Goal: Task Accomplishment & Management: Contribute content

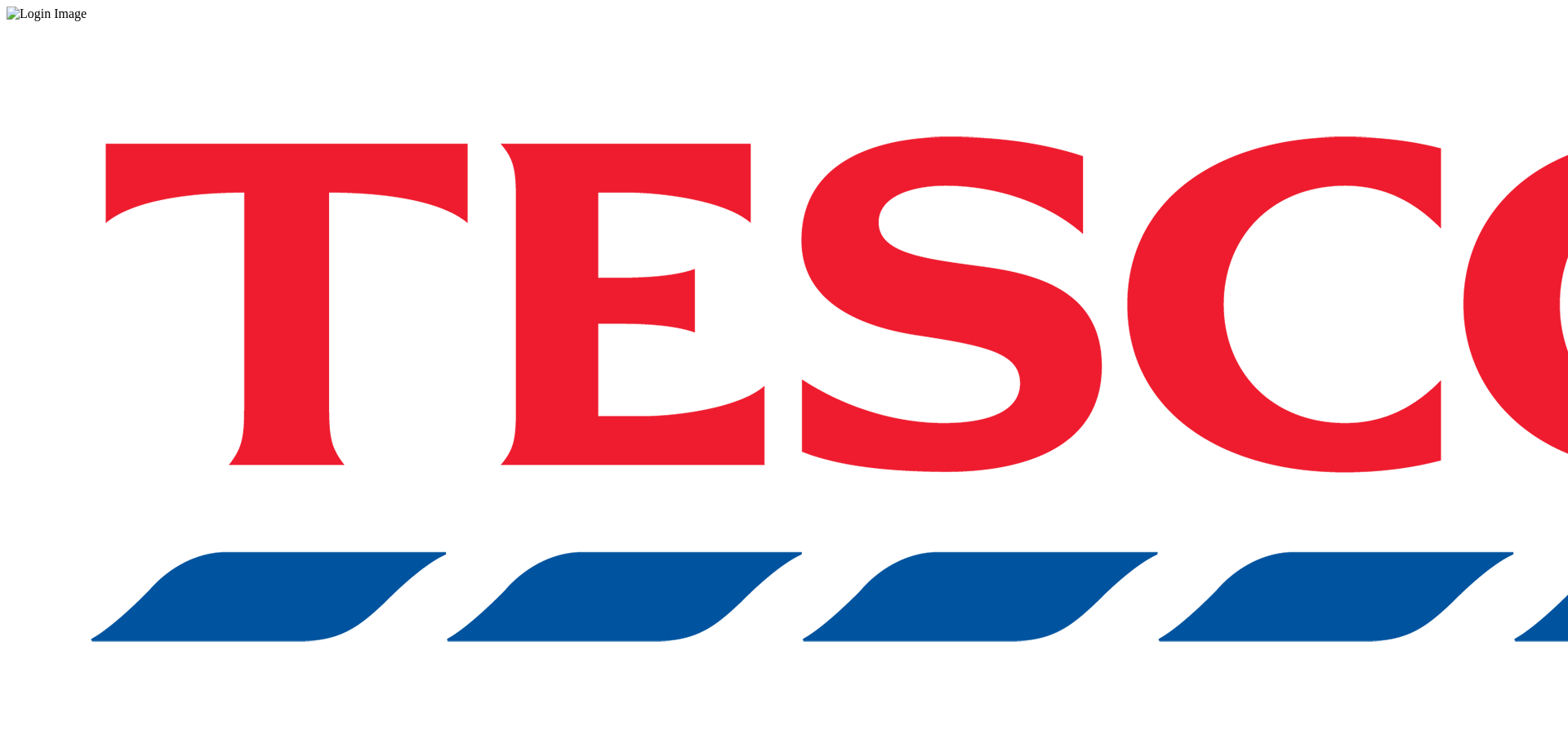
click at [1101, 410] on div "Log in to the Spectra’s dashboard using [PERSON_NAME]’s credentials. If you don…" at bounding box center [784, 427] width 1555 height 812
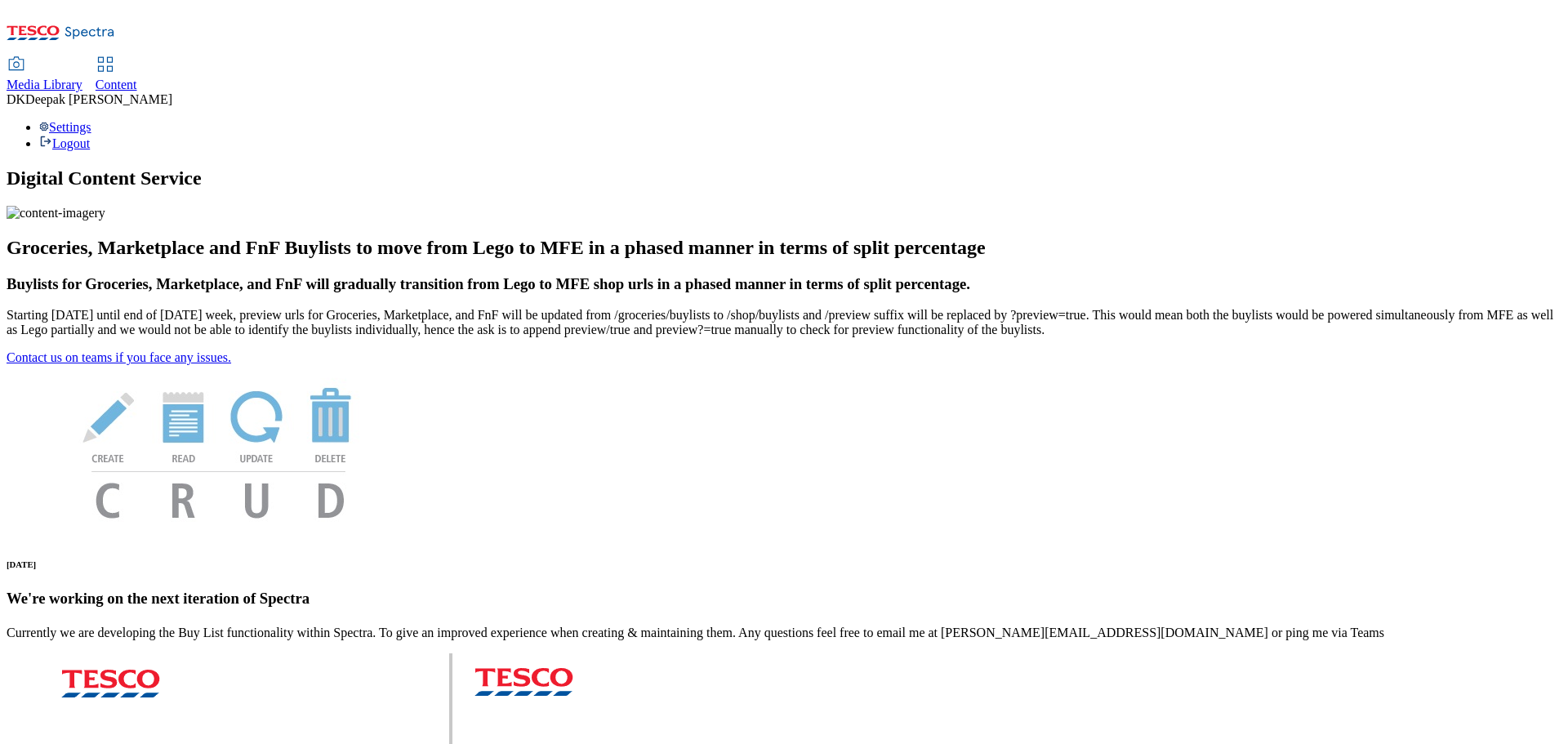
click at [137, 77] on span "Content" at bounding box center [116, 84] width 42 height 14
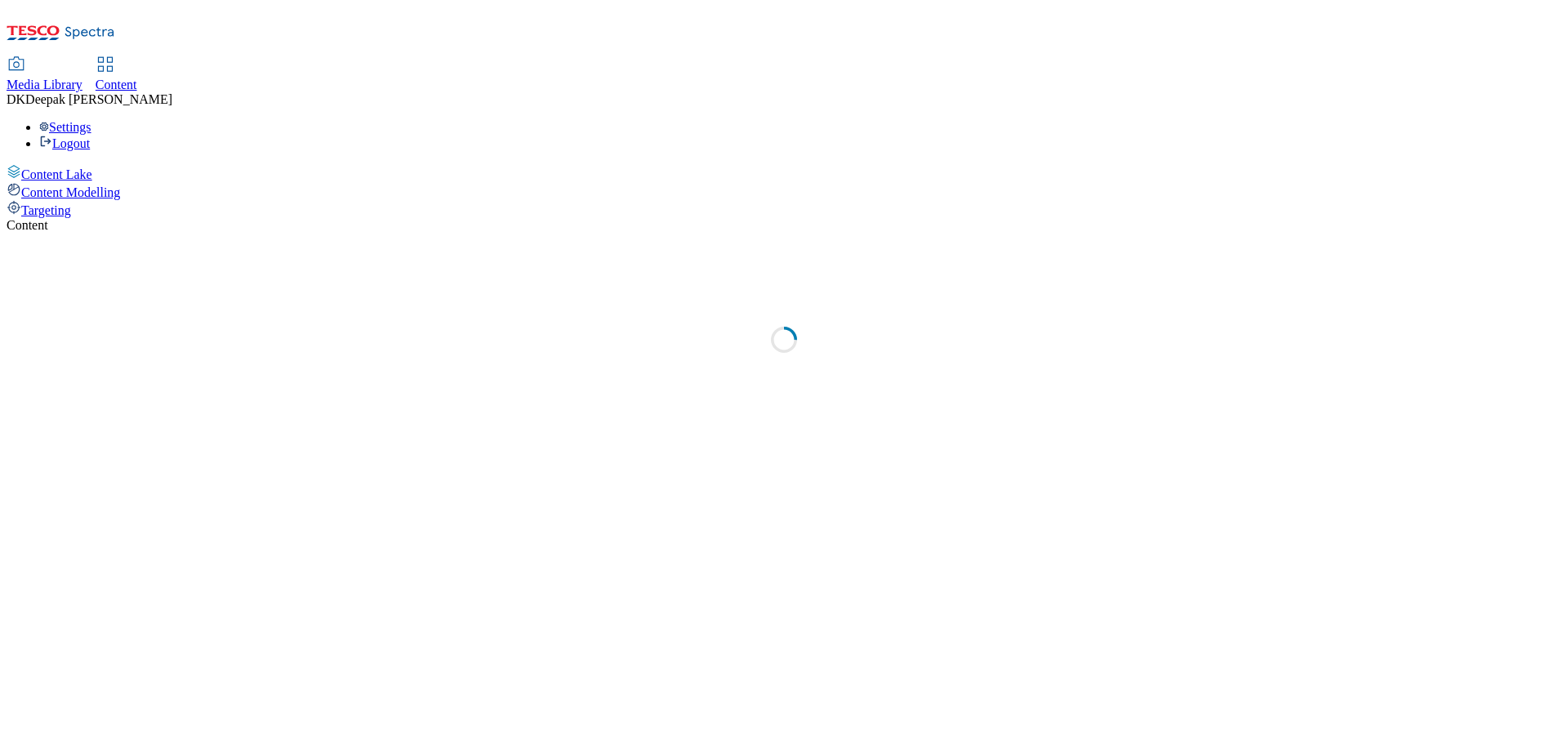
select select "ghs-[GEOGRAPHIC_DATA]"
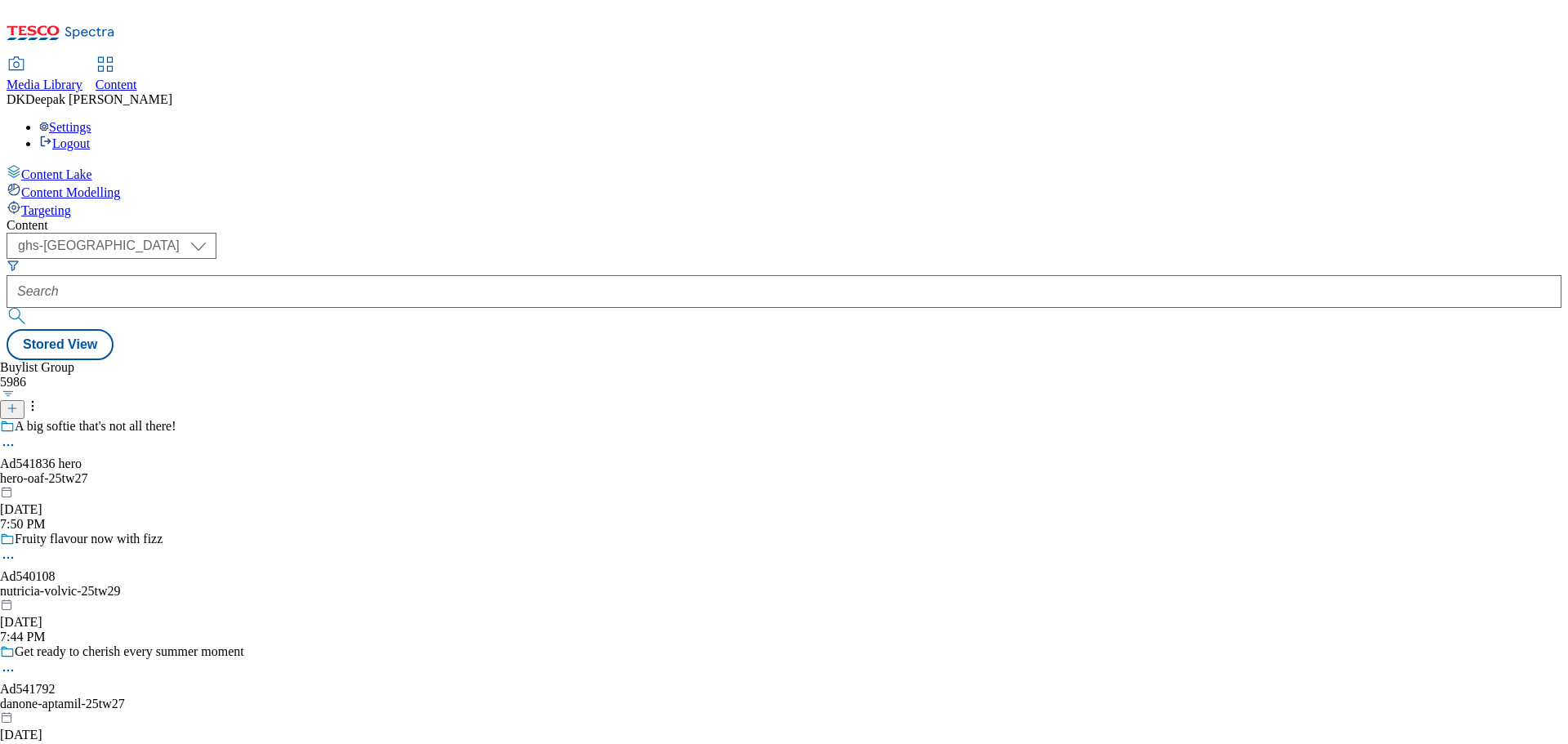
click at [18, 403] on icon at bounding box center [12, 409] width 12 height 12
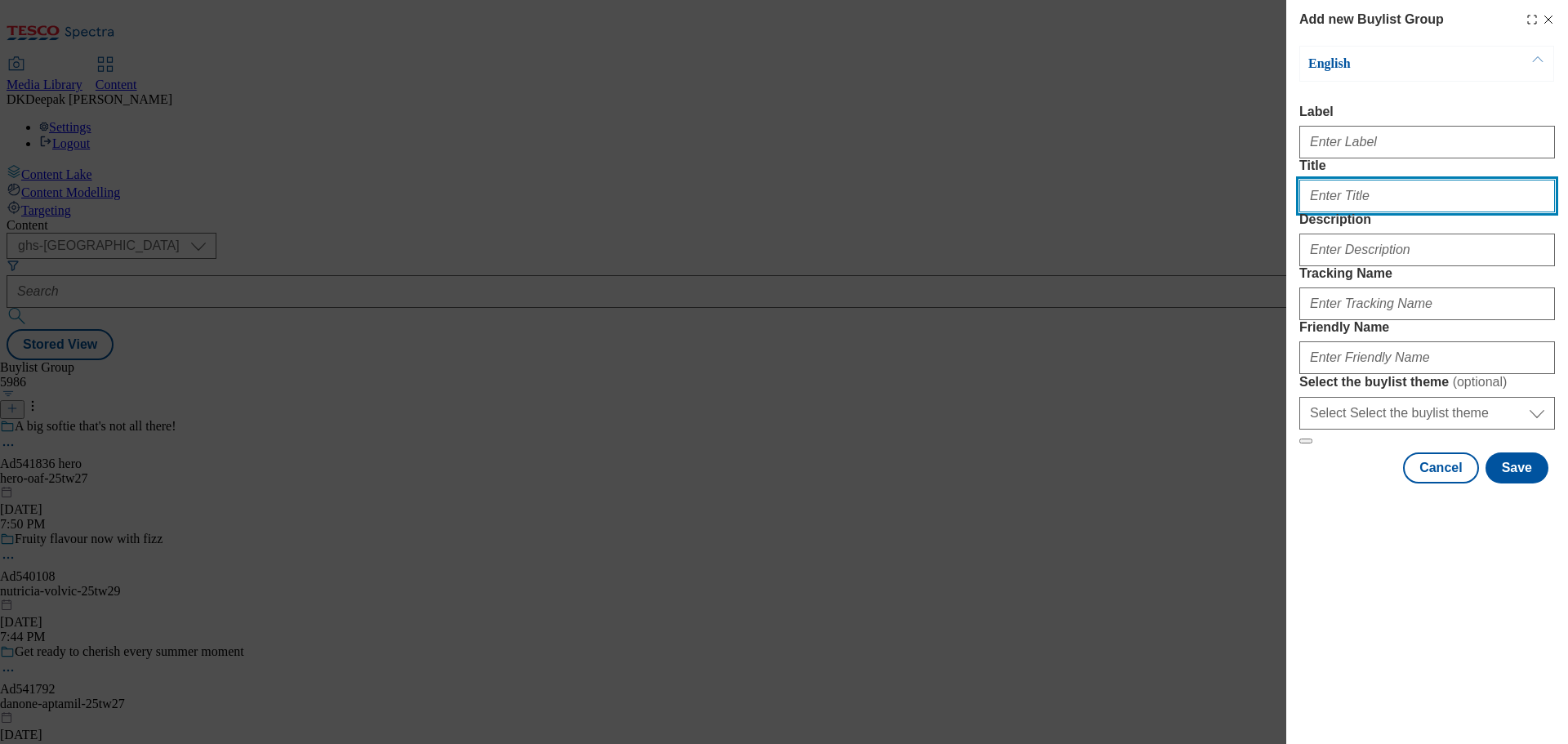
click at [1340, 212] on input "Title" at bounding box center [1427, 196] width 256 height 33
paste input "Ad541858"
type input "Ad541858"
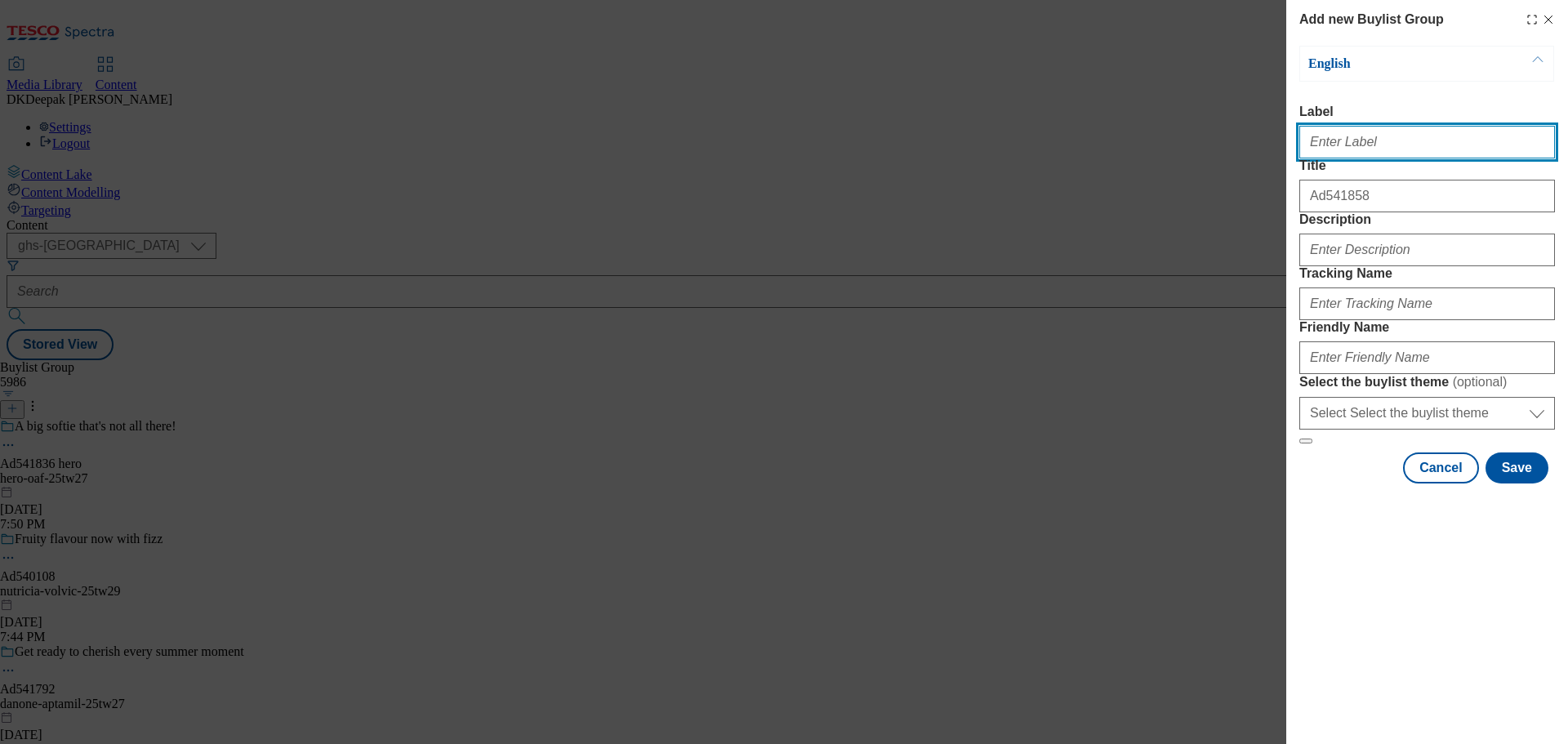
click at [1358, 152] on input "Label" at bounding box center [1427, 142] width 256 height 33
paste input "Ad541858"
type input "Ad541858"
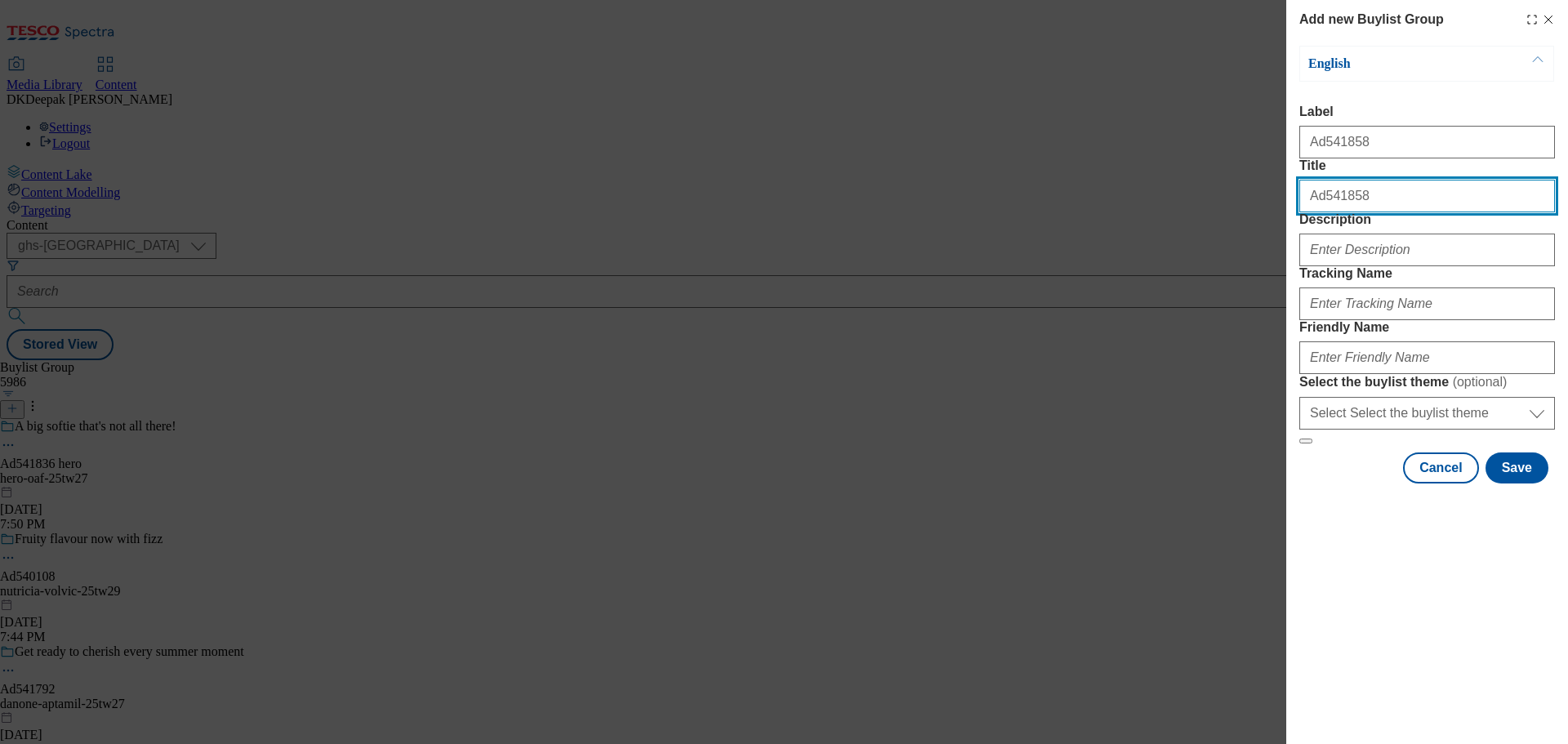
click at [1337, 212] on input "Ad541858" at bounding box center [1427, 196] width 256 height 33
paste input "Strengthen skin's defence against irritation"
type input "Strengthen skin's defence against irritation"
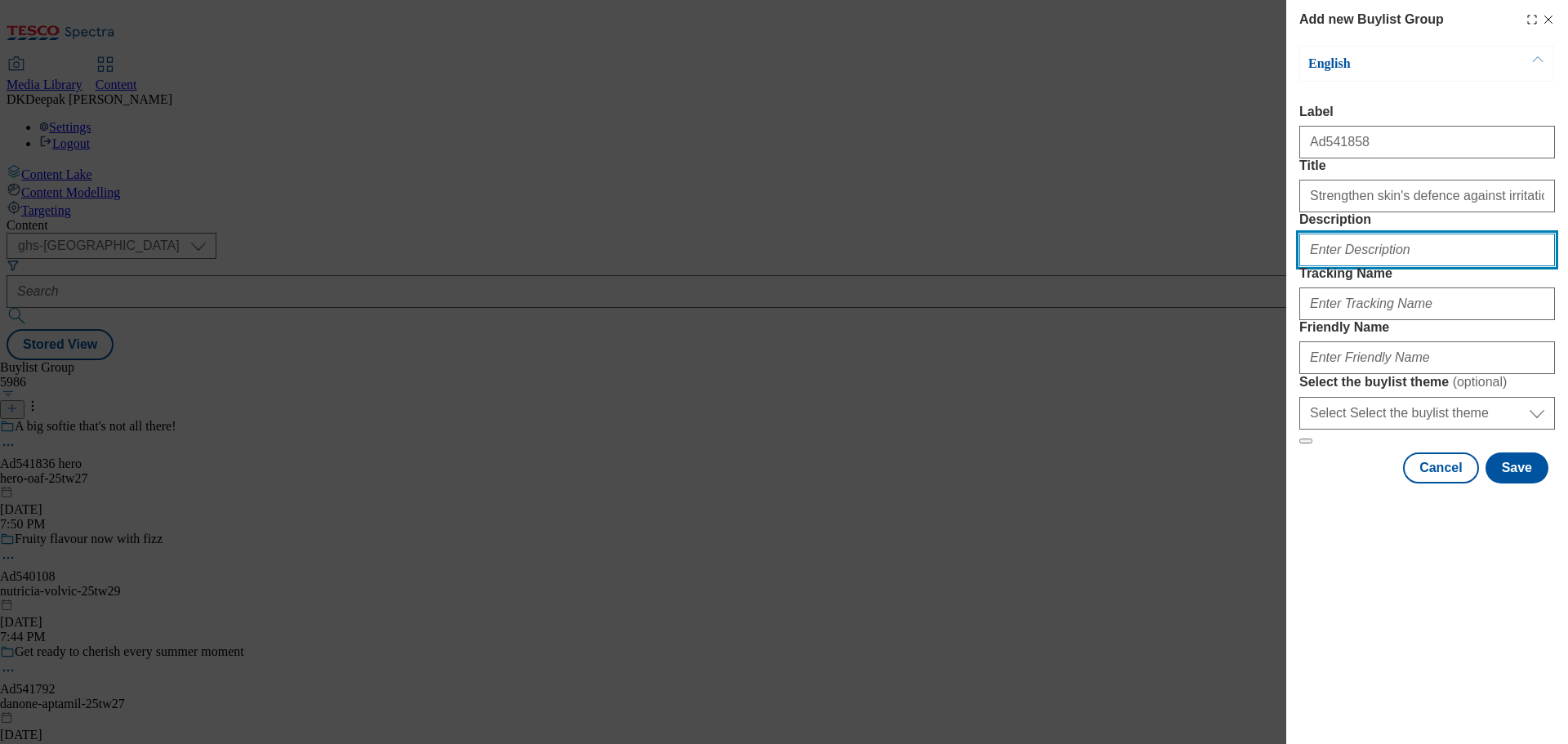
click at [1358, 266] on input "Description" at bounding box center [1427, 250] width 256 height 33
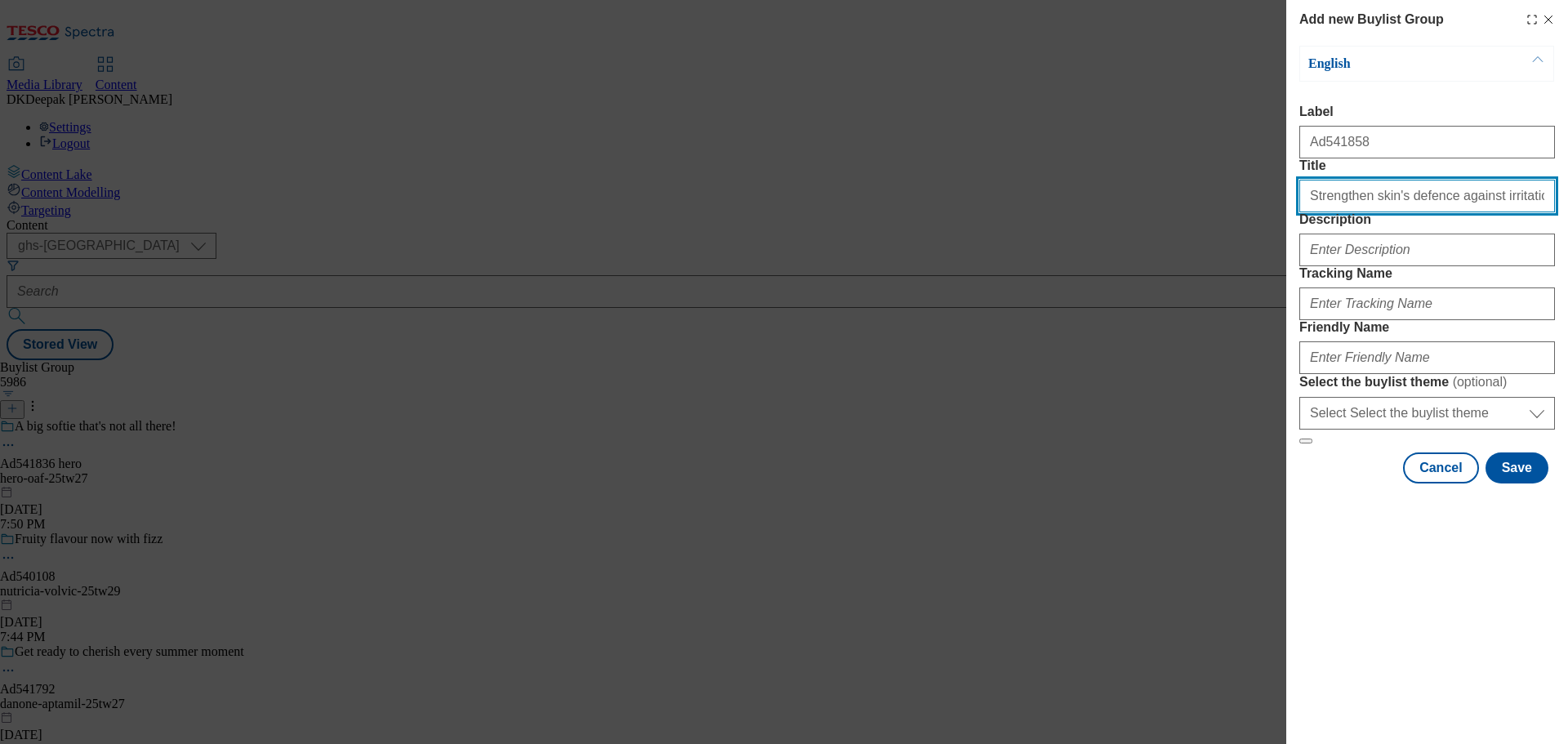
click at [1400, 212] on input "Strengthen skin's defence against irritation" at bounding box center [1427, 196] width 256 height 33
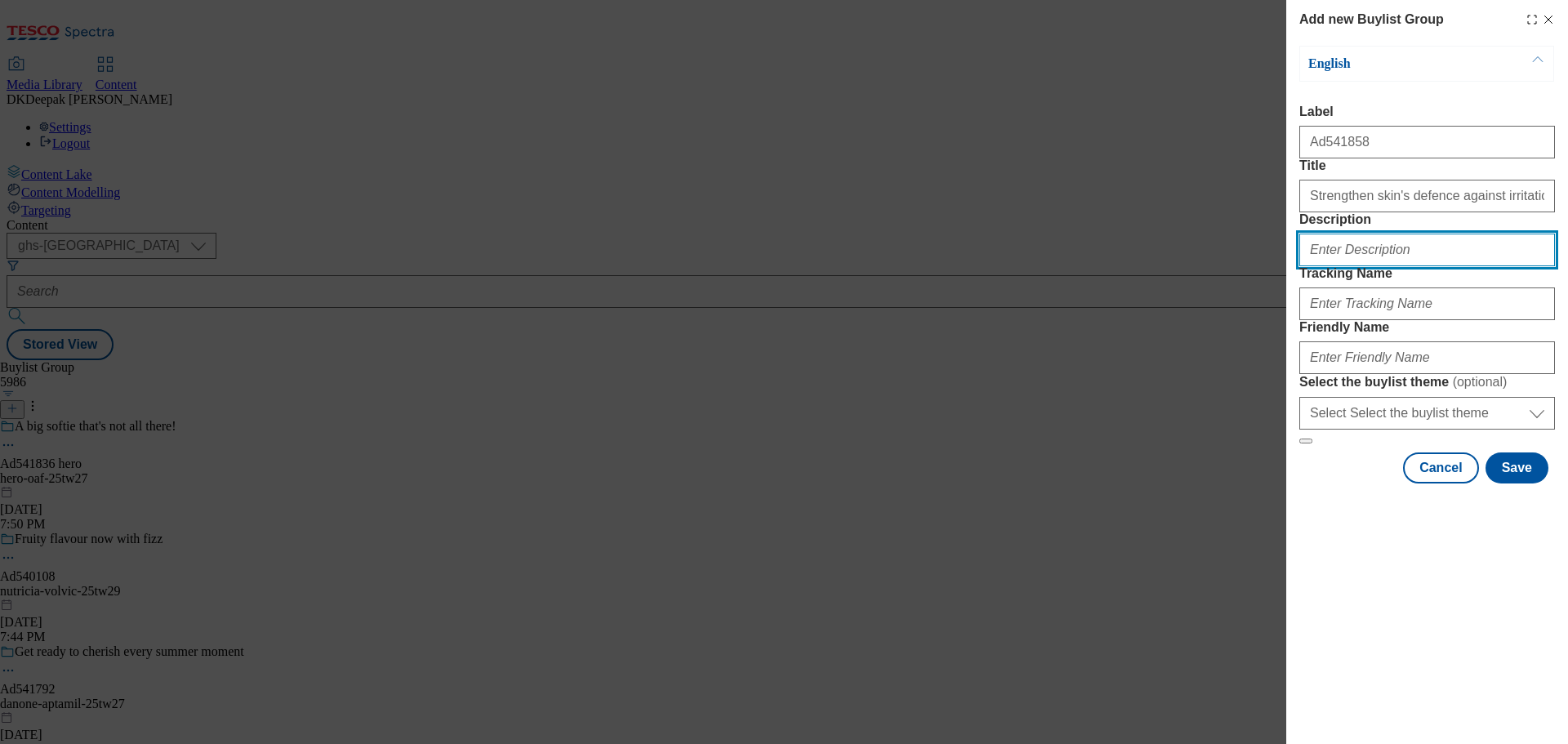
click at [1334, 266] on input "Description" at bounding box center [1427, 250] width 256 height 33
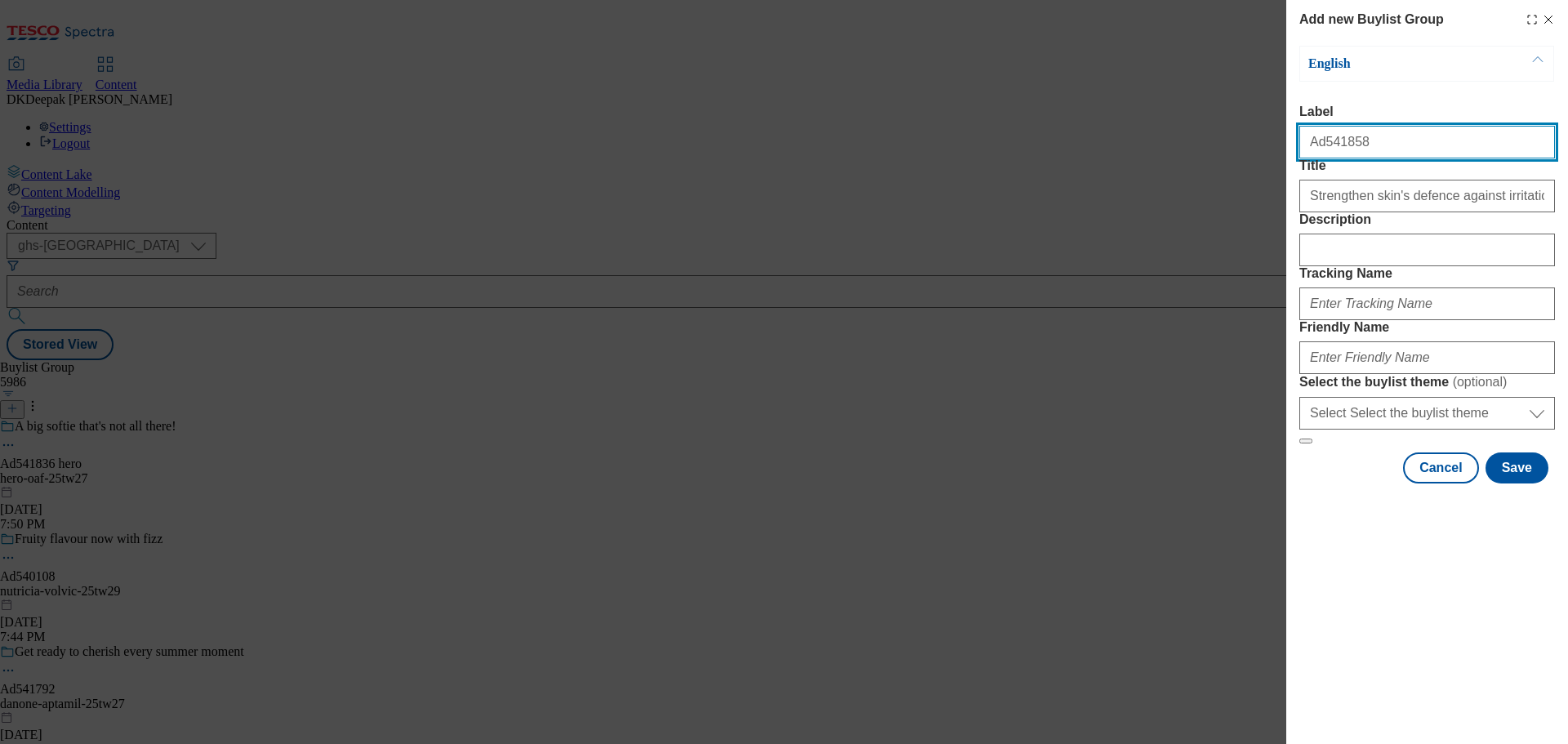
click at [1347, 144] on input "Ad541858" at bounding box center [1427, 142] width 256 height 33
drag, startPoint x: 1347, startPoint y: 144, endPoint x: 1357, endPoint y: 164, distance: 22.4
click at [1347, 144] on input "Ad541858" at bounding box center [1427, 142] width 256 height 33
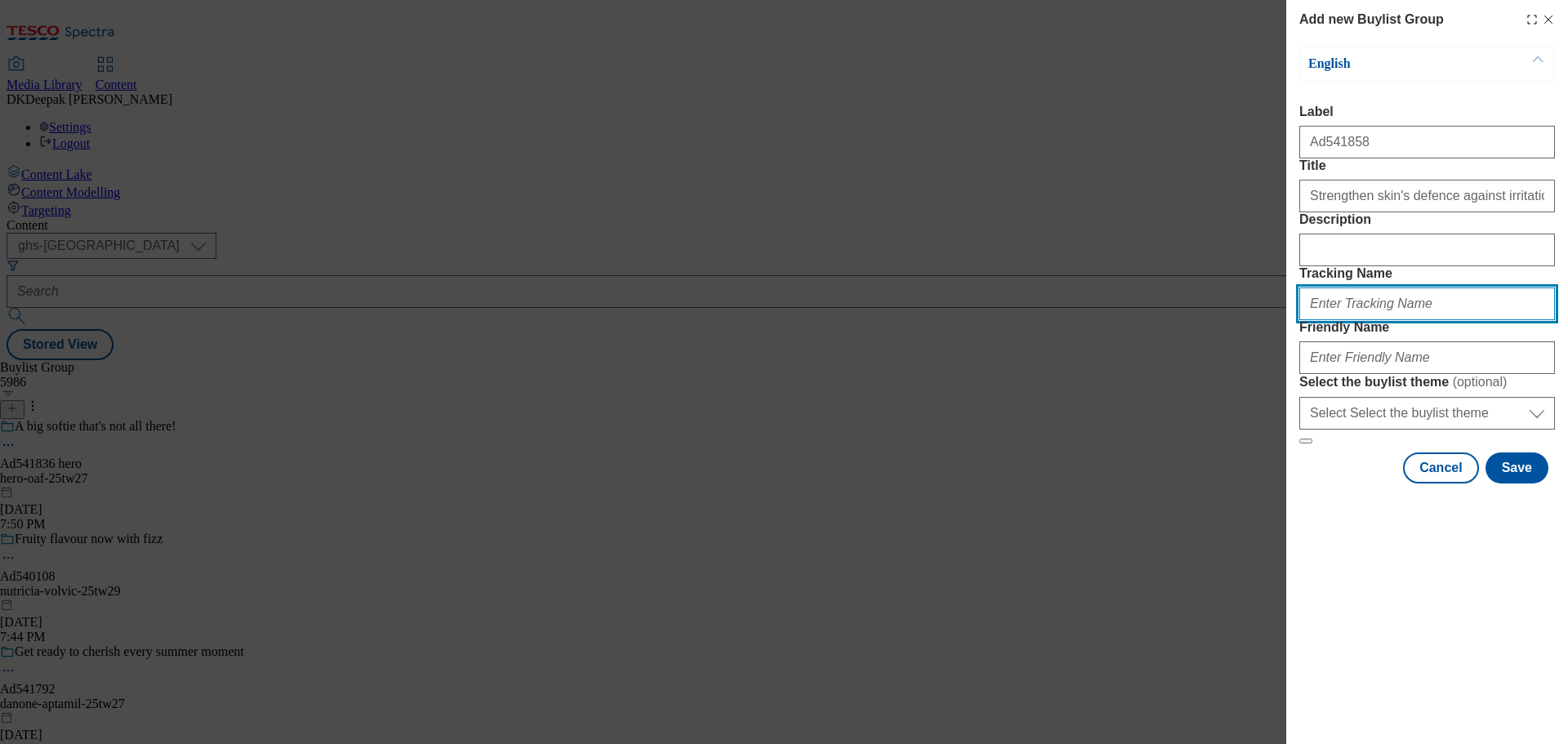
click at [1364, 321] on input "Tracking Name" at bounding box center [1427, 304] width 256 height 33
paste input "Ad541858"
type input "DH_AD541858"
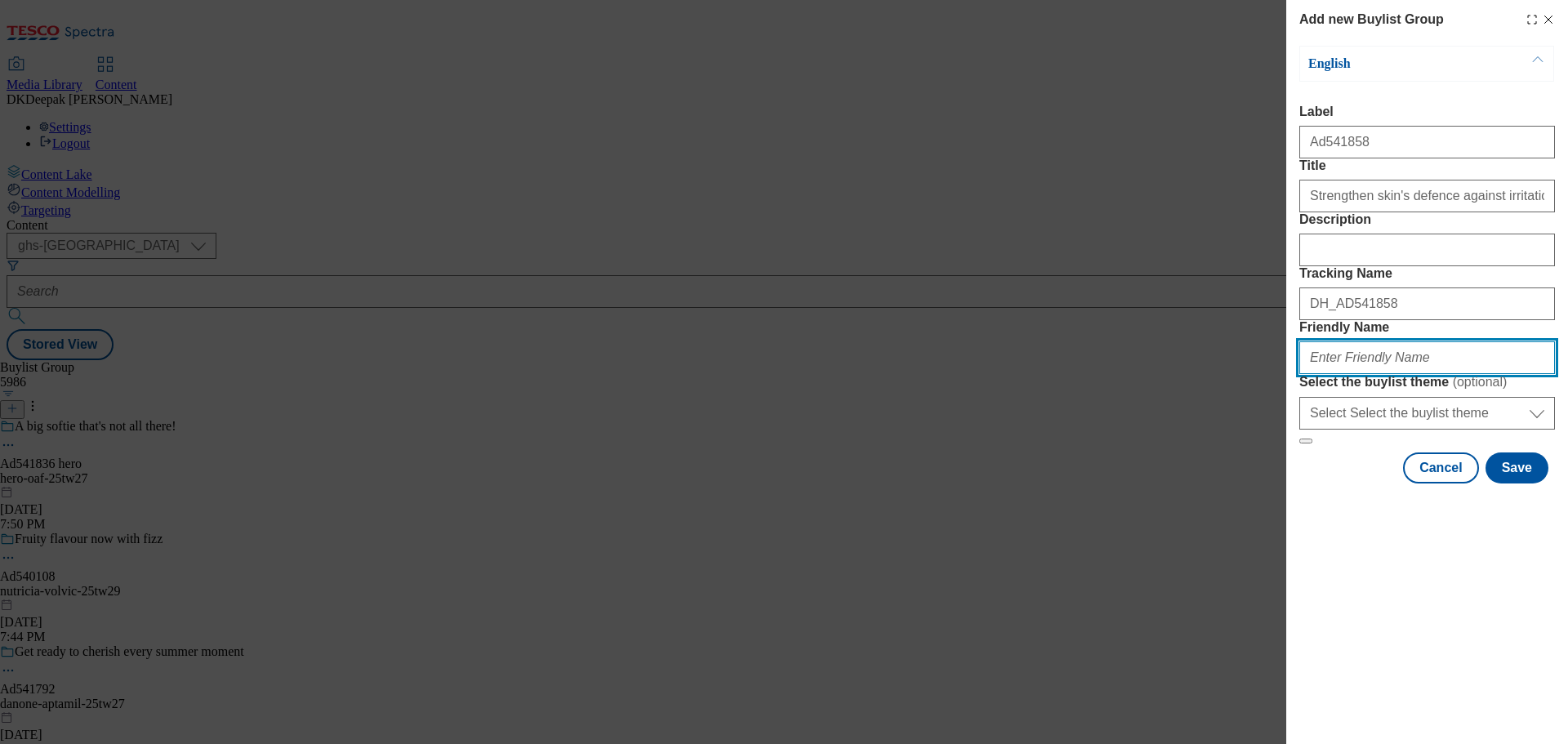
click at [1332, 374] on input "Friendly Name" at bounding box center [1427, 358] width 256 height 33
paste input "Beiersdorf"
click at [1400, 374] on input "beiersdorf-nivea" at bounding box center [1427, 358] width 256 height 33
type input "beiersdorf-[GEOGRAPHIC_DATA]-25tw27"
drag, startPoint x: 1386, startPoint y: 475, endPoint x: 1229, endPoint y: 475, distance: 157.0
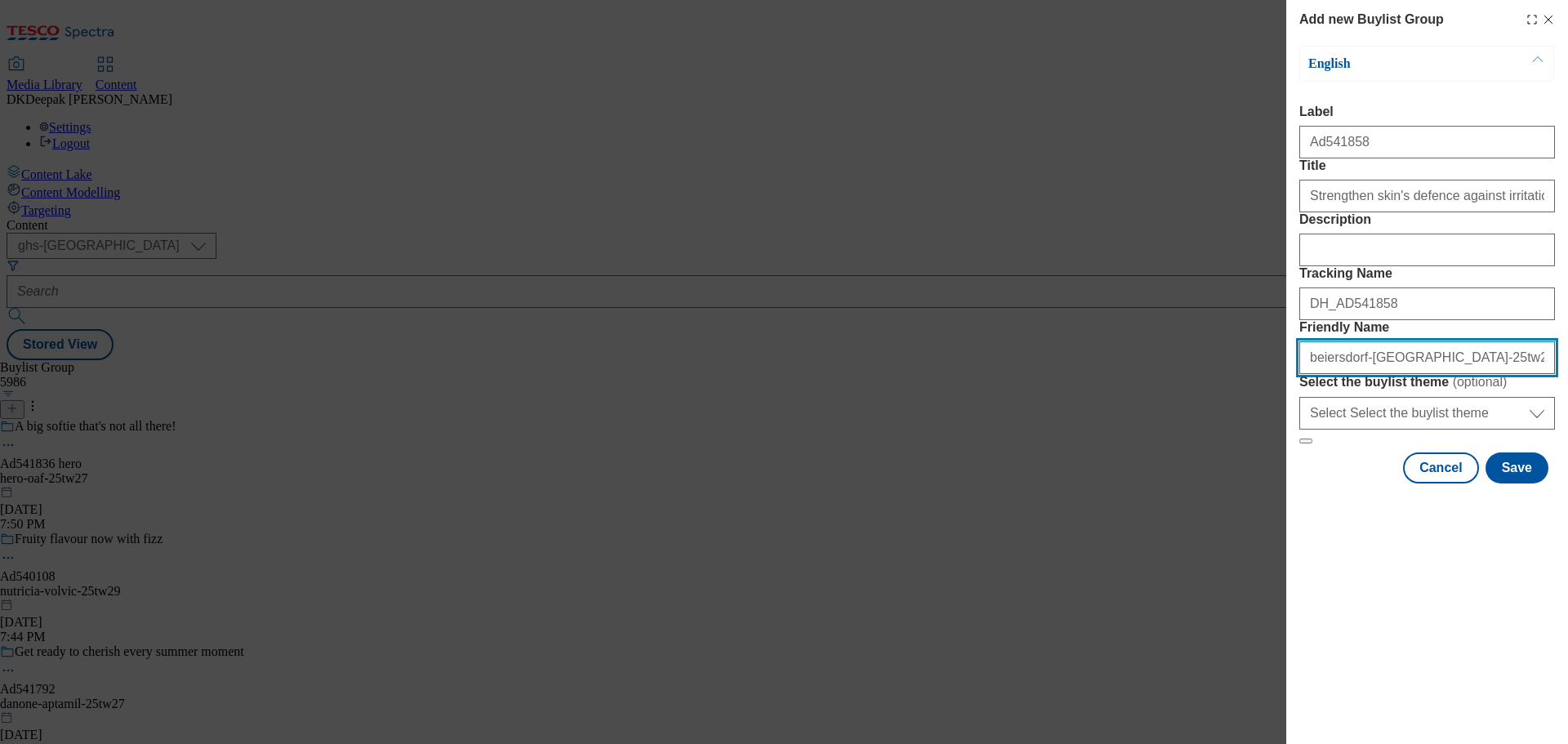
click at [1229, 475] on div "Add new Buylist Group English Label Ad541858 Title Strengthen skin's defence ag…" at bounding box center [784, 372] width 1568 height 744
click at [1214, 390] on div "Add new Buylist Group English Label Ad541858 Title Strengthen skin's defence ag…" at bounding box center [784, 372] width 1568 height 744
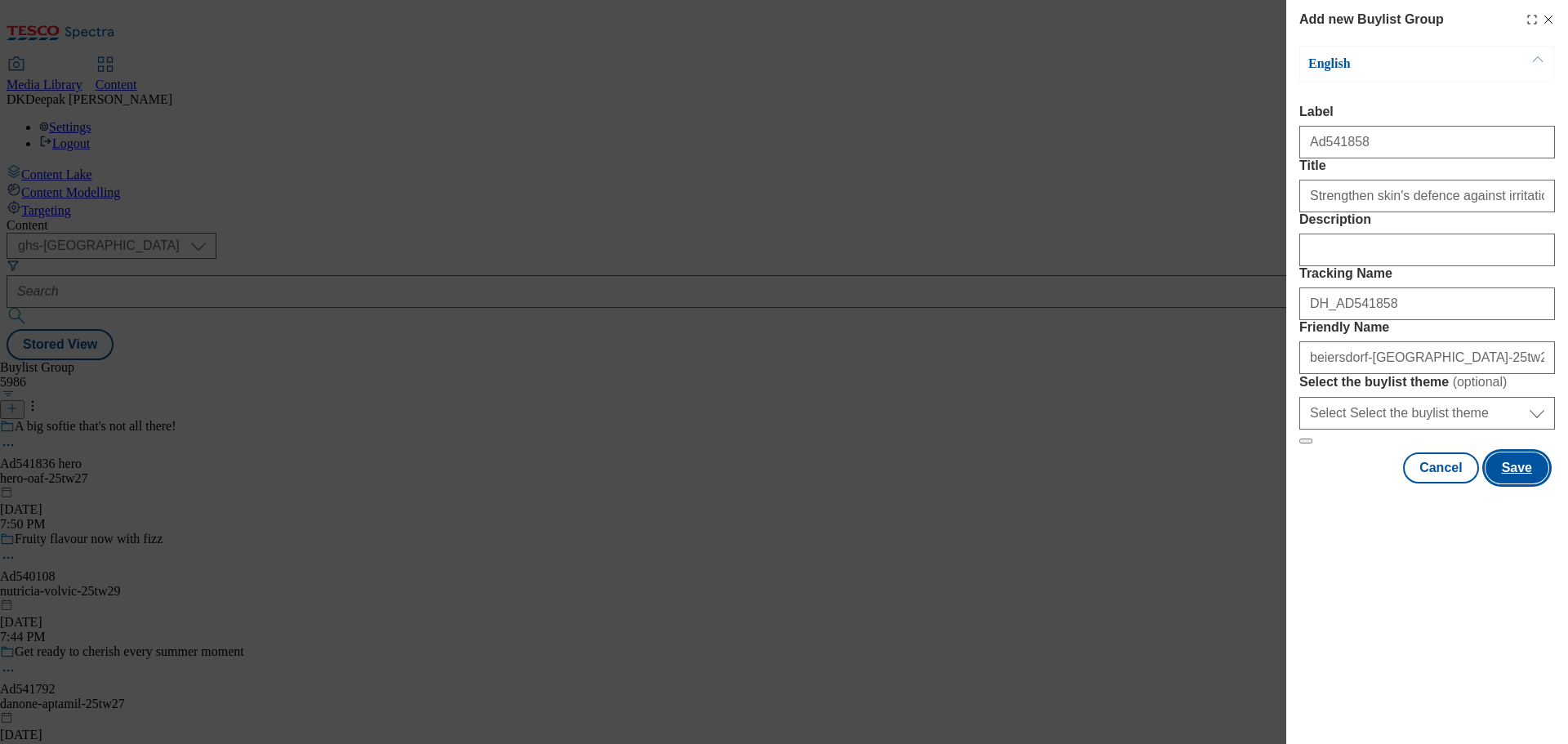
click at [1522, 483] on button "Save" at bounding box center [1516, 468] width 63 height 31
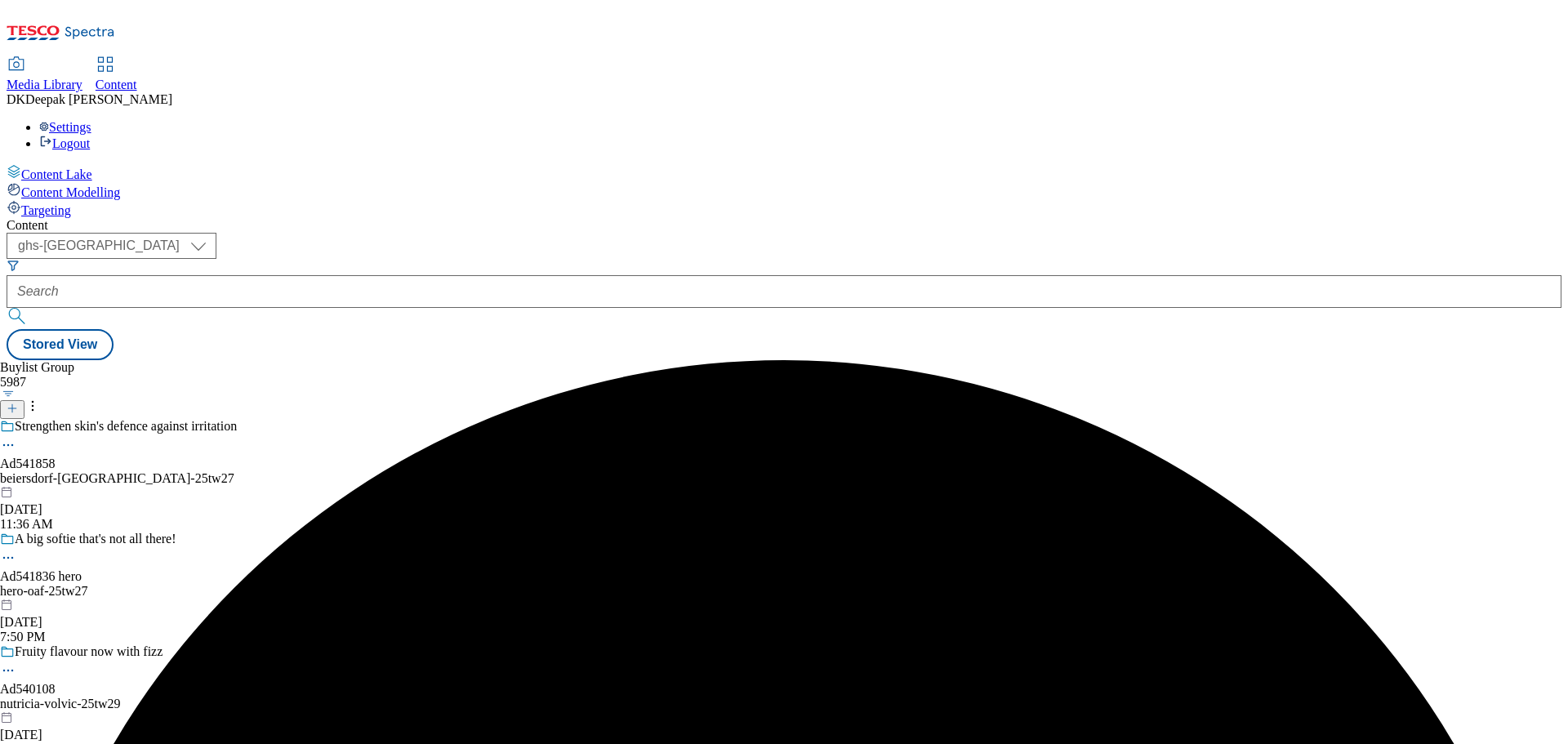
click at [244, 471] on div "beiersdorf-[GEOGRAPHIC_DATA]-25tw27" at bounding box center [122, 478] width 244 height 15
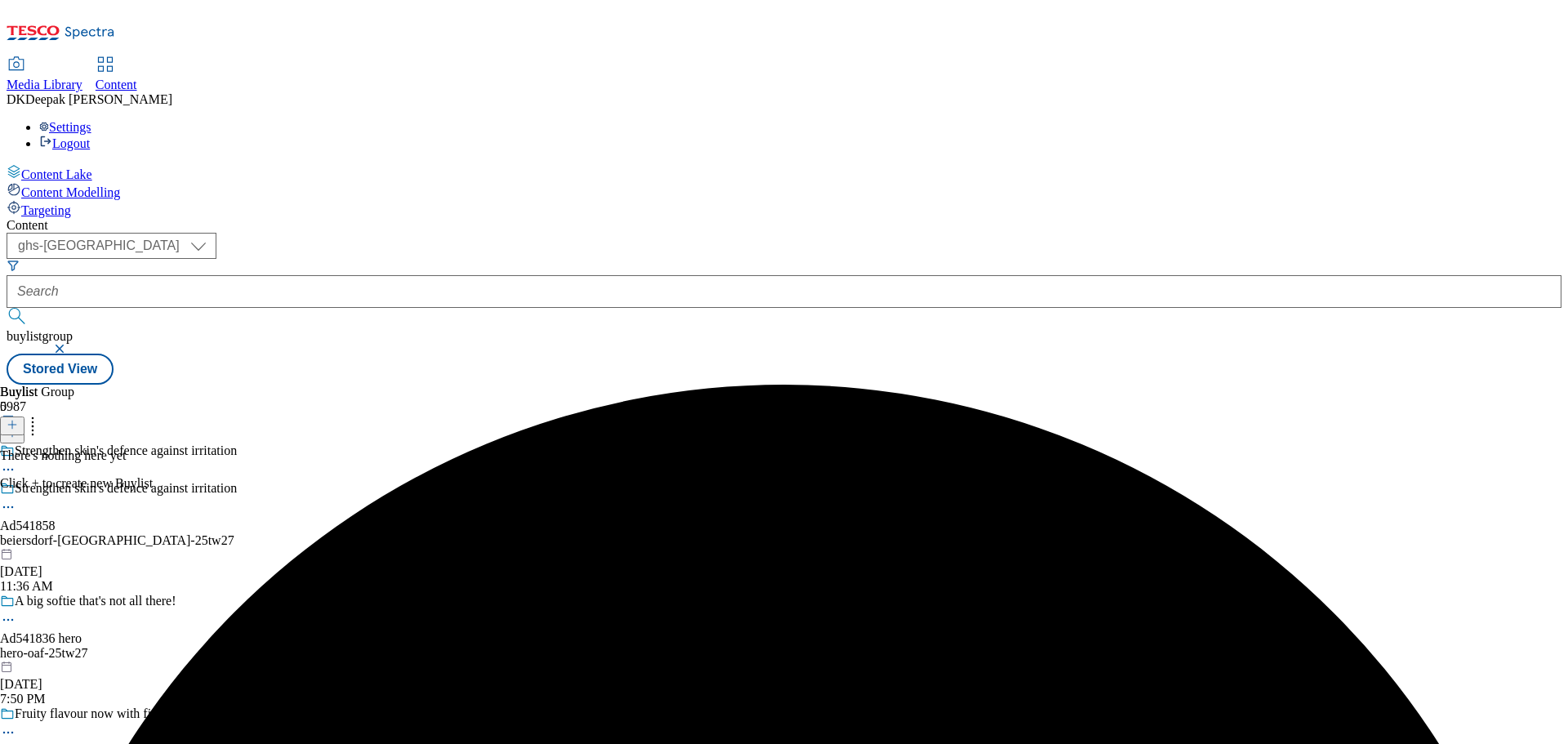
click at [18, 419] on icon at bounding box center [12, 425] width 12 height 12
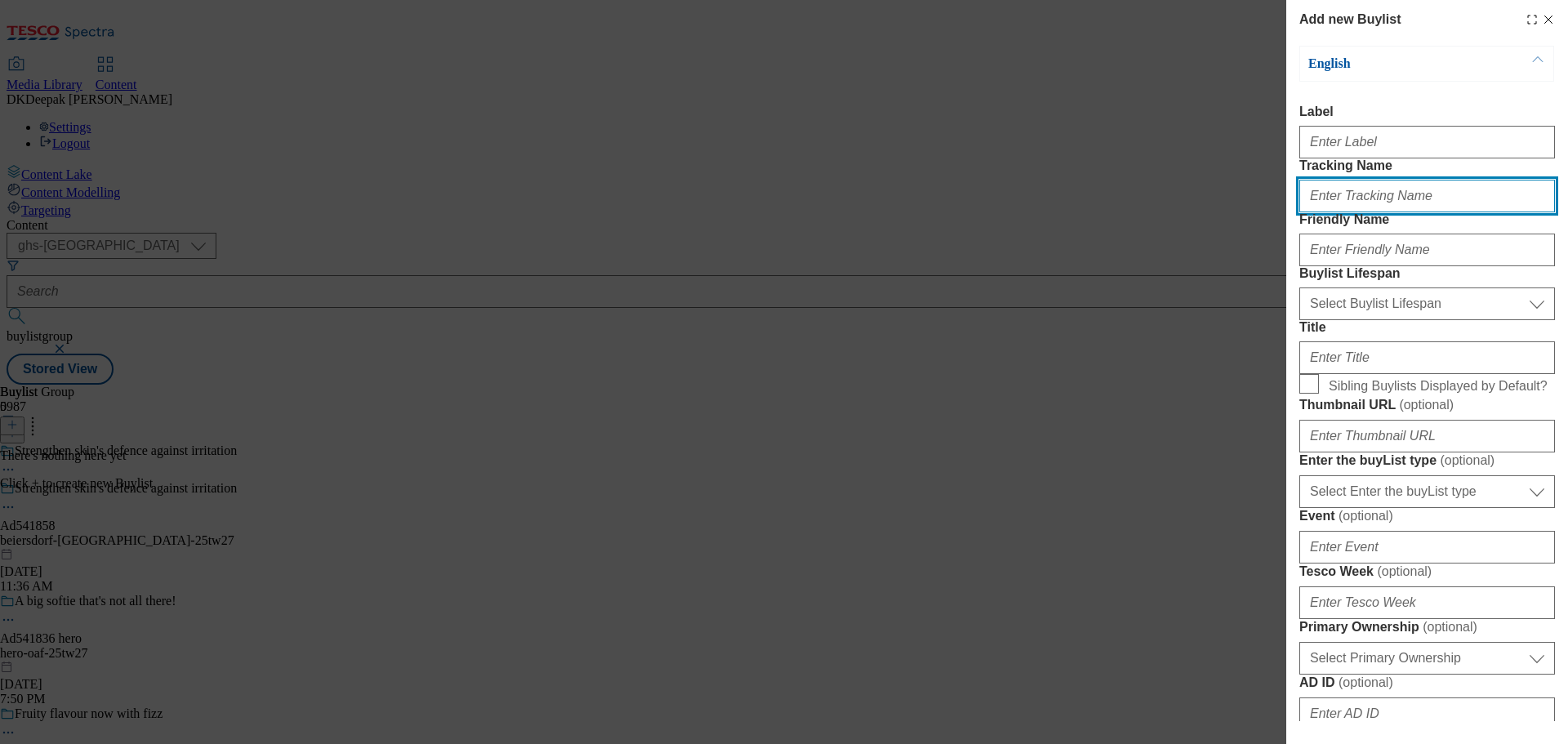
click at [1384, 212] on input "Tracking Name" at bounding box center [1427, 196] width 256 height 33
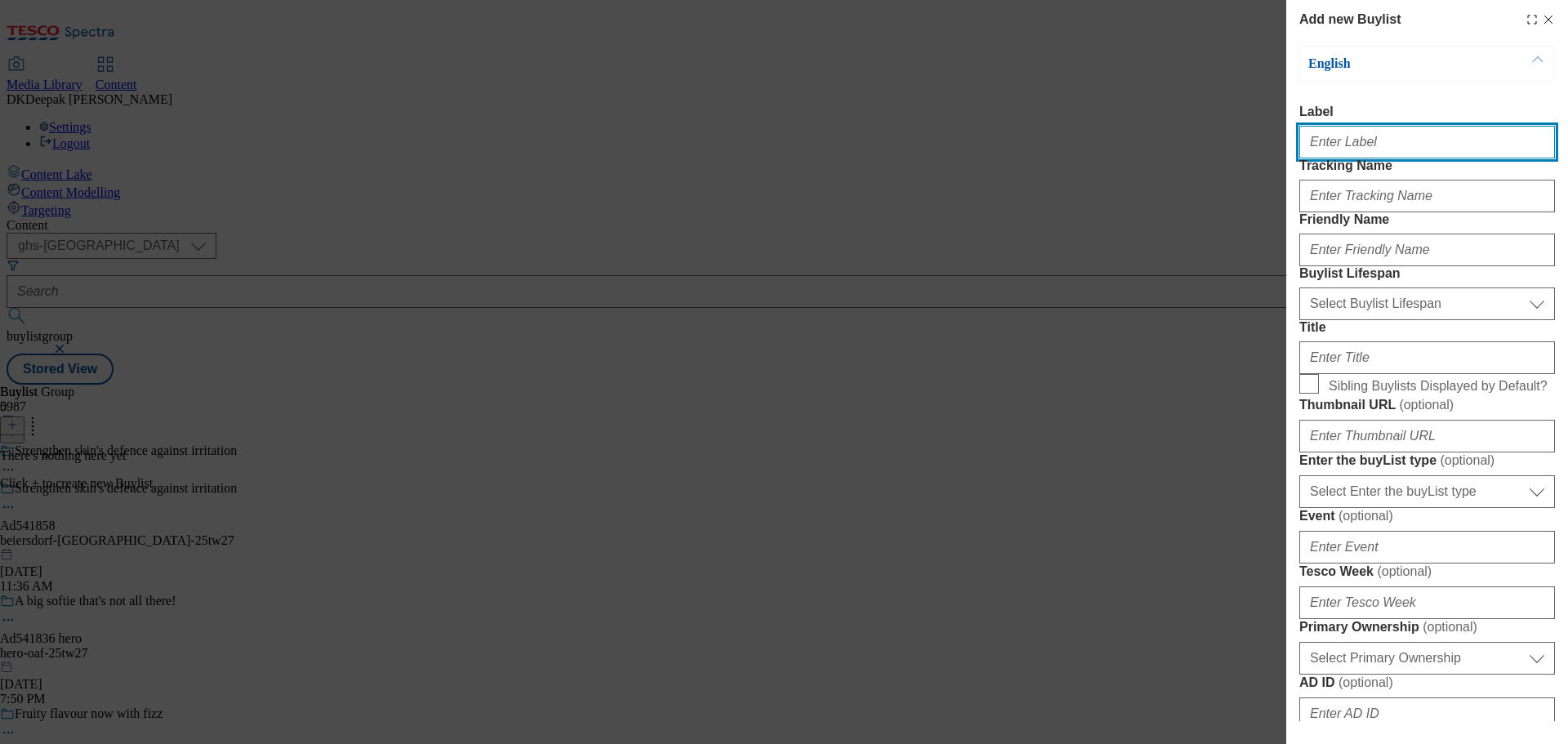
click at [1360, 146] on input "Label" at bounding box center [1427, 142] width 256 height 33
paste input "Ad541858"
type input "Ad541858"
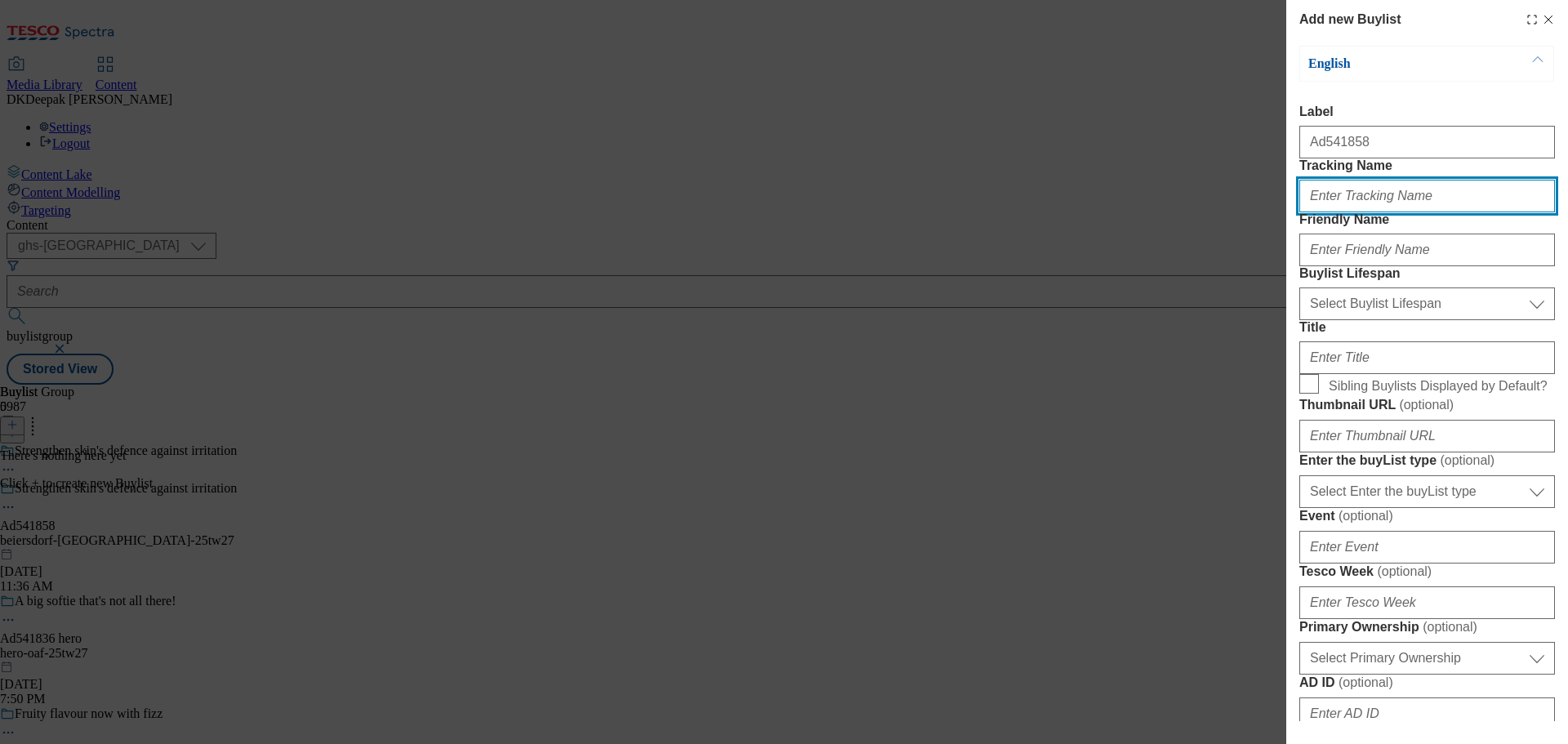
click at [1374, 212] on input "Tracking Name" at bounding box center [1427, 196] width 256 height 33
paste input "Ad541858"
type input "DH_AD541858"
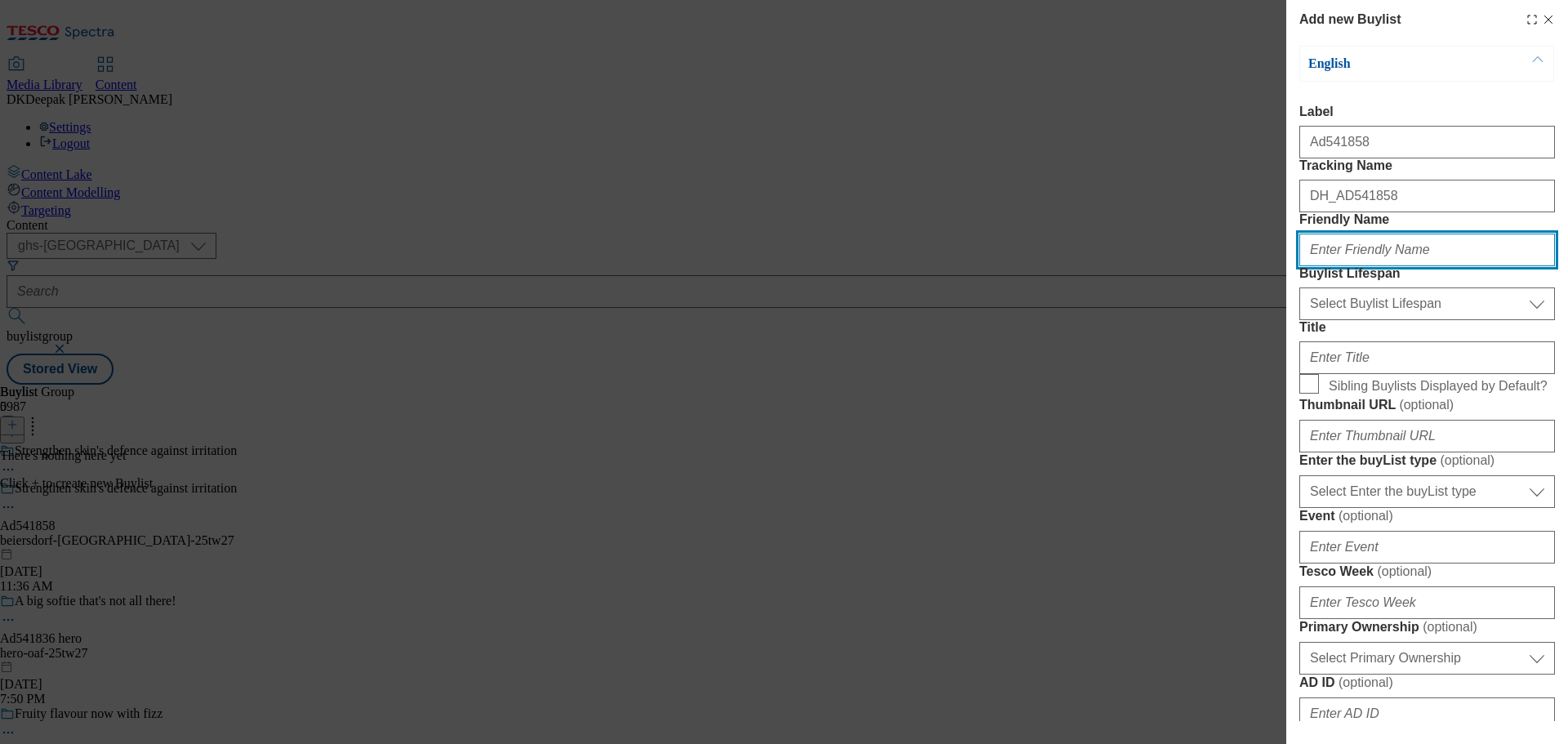
click at [1344, 266] on input "Friendly Name" at bounding box center [1427, 250] width 256 height 33
paste input "beiersdorf"
type input "beiersdorf"
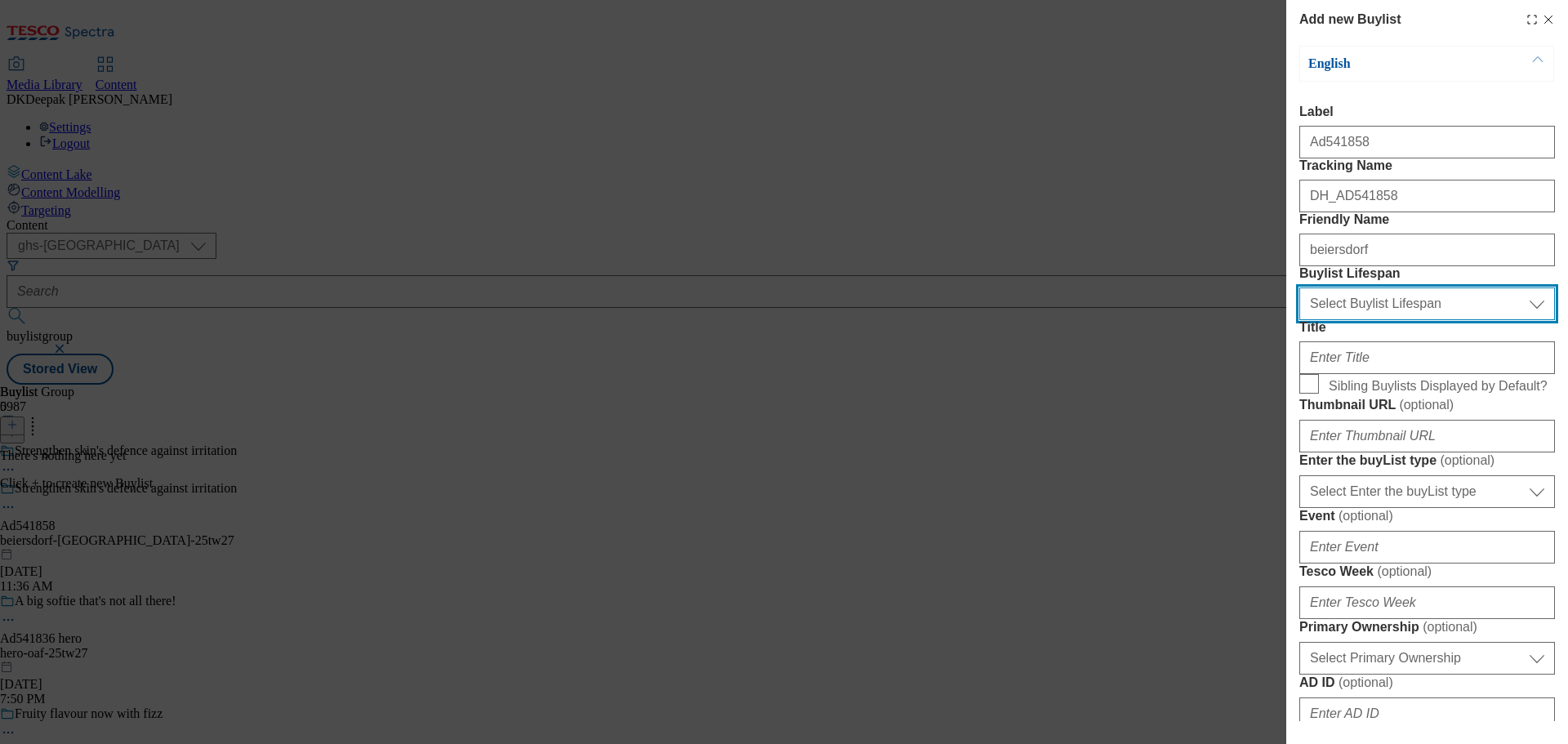
click at [1390, 321] on select "Select Buylist Lifespan evergreen seasonal tactical" at bounding box center [1427, 304] width 256 height 33
select select "tactical"
click at [1299, 321] on select "Select Buylist Lifespan evergreen seasonal tactical" at bounding box center [1427, 304] width 256 height 33
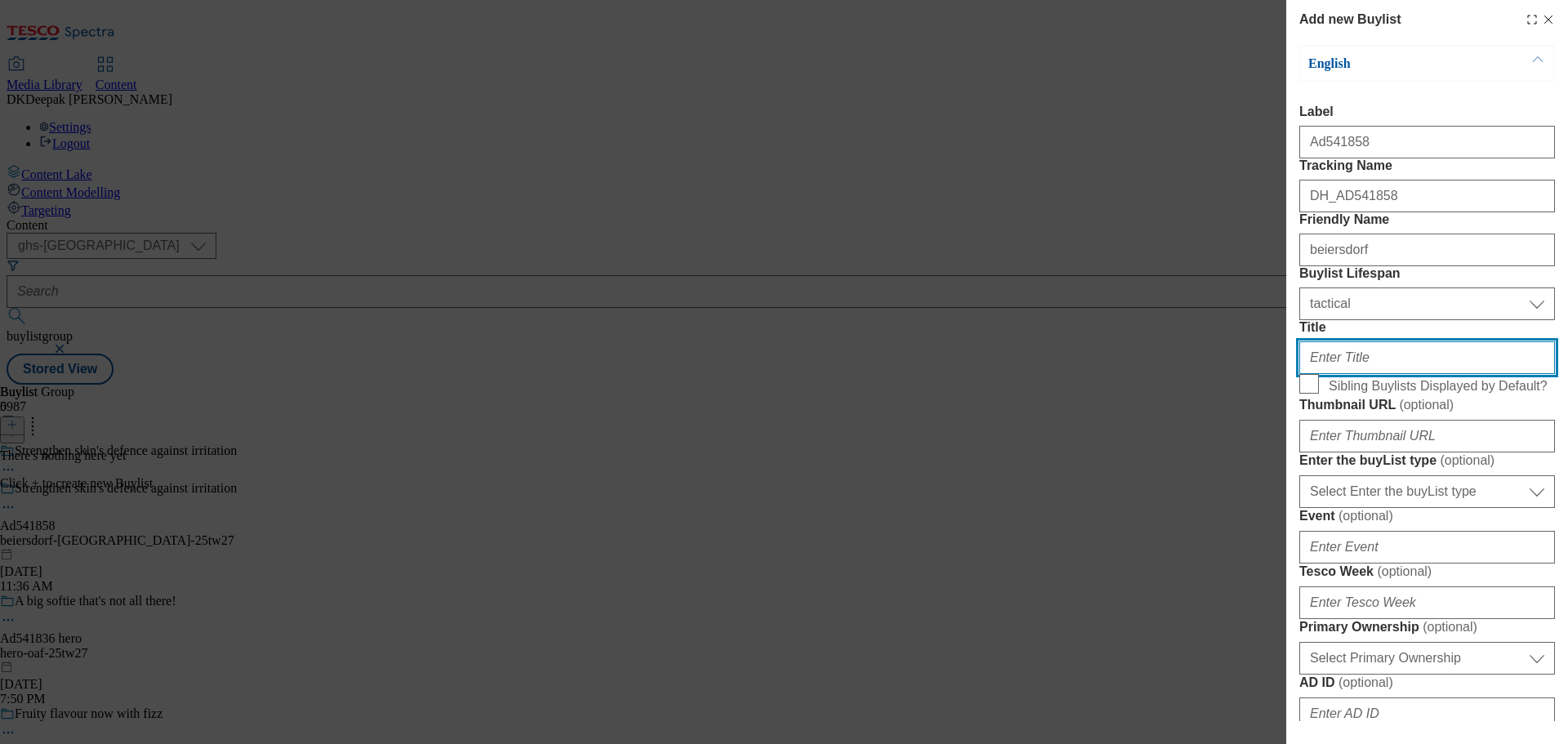
click at [1343, 374] on input "Title" at bounding box center [1427, 358] width 256 height 33
paste input "With Hyaluronic acid"
type input "With Hyaluronic acid"
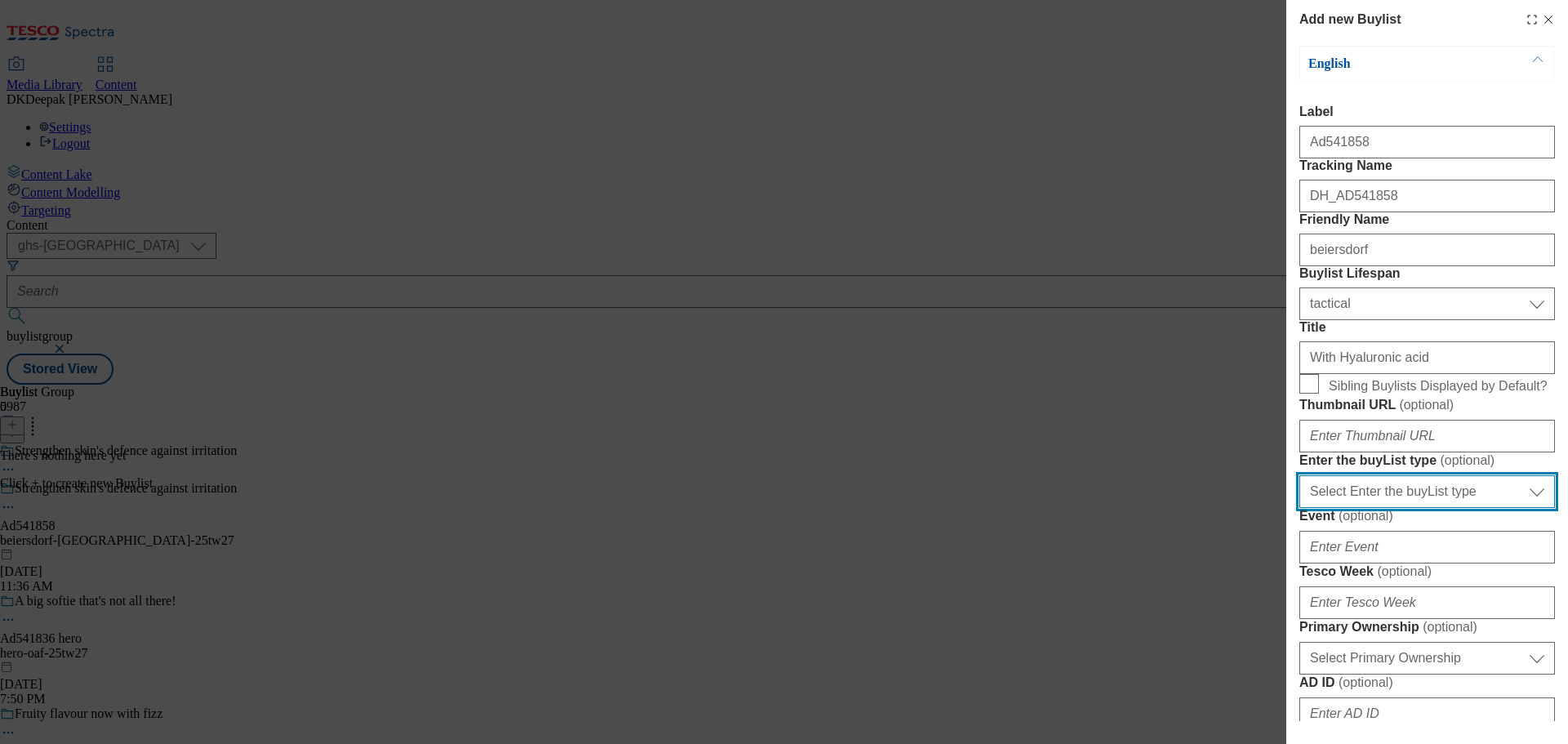
click at [1403, 508] on select "Select Enter the buyList type event supplier funded long term >4 weeks supplier…" at bounding box center [1427, 492] width 256 height 33
select select "supplier funded short term 1-3 weeks"
click at [1299, 508] on select "Select Enter the buyList type event supplier funded long term >4 weeks supplier…" at bounding box center [1427, 492] width 256 height 33
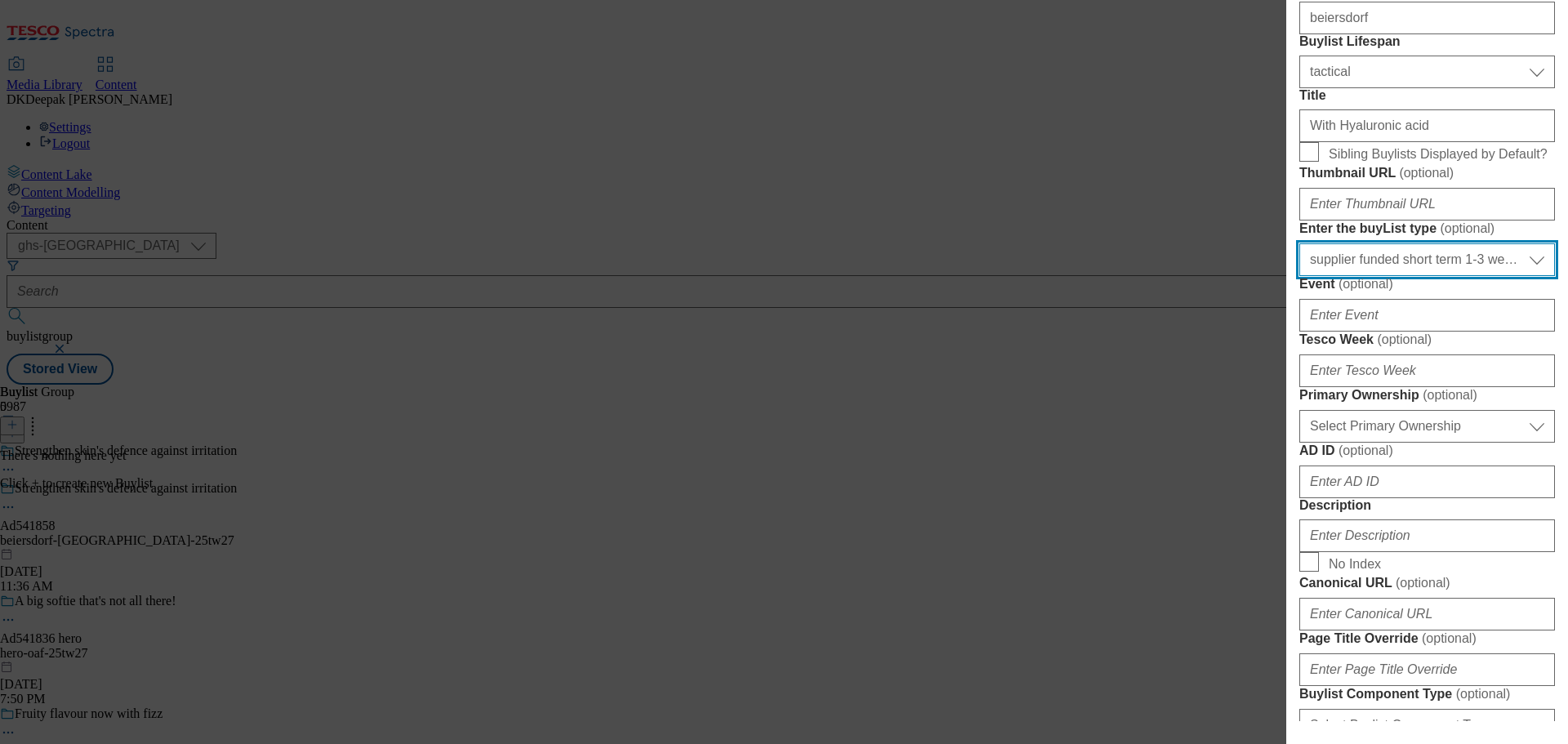
scroll to position [245, 0]
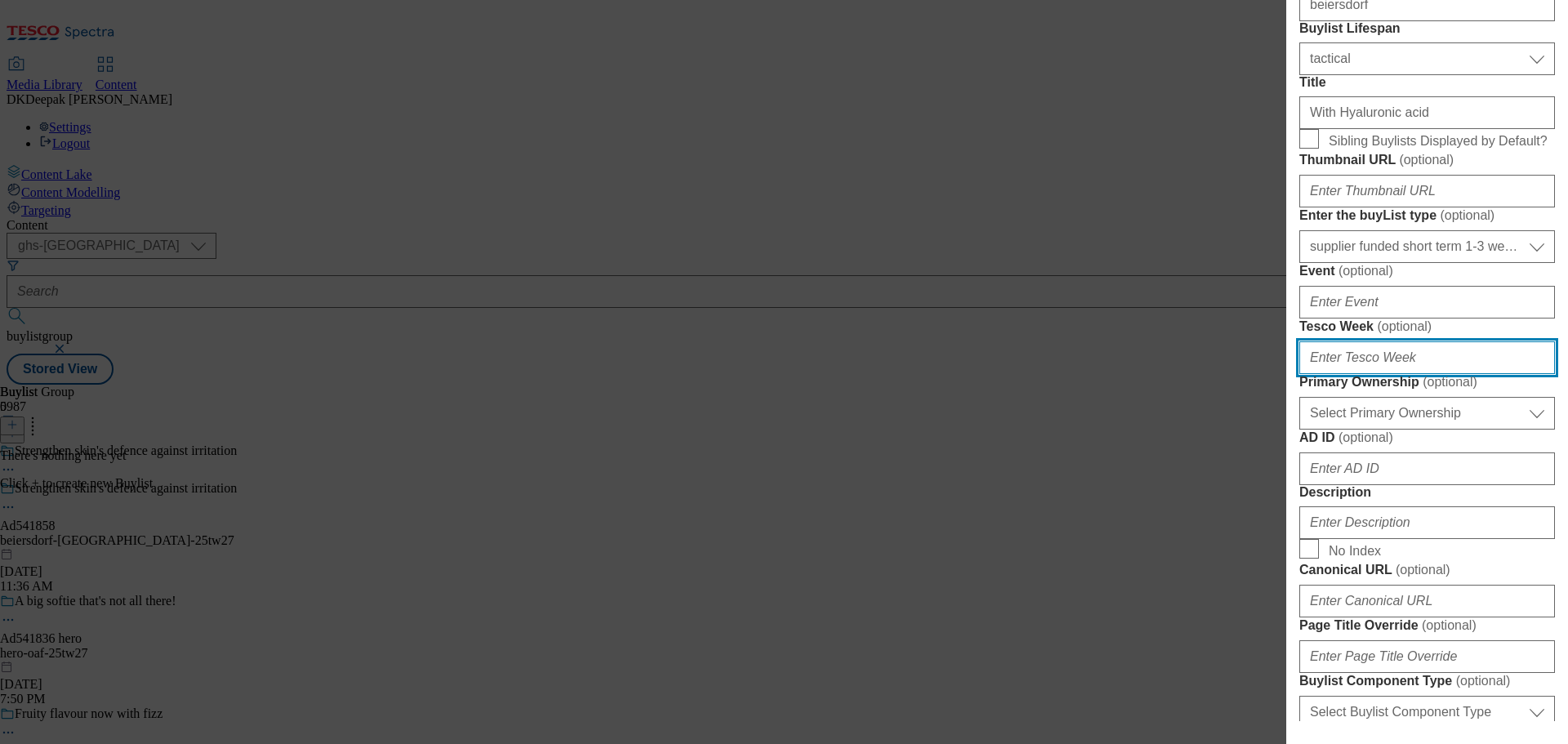
click at [1383, 374] on input "Tesco Week ( optional )" at bounding box center [1427, 358] width 256 height 33
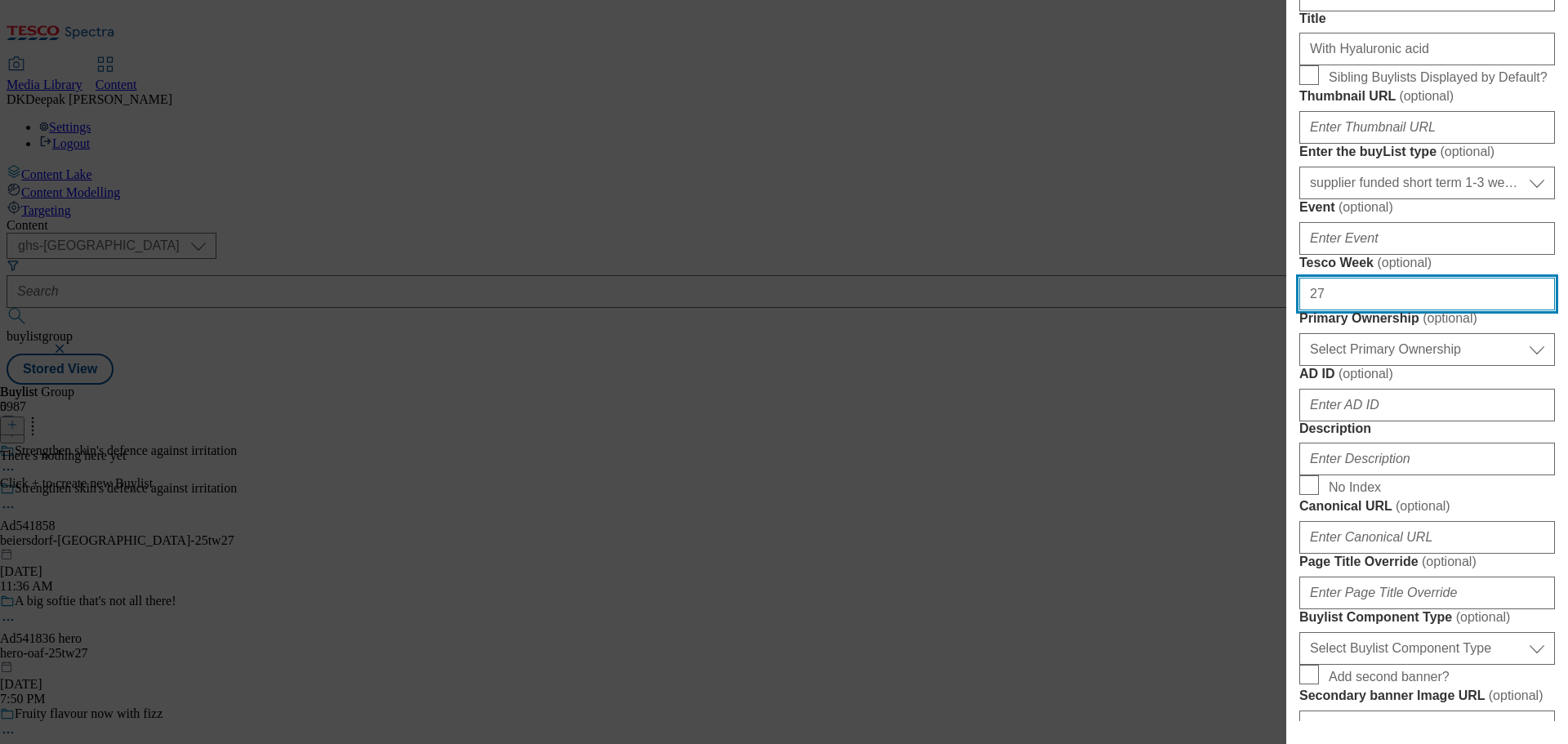
scroll to position [409, 0]
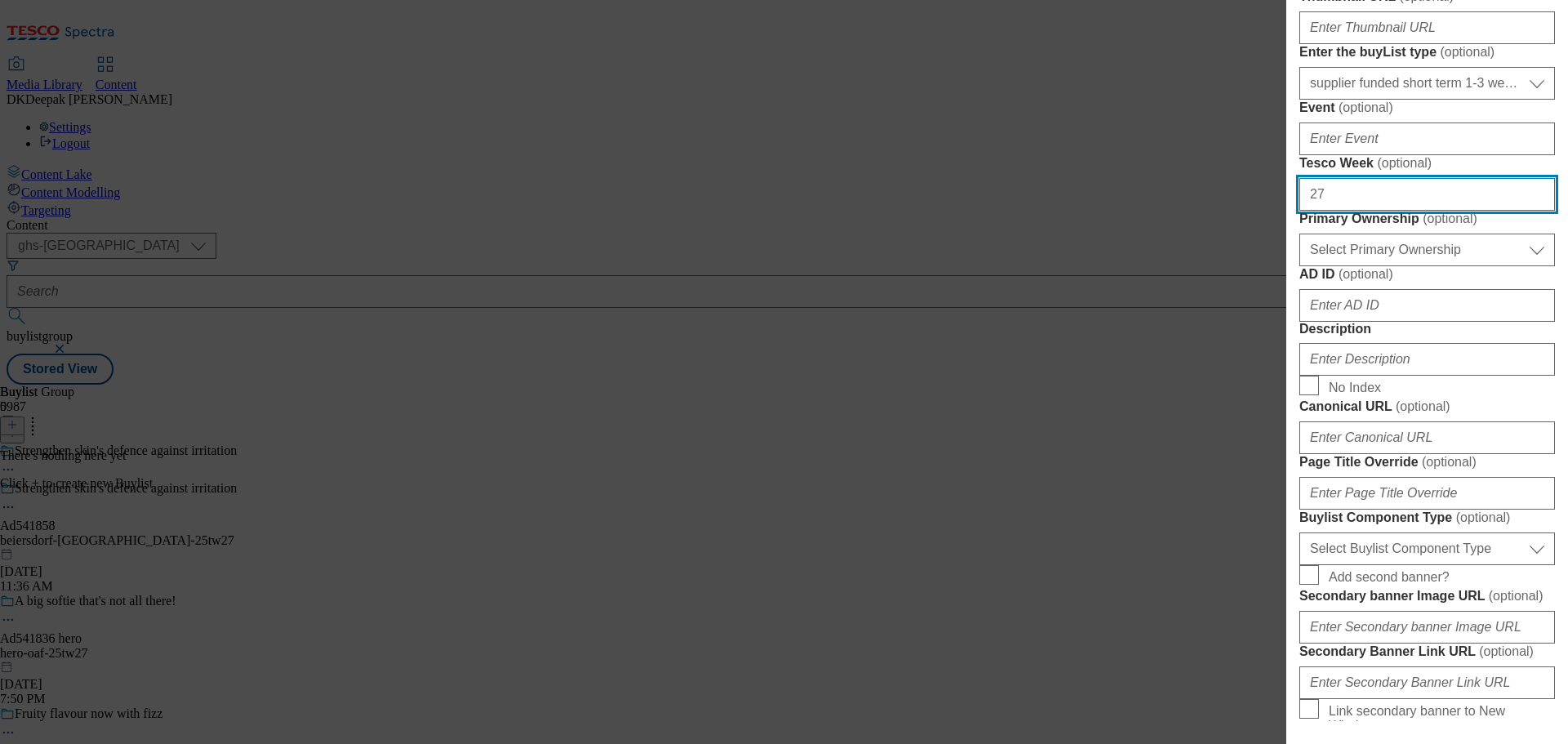
type input "27"
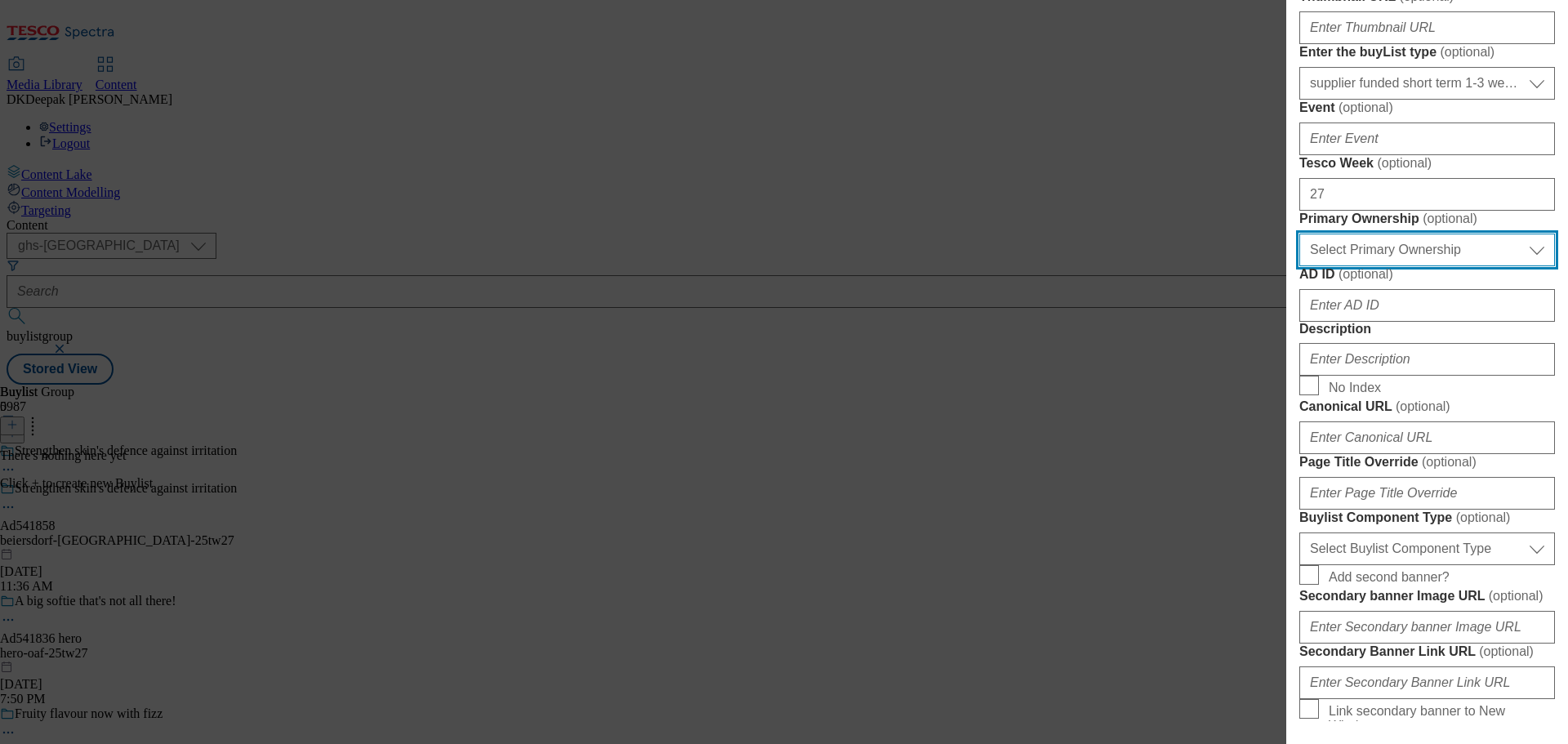
click at [1413, 266] on select "Select Primary Ownership [PERSON_NAME]" at bounding box center [1427, 250] width 256 height 33
select select "dunnhumby"
click at [1299, 266] on select "Select Primary Ownership [PERSON_NAME]" at bounding box center [1427, 250] width 256 height 33
drag, startPoint x: 1095, startPoint y: 391, endPoint x: 1139, endPoint y: 421, distance: 53.3
click at [1095, 391] on div "Add new Buylist English Label Ad541858 Tracking Name DH_AD541858 Friendly Name …" at bounding box center [784, 372] width 1568 height 744
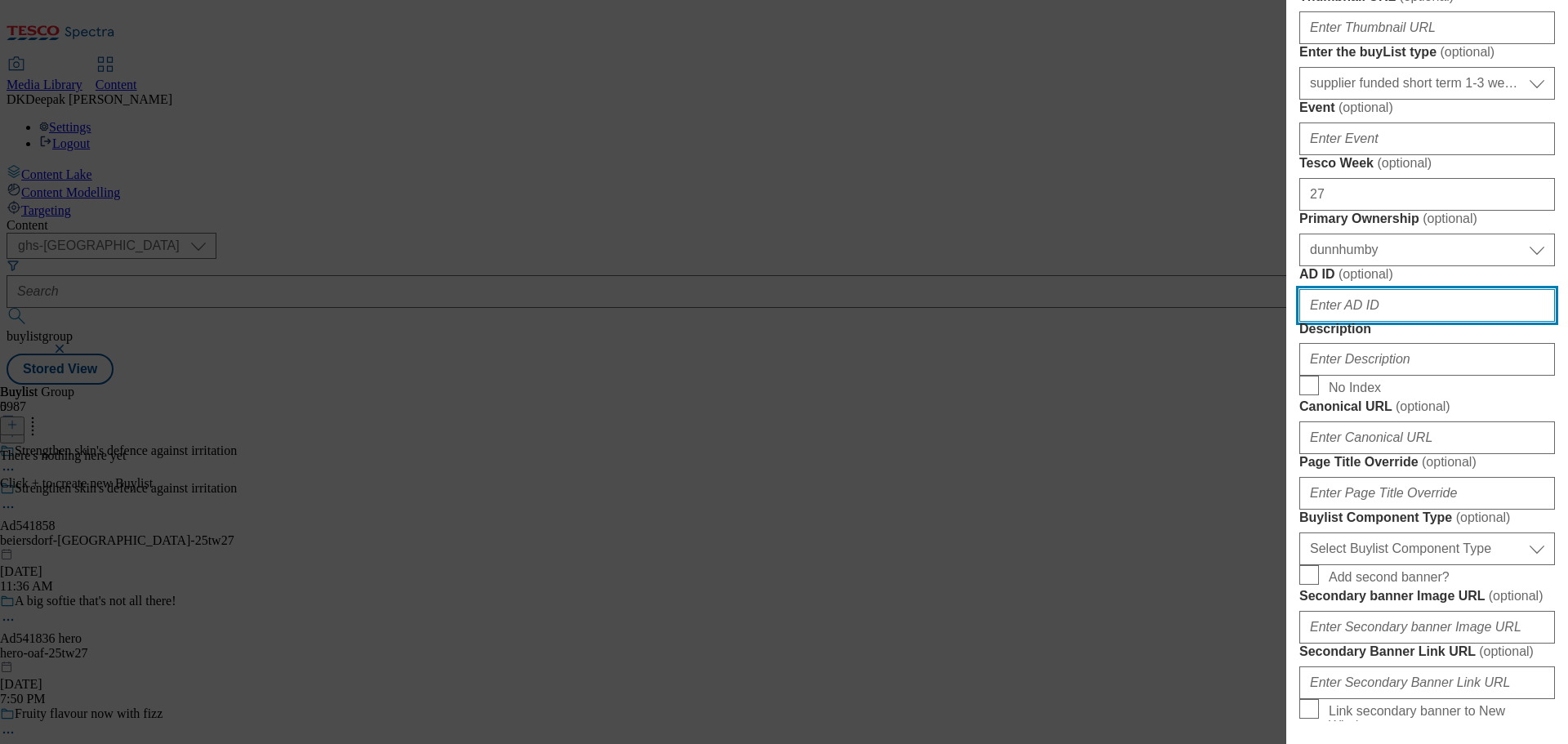
click at [1360, 321] on input "AD ID ( optional )" at bounding box center [1427, 306] width 256 height 33
paste input "Ad541858"
drag, startPoint x: 1321, startPoint y: 598, endPoint x: 1236, endPoint y: 596, distance: 85.0
click at [1236, 596] on div "Add new Buylist English Label Ad541858 Tracking Name DH_AD541858 Friendly Name …" at bounding box center [784, 372] width 1568 height 744
type input "541858"
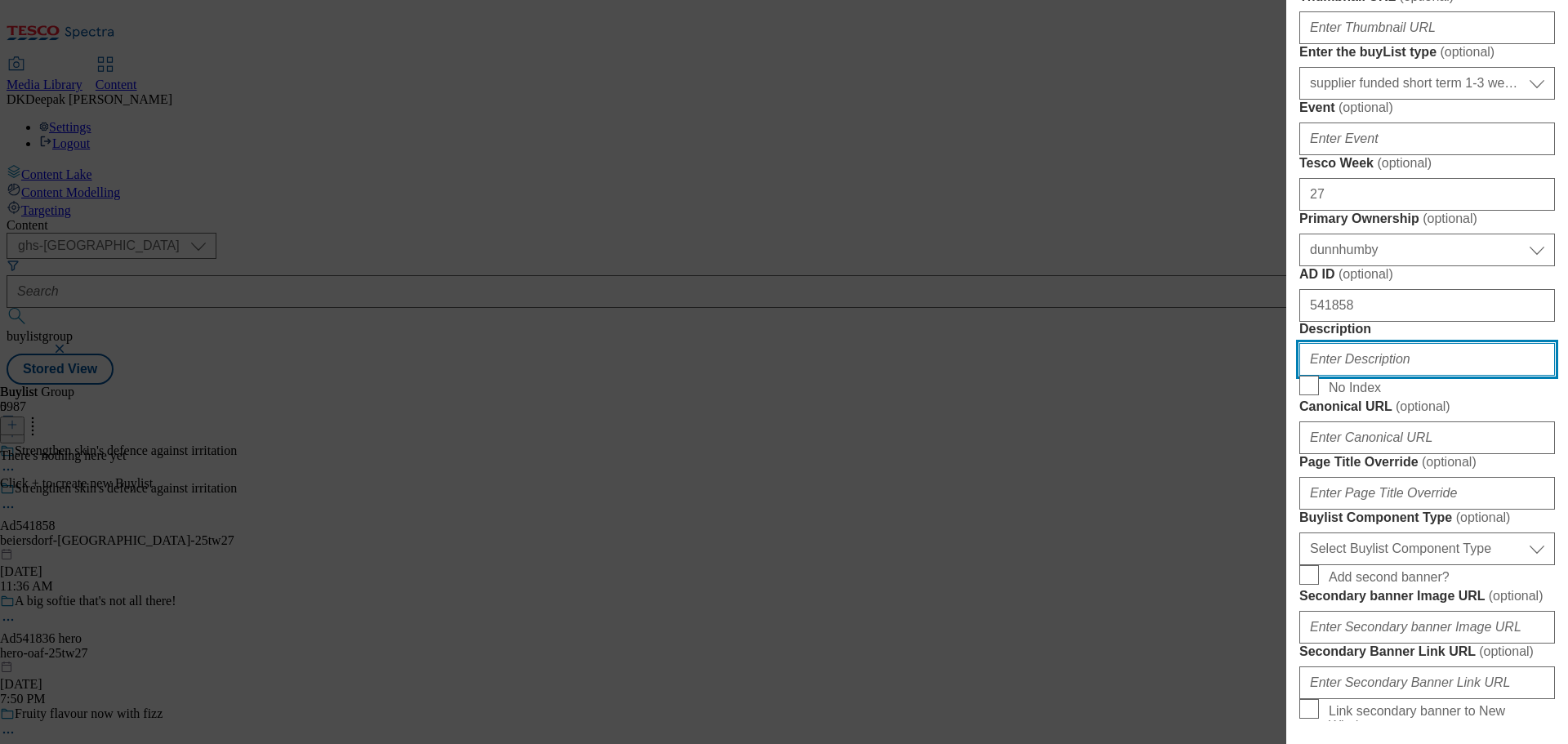
click at [1427, 376] on input "Description" at bounding box center [1427, 359] width 256 height 33
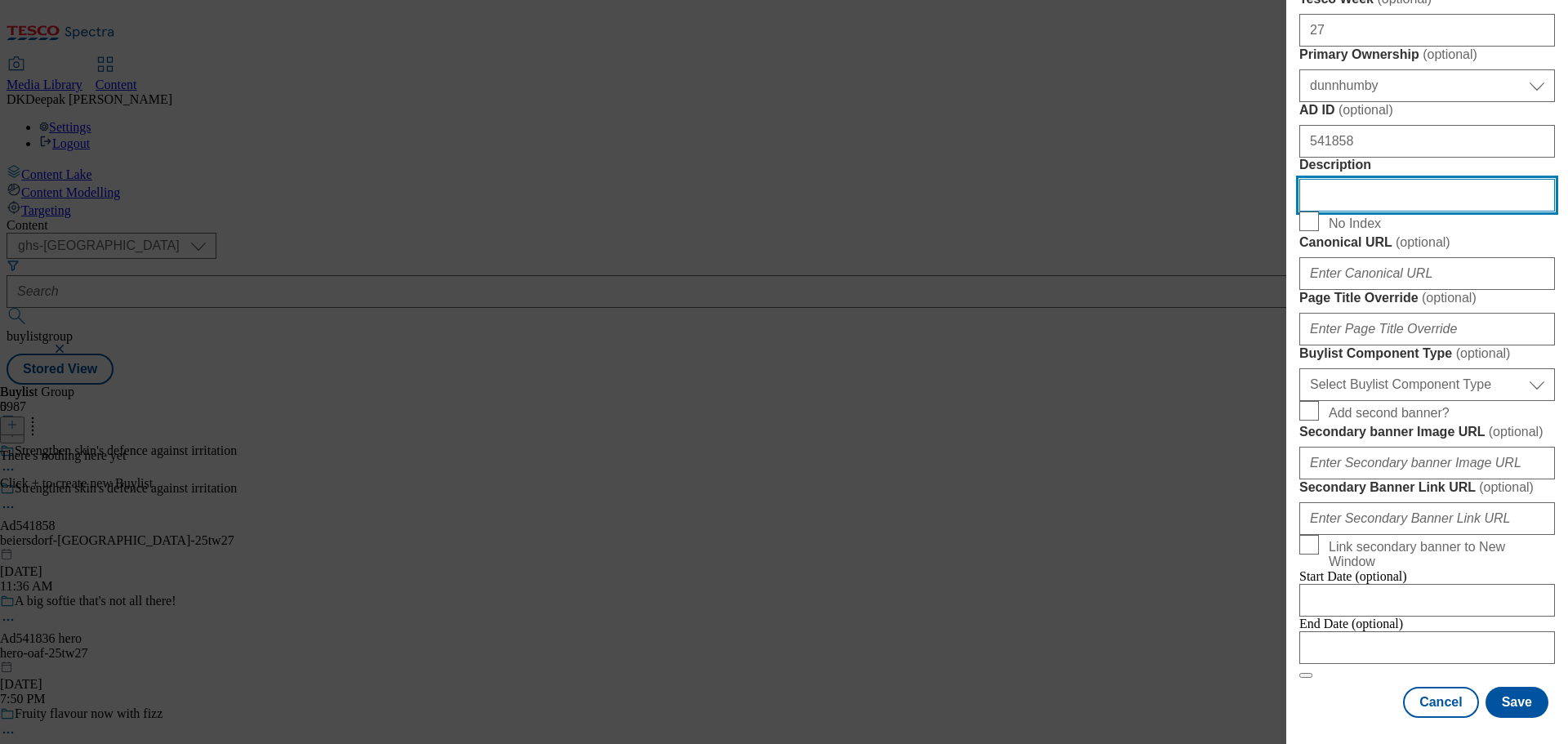
scroll to position [735, 0]
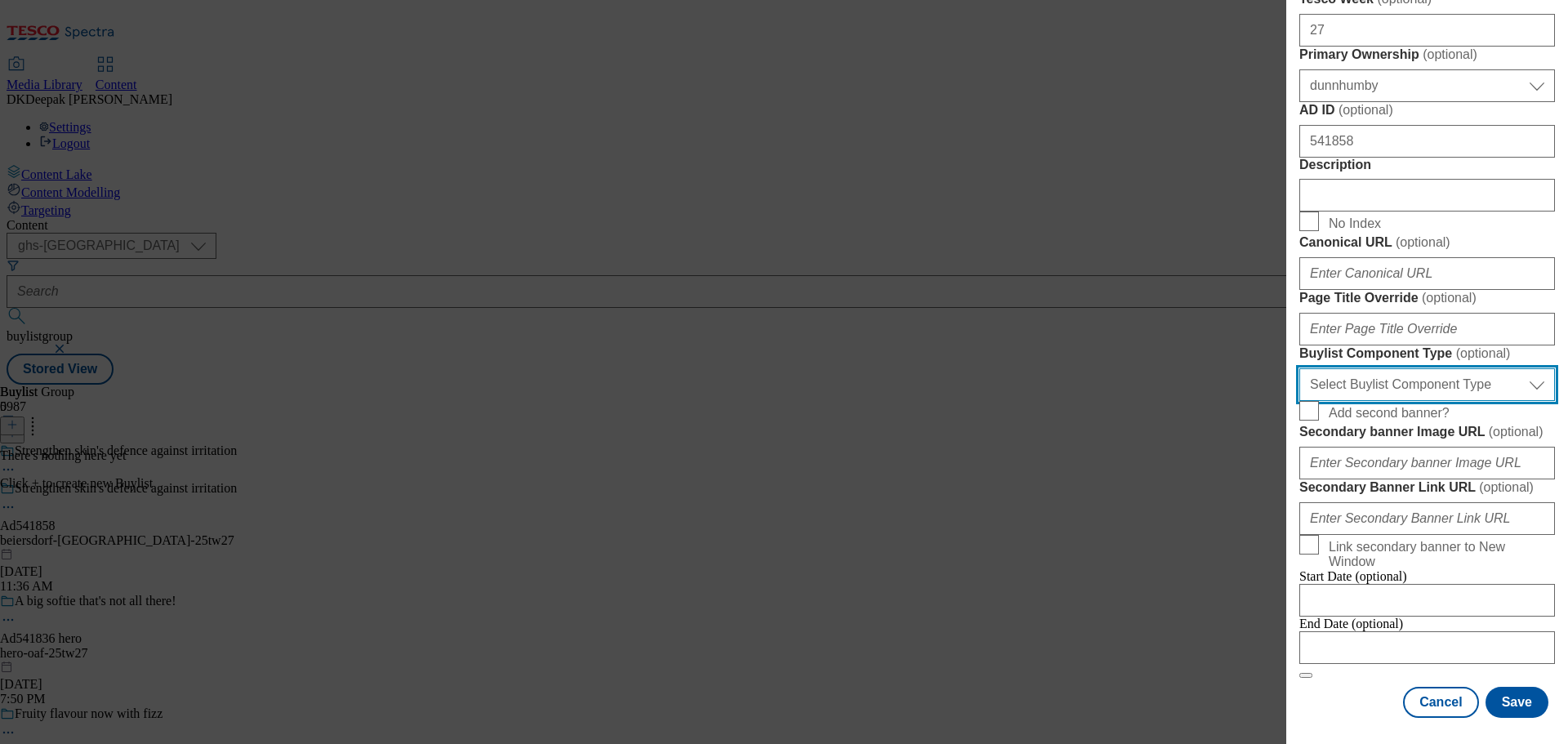
click at [1390, 401] on select "Select Buylist Component Type Banner Competition Header Meal" at bounding box center [1427, 385] width 256 height 33
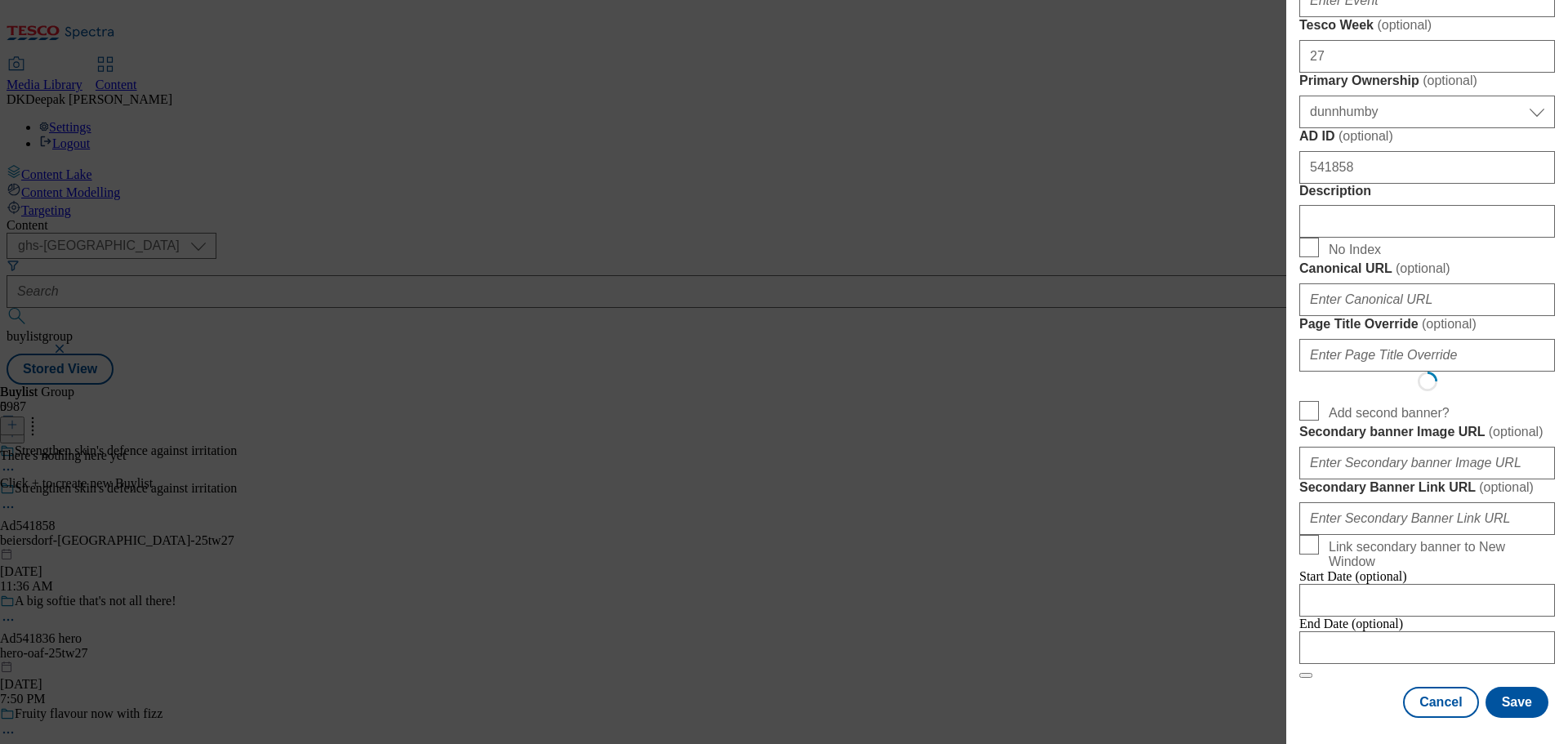
select select "Banner"
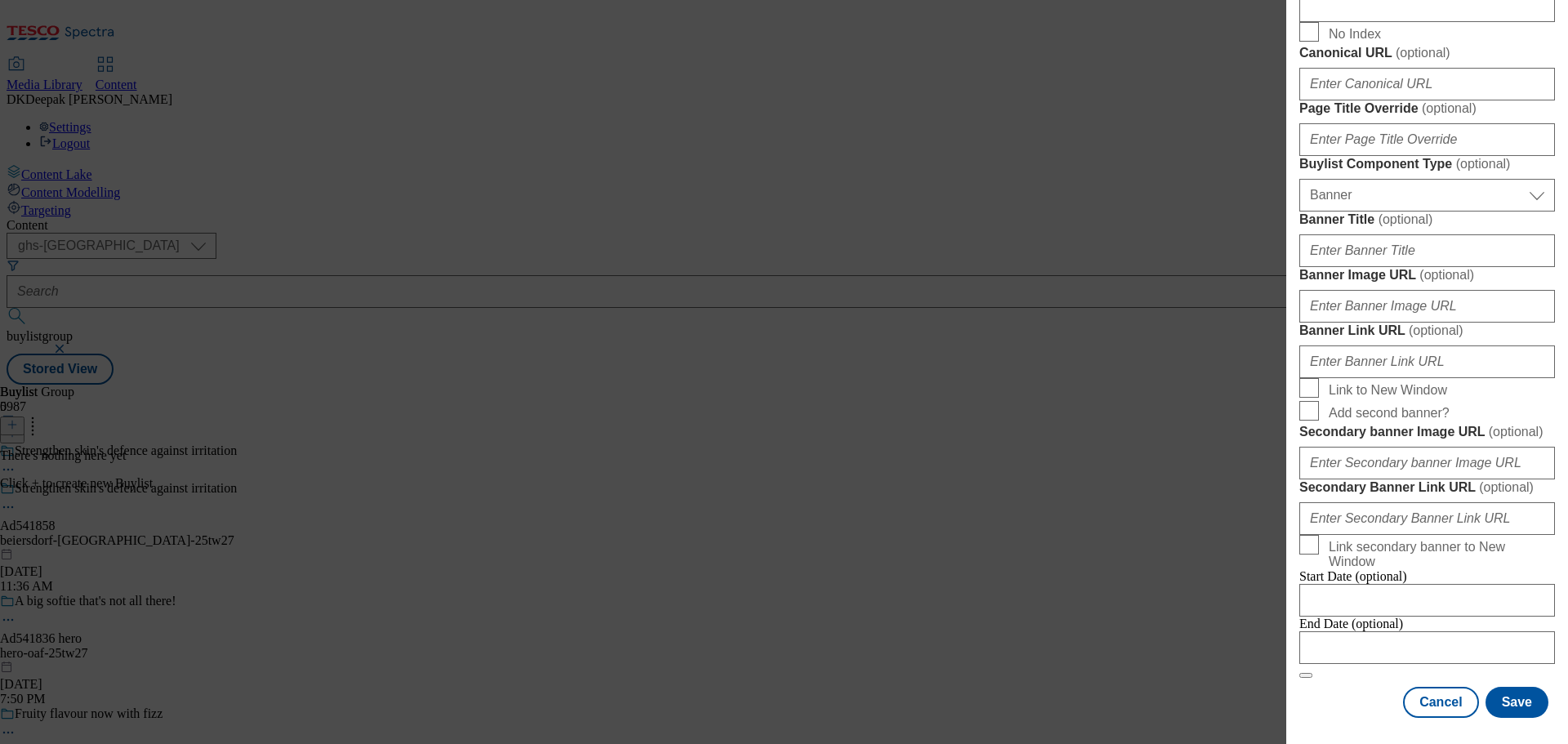
scroll to position [1460, 0]
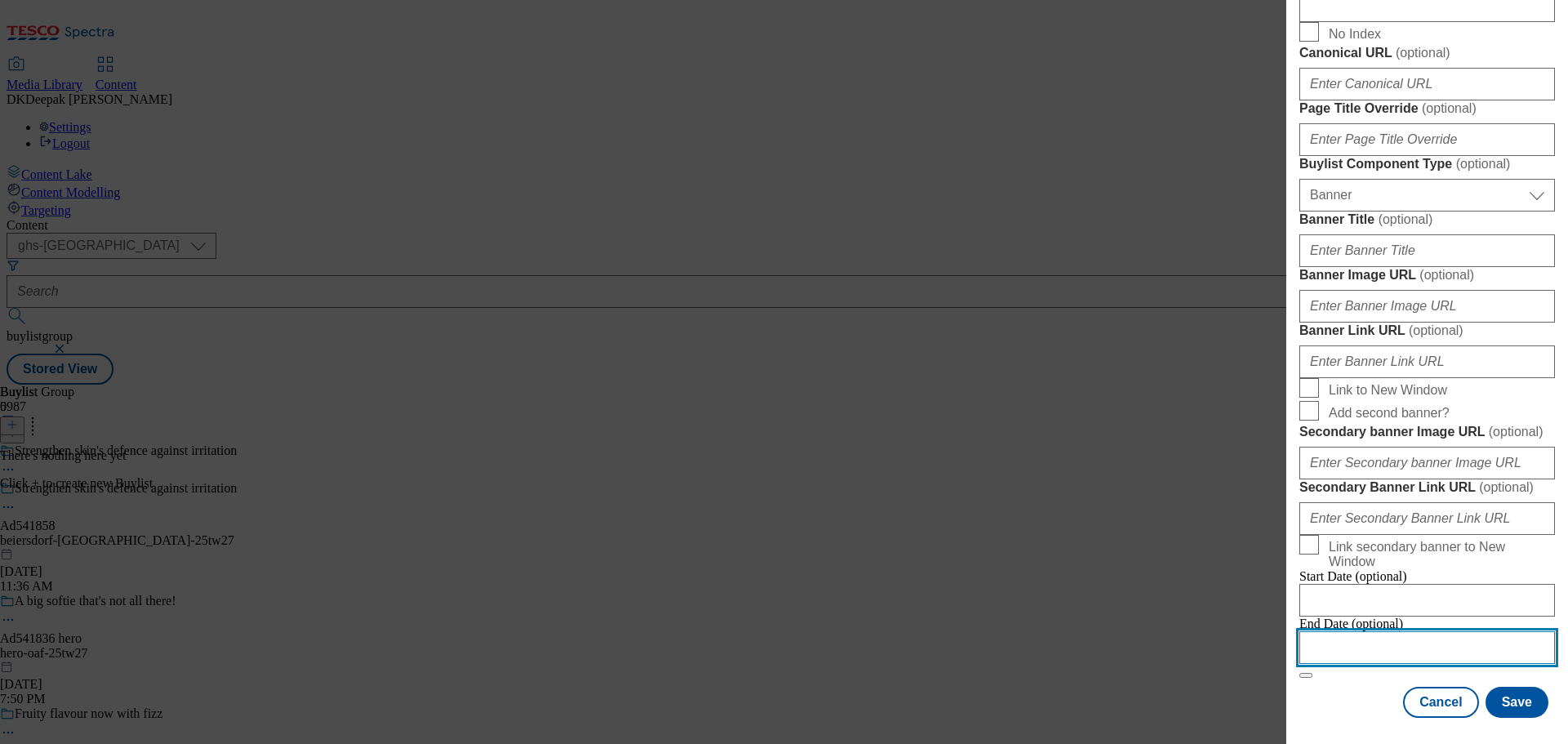
click at [1421, 637] on input "Modal" at bounding box center [1427, 648] width 256 height 33
select select "2025"
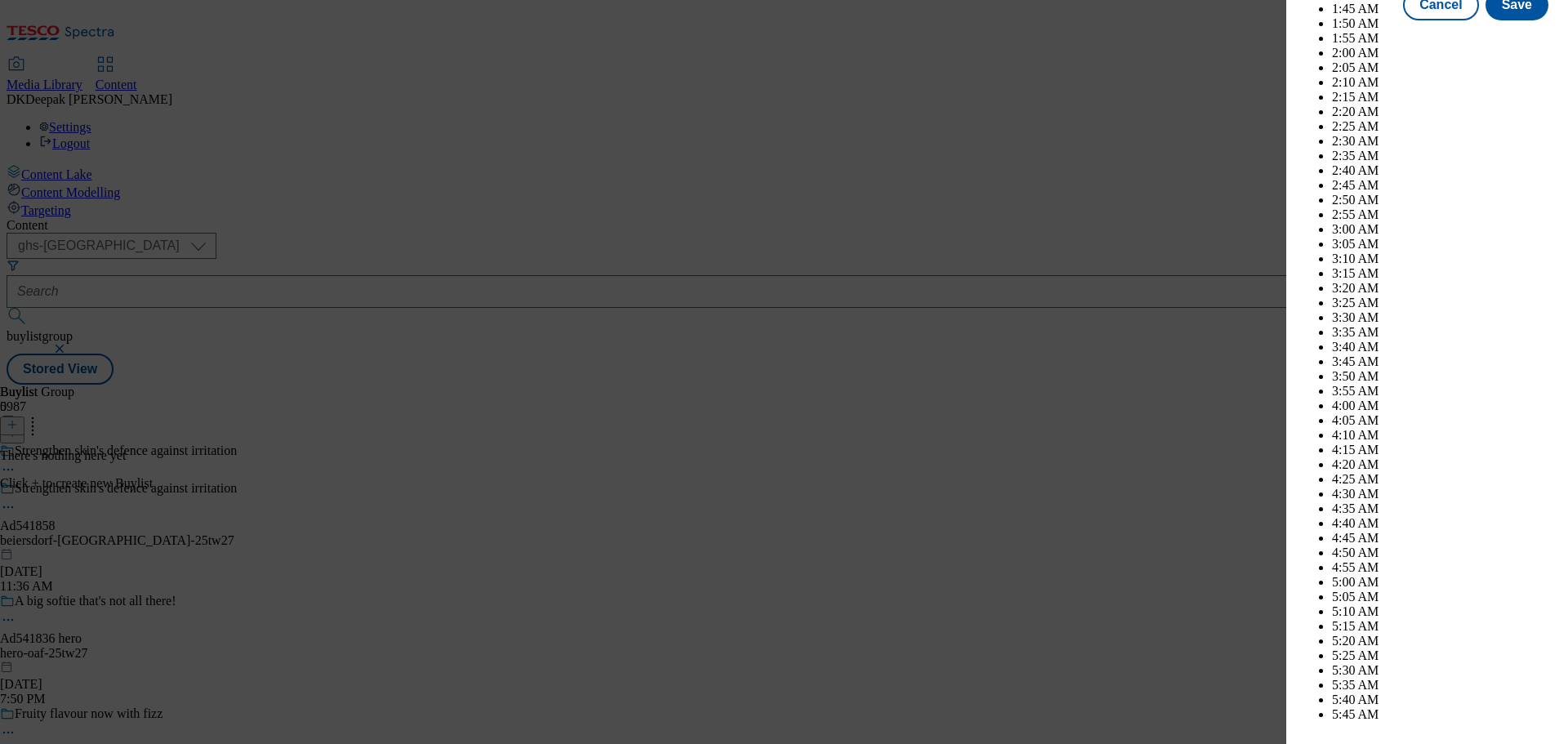
scroll to position [4185, 0]
select select "November"
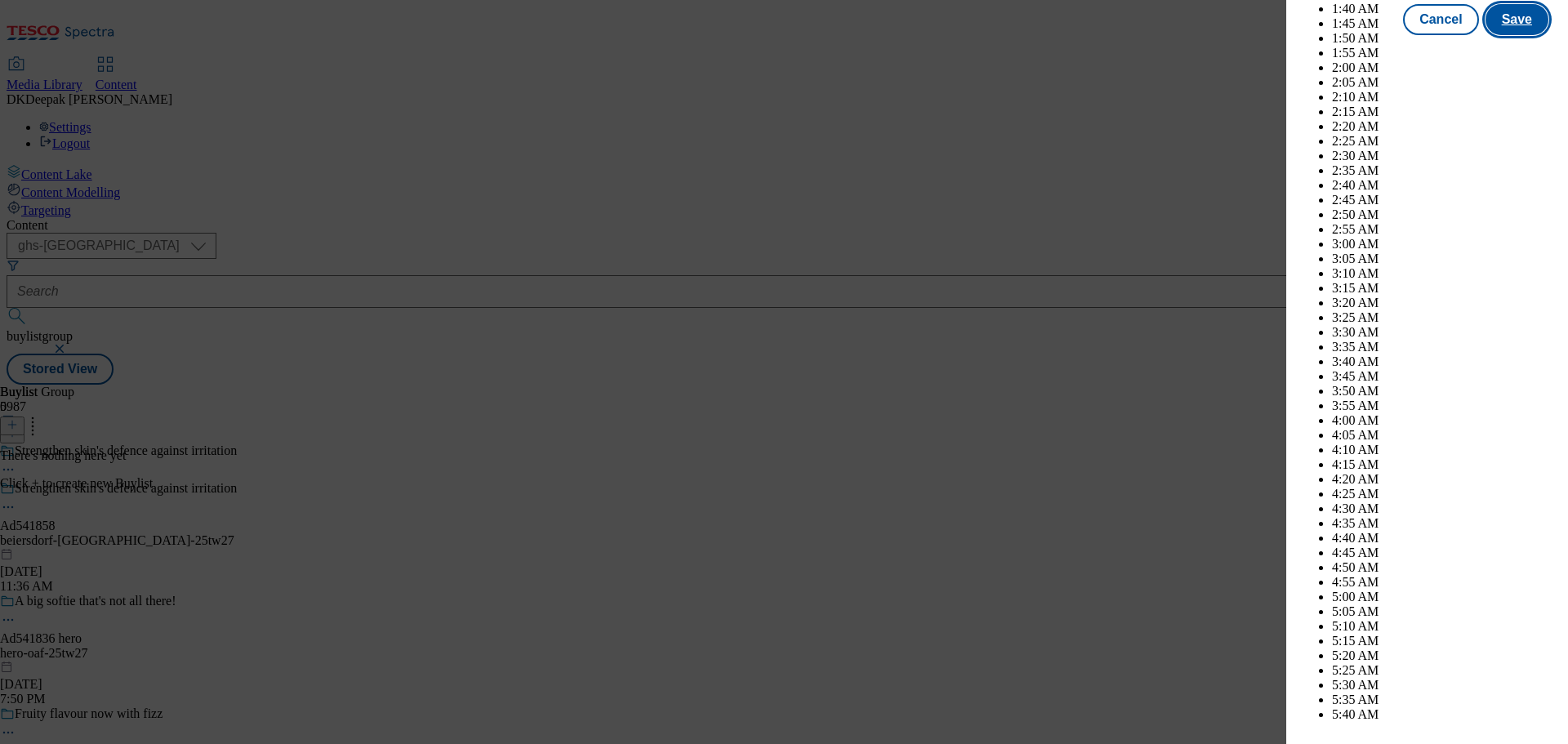
click at [1509, 35] on button "Save" at bounding box center [1516, 20] width 63 height 31
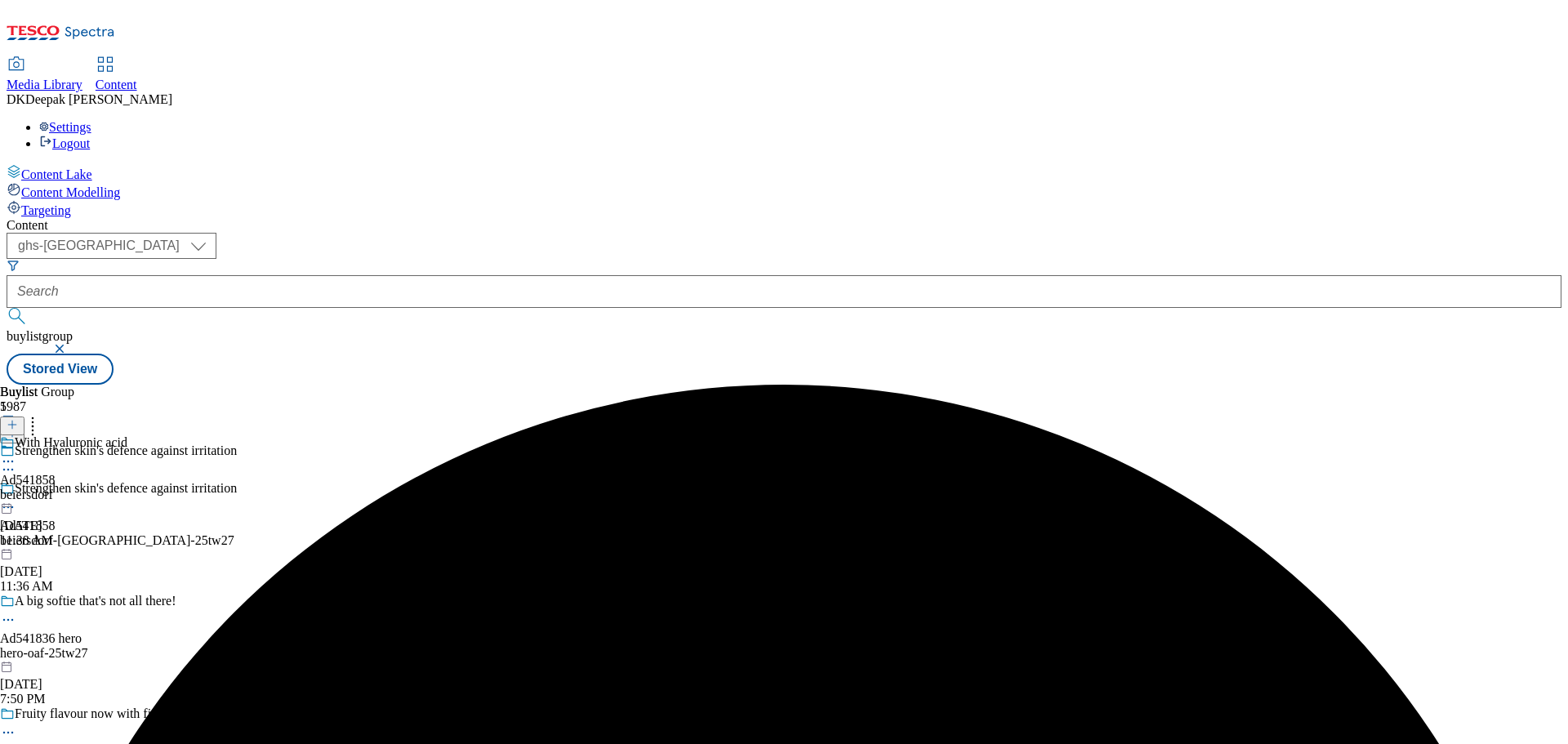
click at [127, 488] on div "beiersdorf" at bounding box center [63, 495] width 127 height 15
click at [18, 419] on icon at bounding box center [12, 425] width 12 height 12
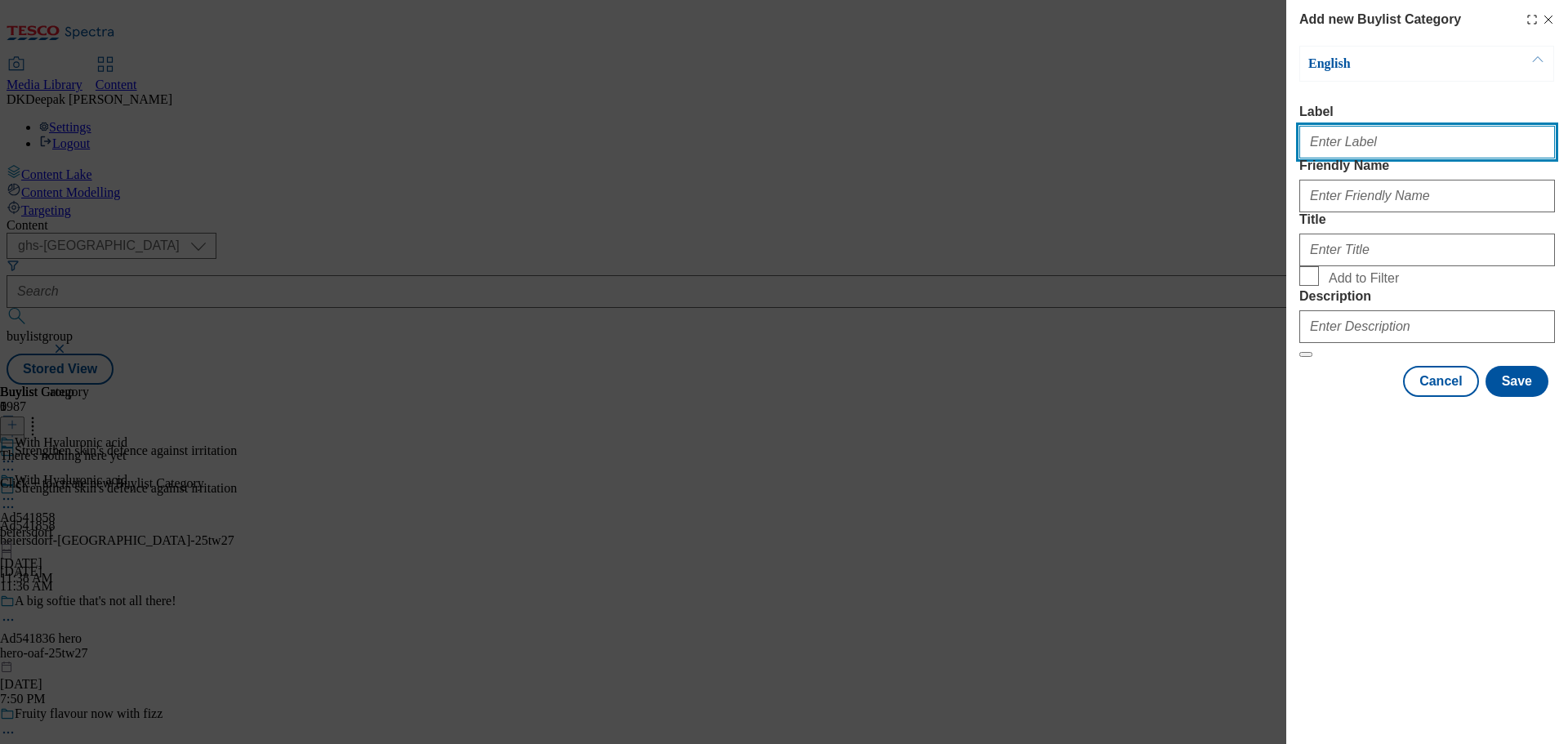
click at [1360, 150] on input "Label" at bounding box center [1427, 142] width 256 height 33
paste input "Ad541858"
type input "Ad541858"
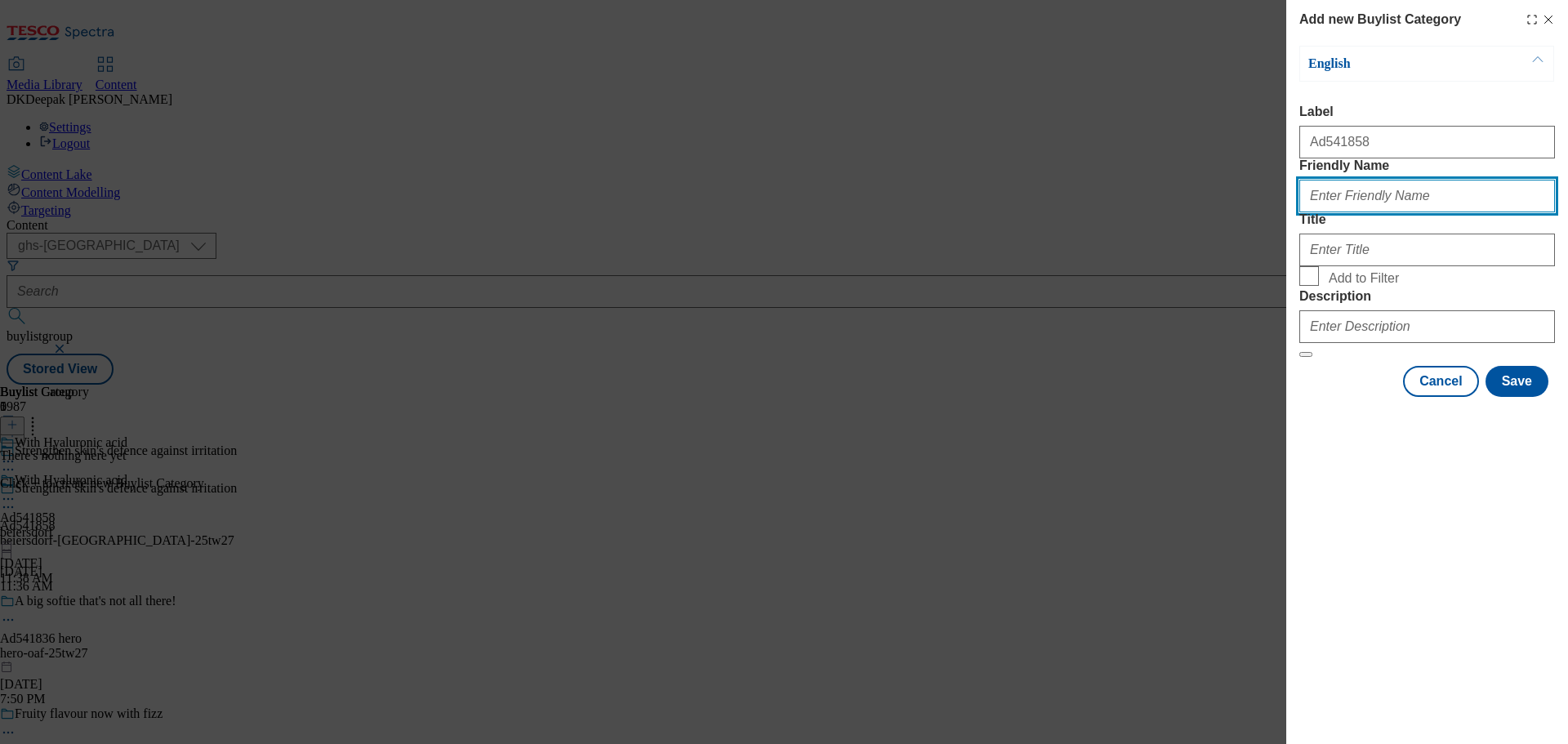
click at [1357, 212] on input "Friendly Name" at bounding box center [1427, 196] width 256 height 33
paste input "beiersdorf-nivea"
type input "beiersdorf-nivea"
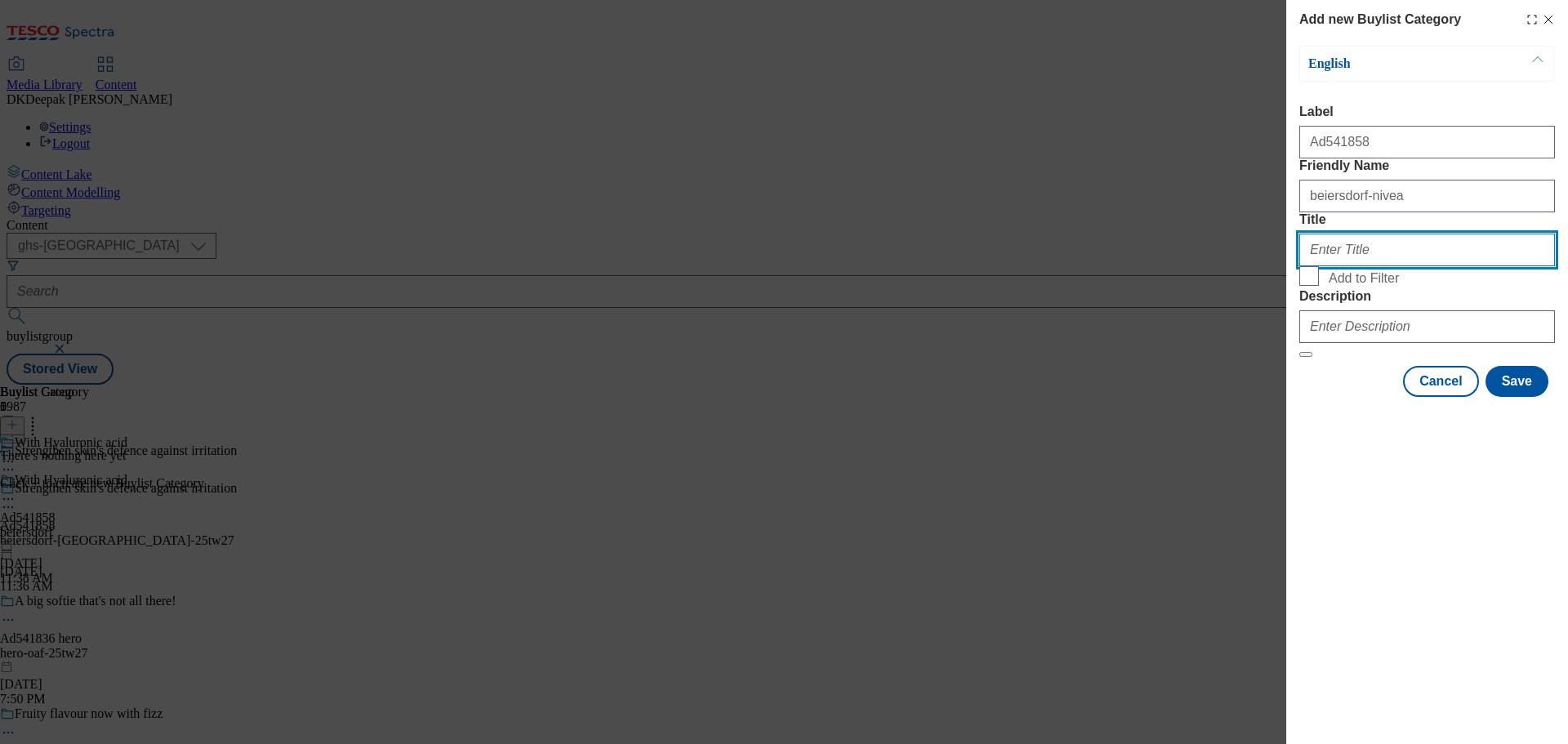
click at [1348, 266] on input "Title" at bounding box center [1427, 250] width 256 height 33
paste input "Beiersdorf"
type input "Beiersdorf"
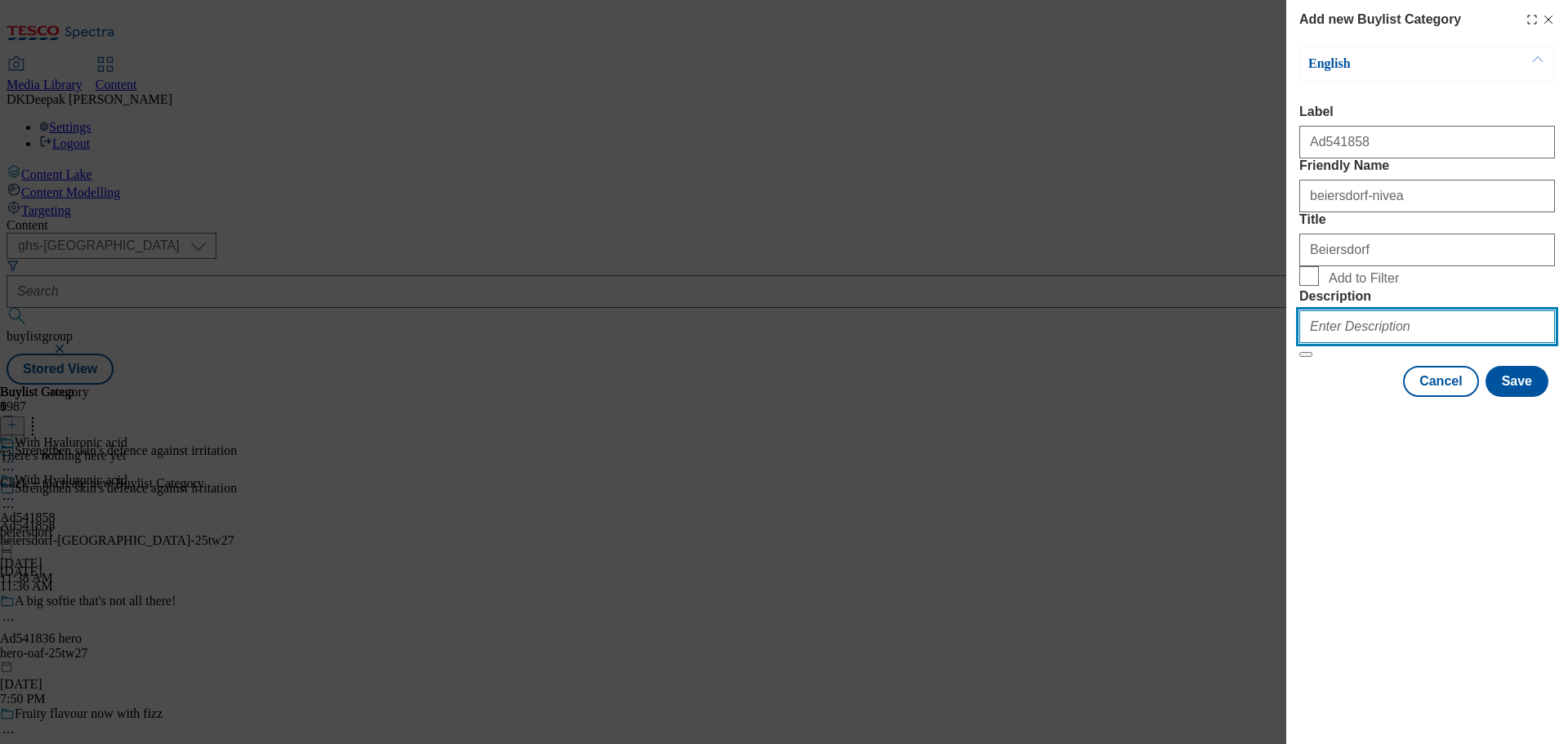
click at [1367, 343] on input "Description" at bounding box center [1427, 327] width 256 height 33
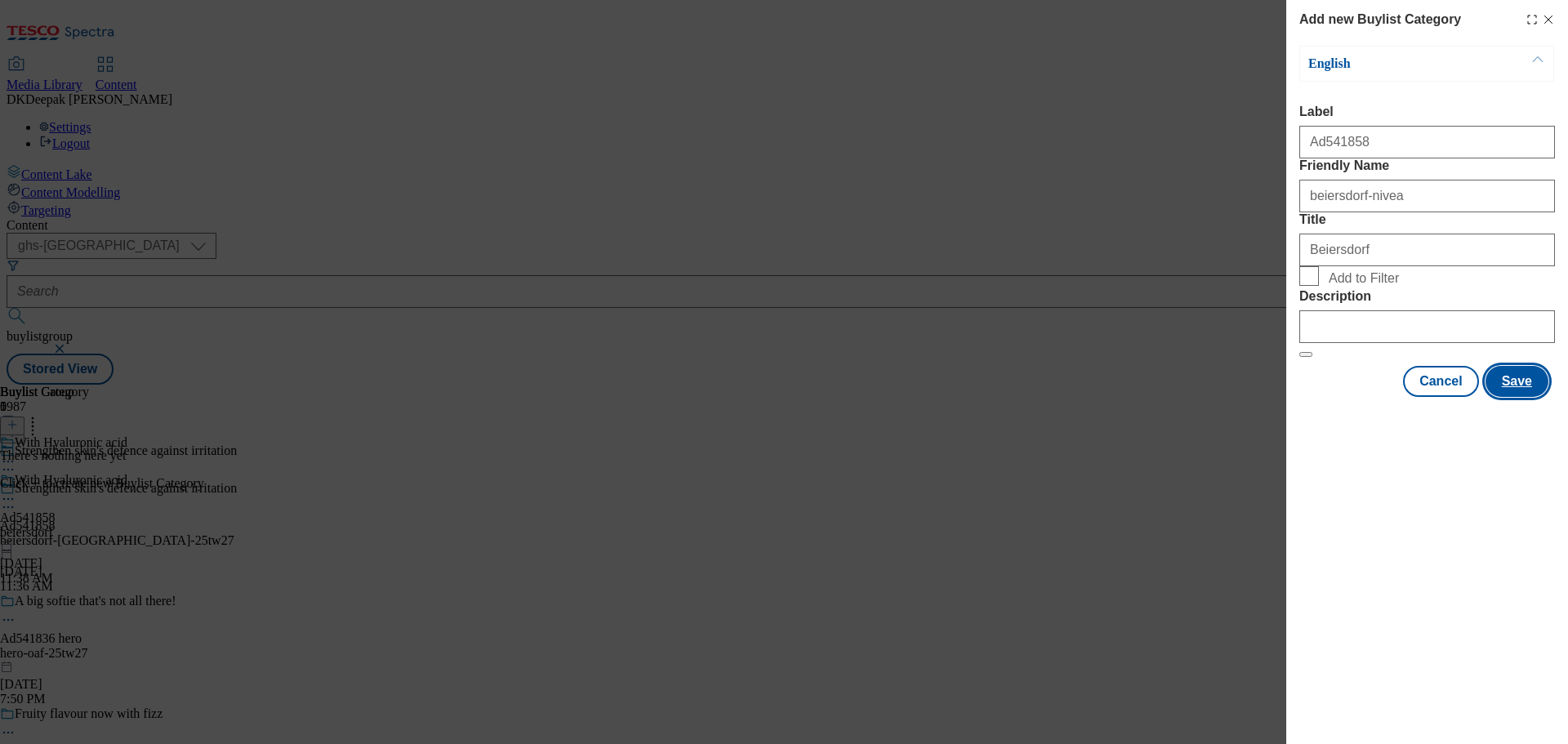
click at [1509, 397] on button "Save" at bounding box center [1516, 381] width 63 height 31
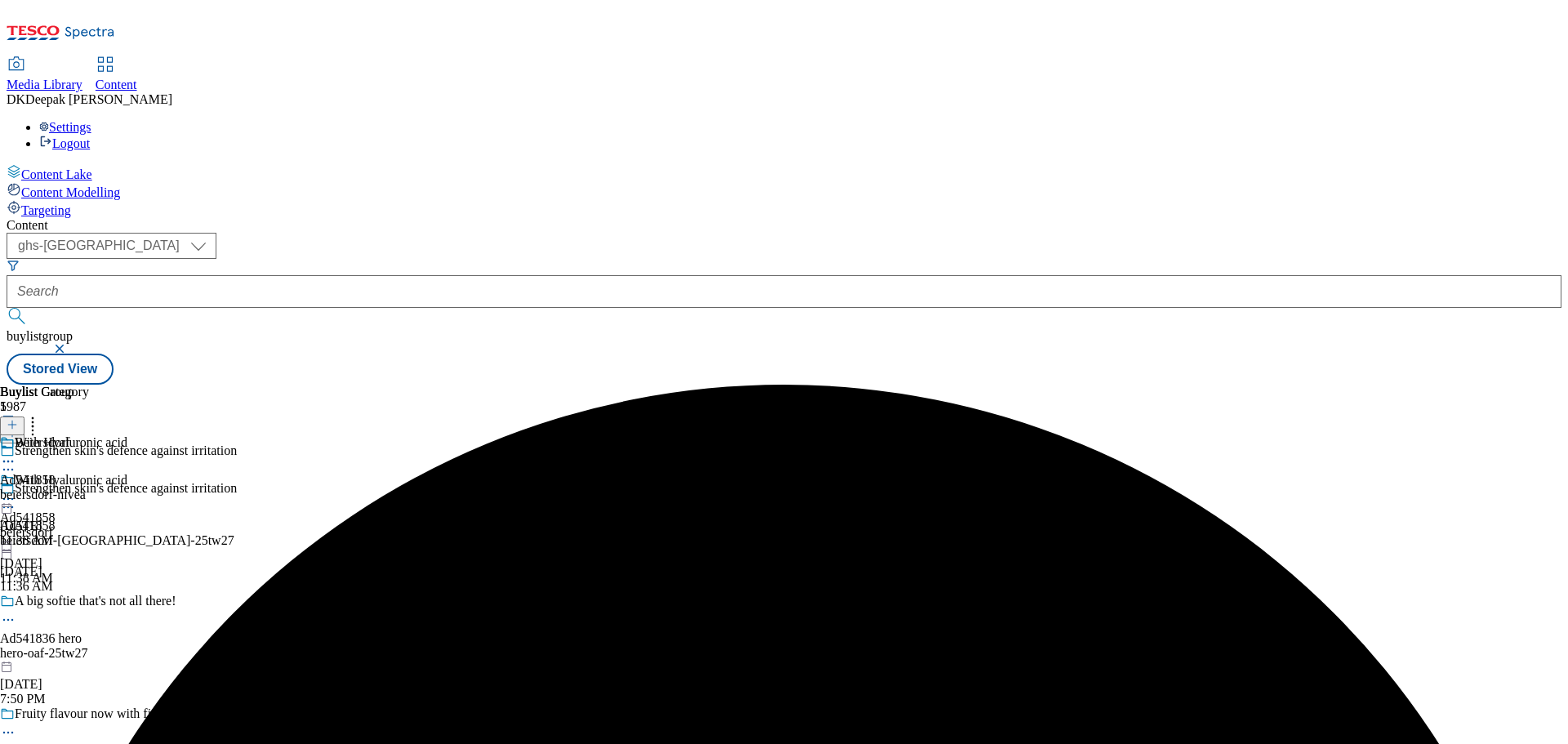
click at [89, 488] on div "beiersdorf-nivea" at bounding box center [44, 495] width 89 height 15
click at [18, 419] on icon at bounding box center [12, 425] width 12 height 12
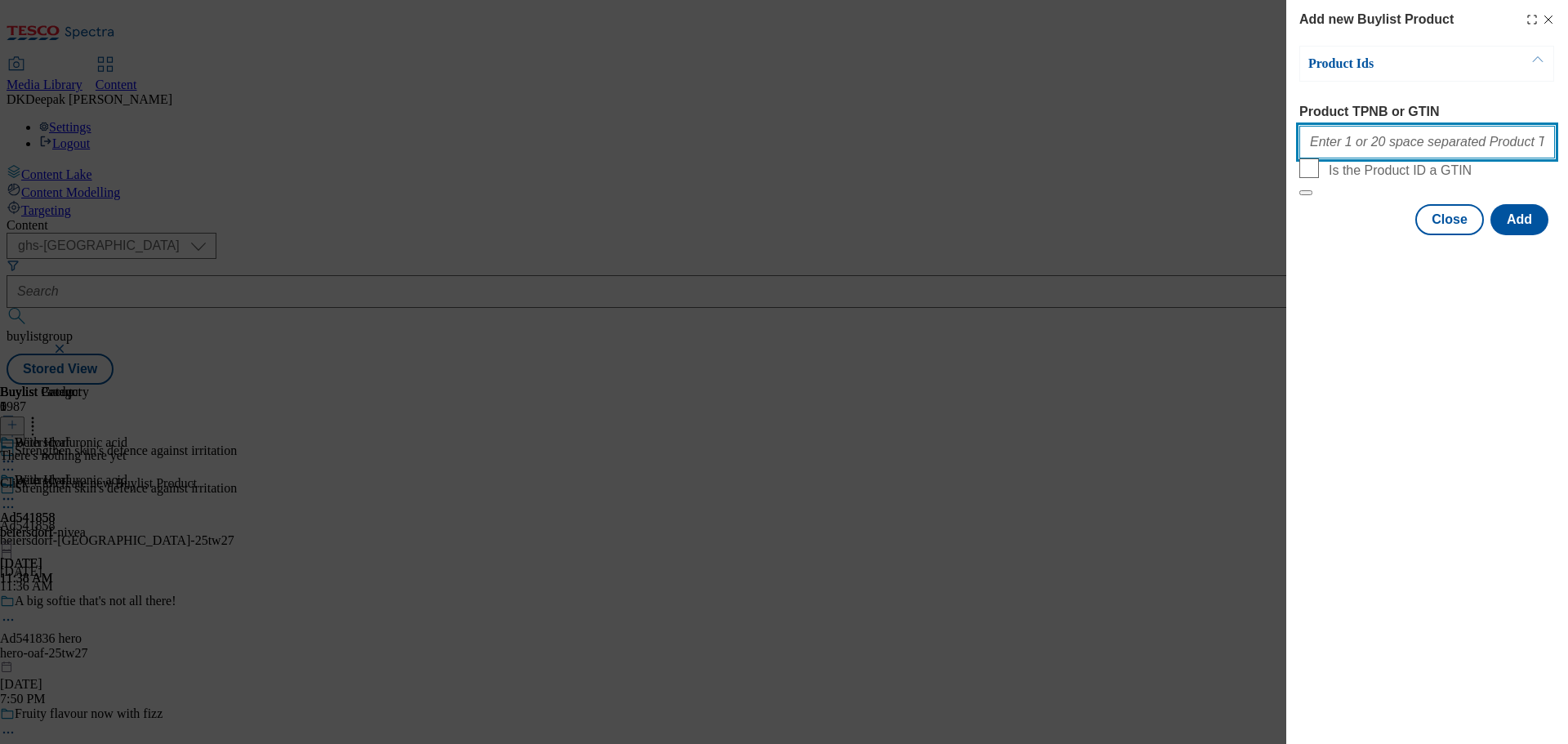
click at [1390, 155] on input "Product TPNB or GTIN" at bounding box center [1427, 142] width 256 height 33
paste input "96397967 96405216 96544696 96772788, 96397967 96405216 96544696 96772788, 96397…"
type input "96397967 96405216 96544696 96772788, 96397967 96405216 96544696 96772788, 96397…"
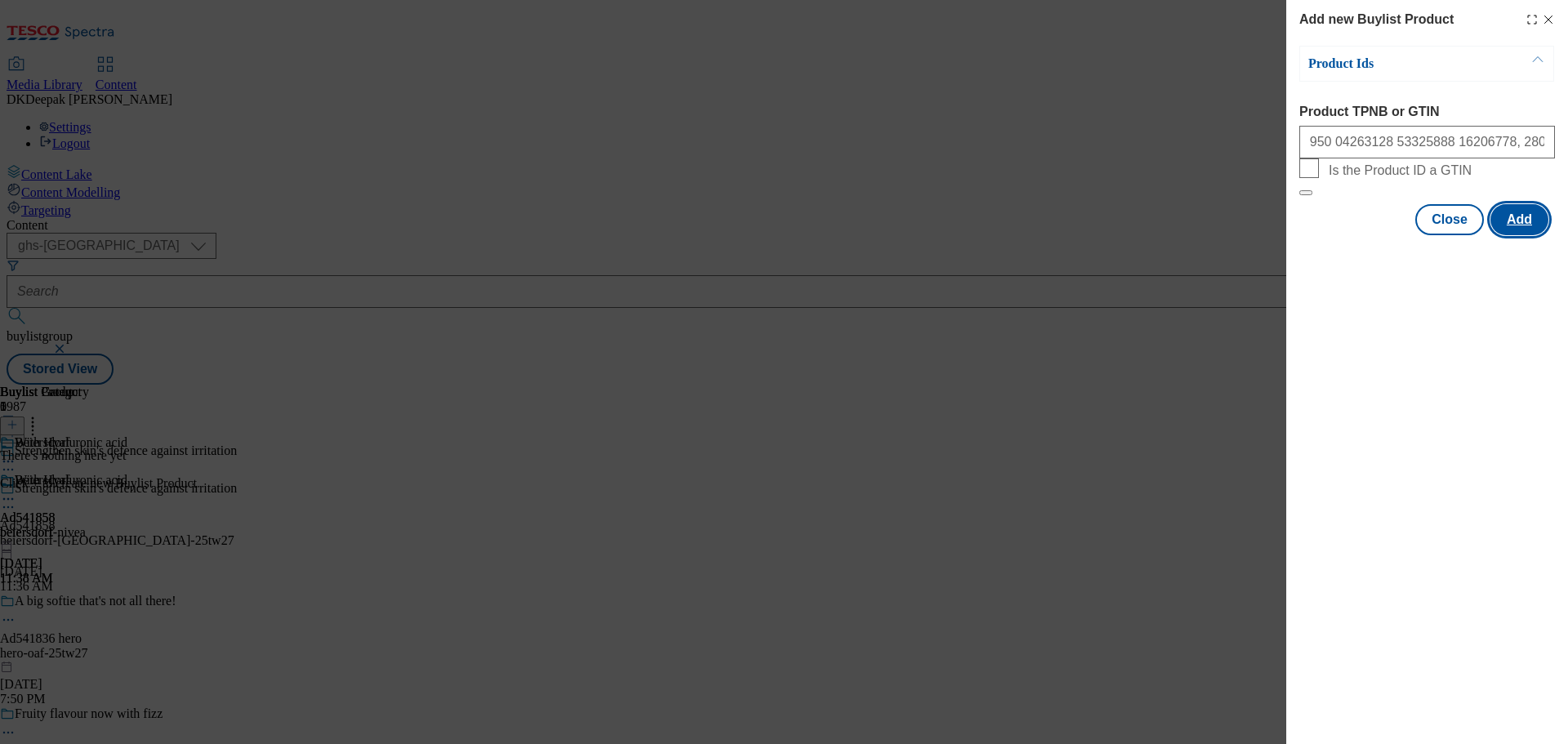
click at [1516, 235] on button "Add" at bounding box center [1519, 220] width 58 height 31
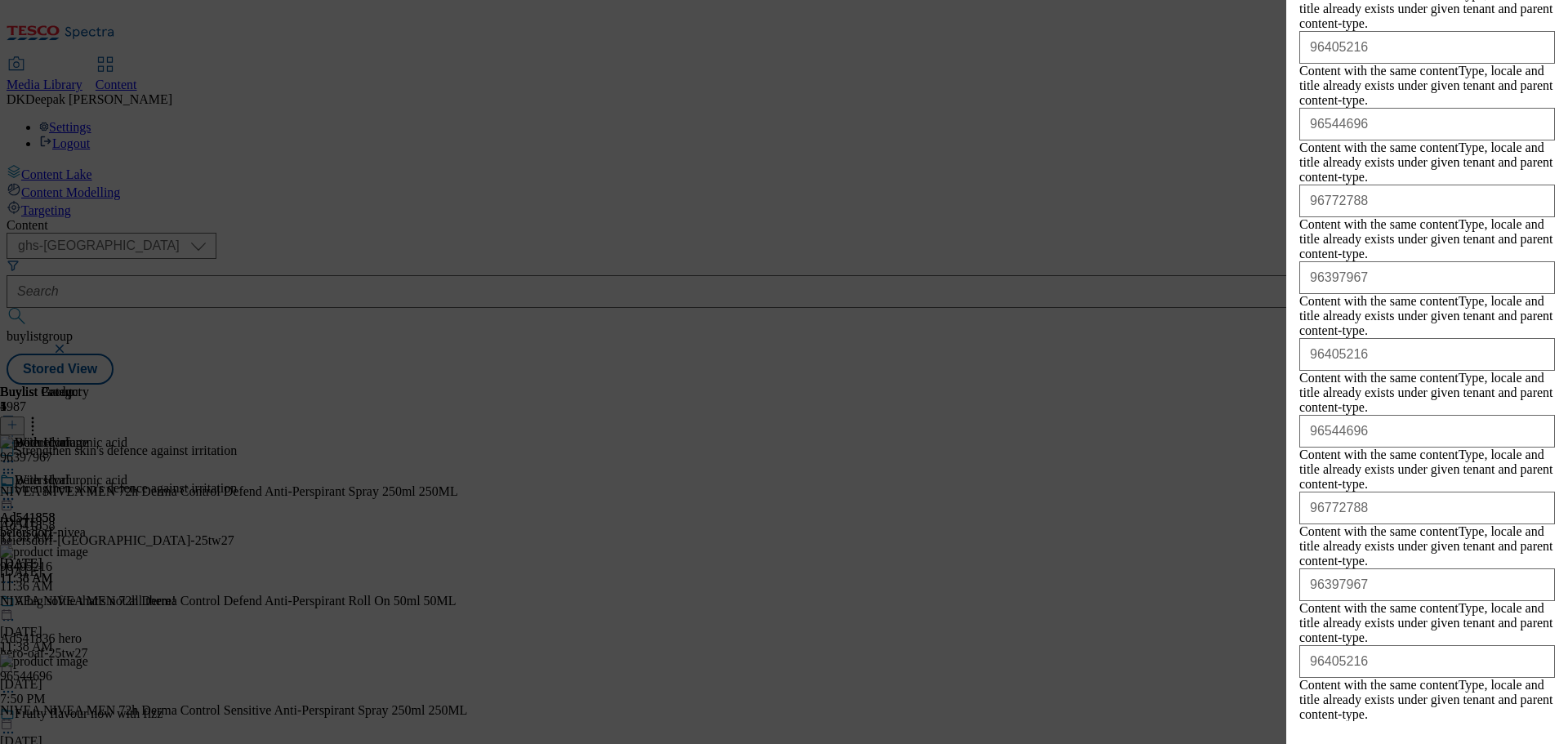
scroll to position [10536, 0]
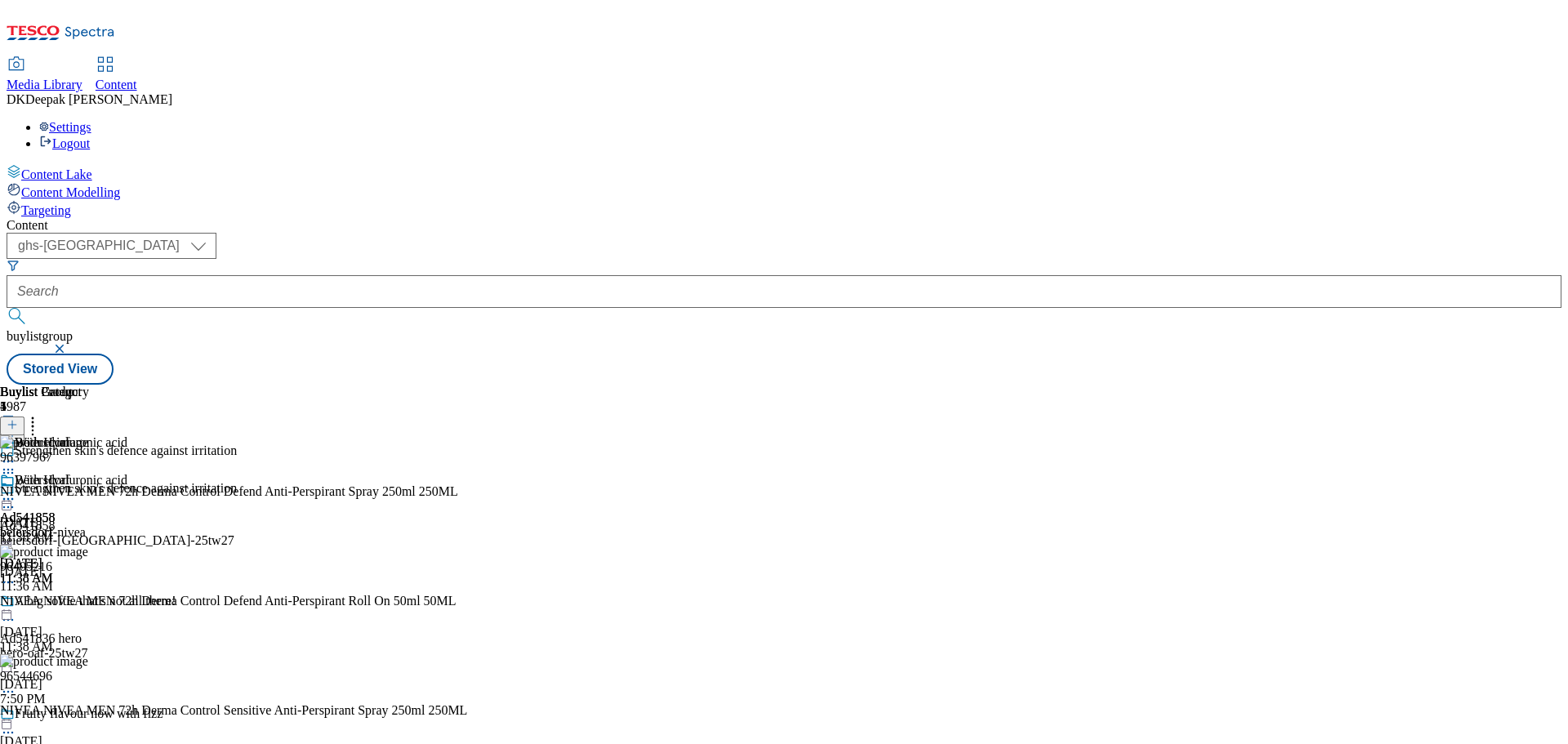
click at [16, 491] on icon at bounding box center [8, 499] width 16 height 16
click at [89, 603] on span "Preview" at bounding box center [70, 608] width 39 height 12
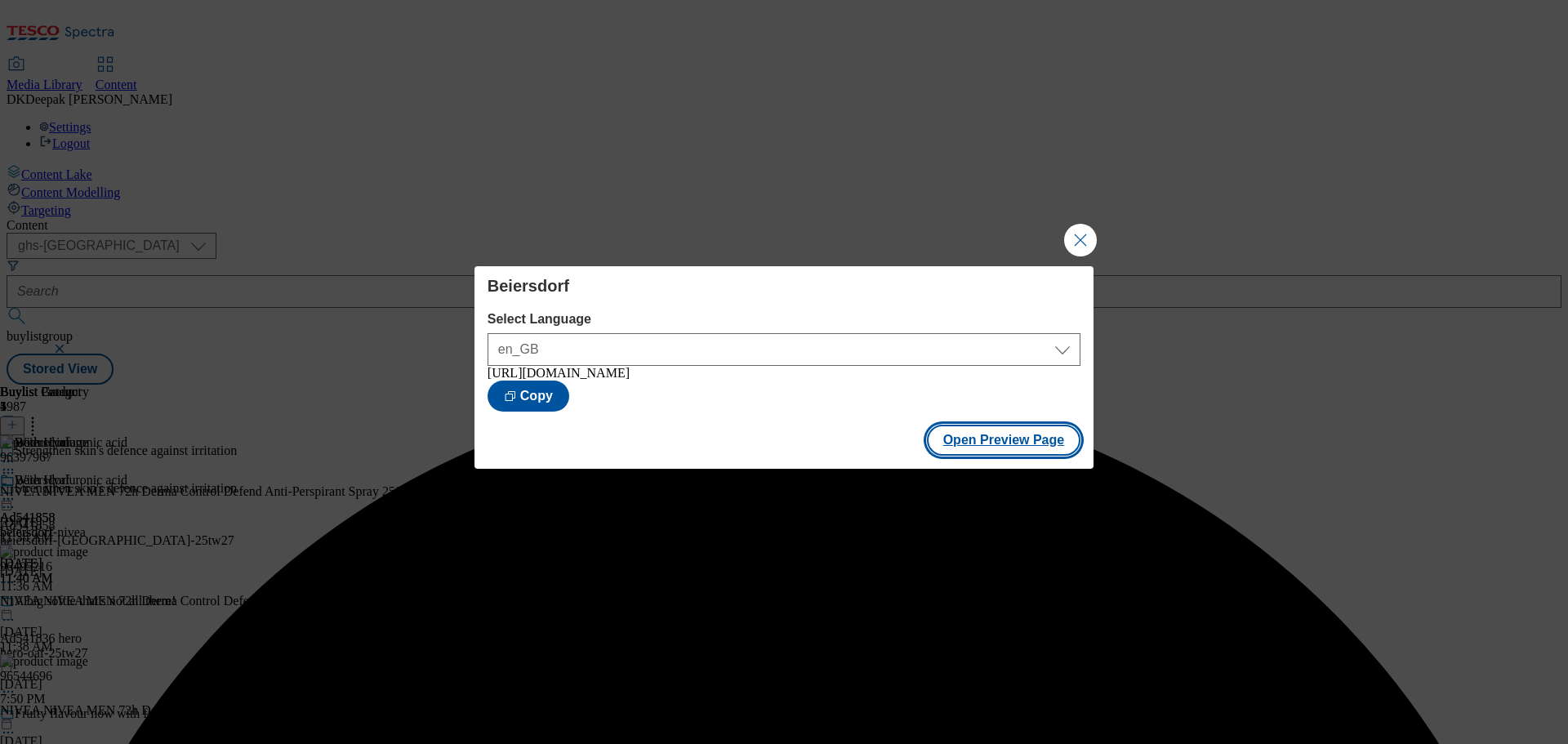
click at [1022, 448] on button "Open Preview Page" at bounding box center [1004, 441] width 154 height 31
click at [1085, 241] on button "Close Modal" at bounding box center [1081, 240] width 33 height 33
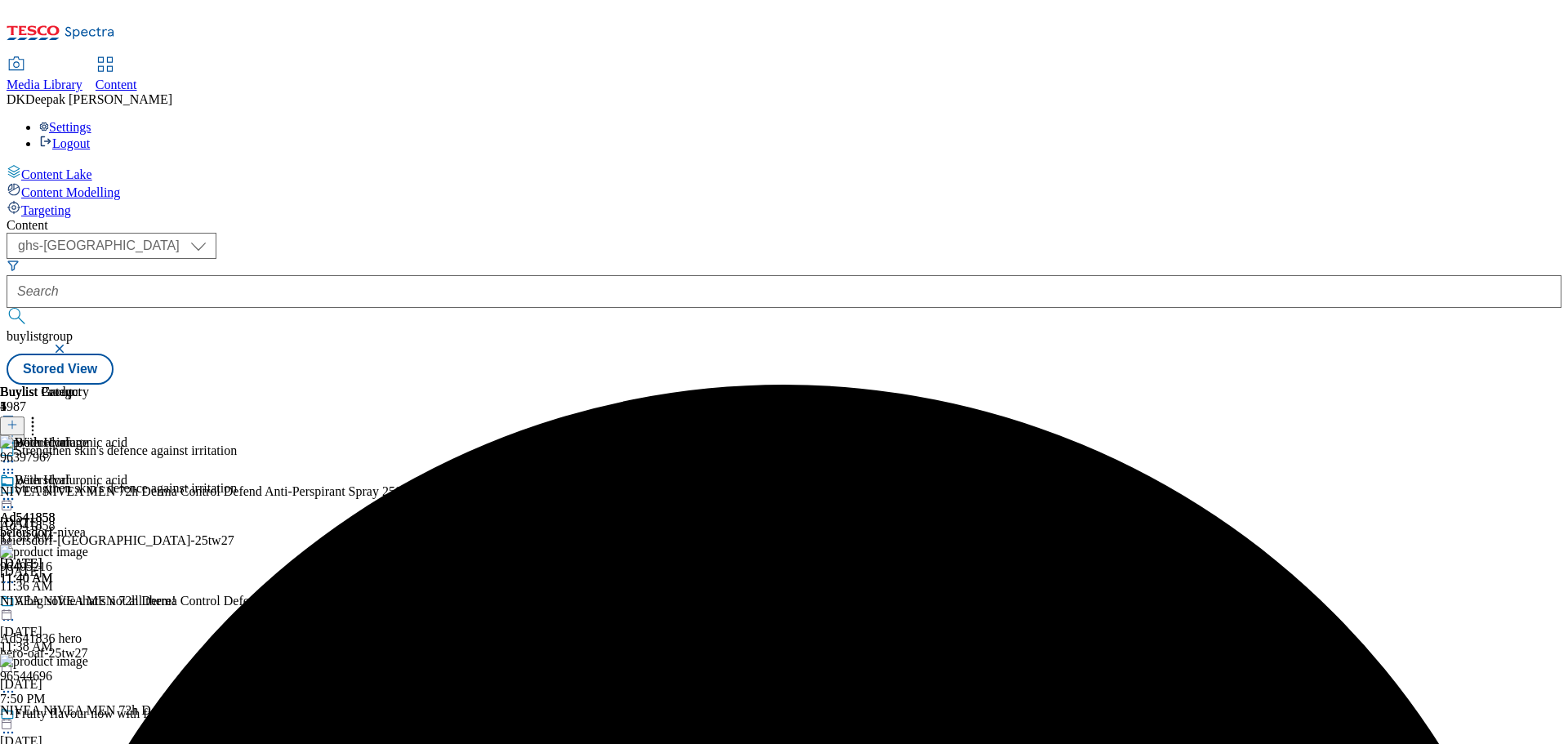
click at [16, 491] on icon at bounding box center [8, 499] width 16 height 16
click at [76, 524] on button "Edit" at bounding box center [54, 533] width 44 height 19
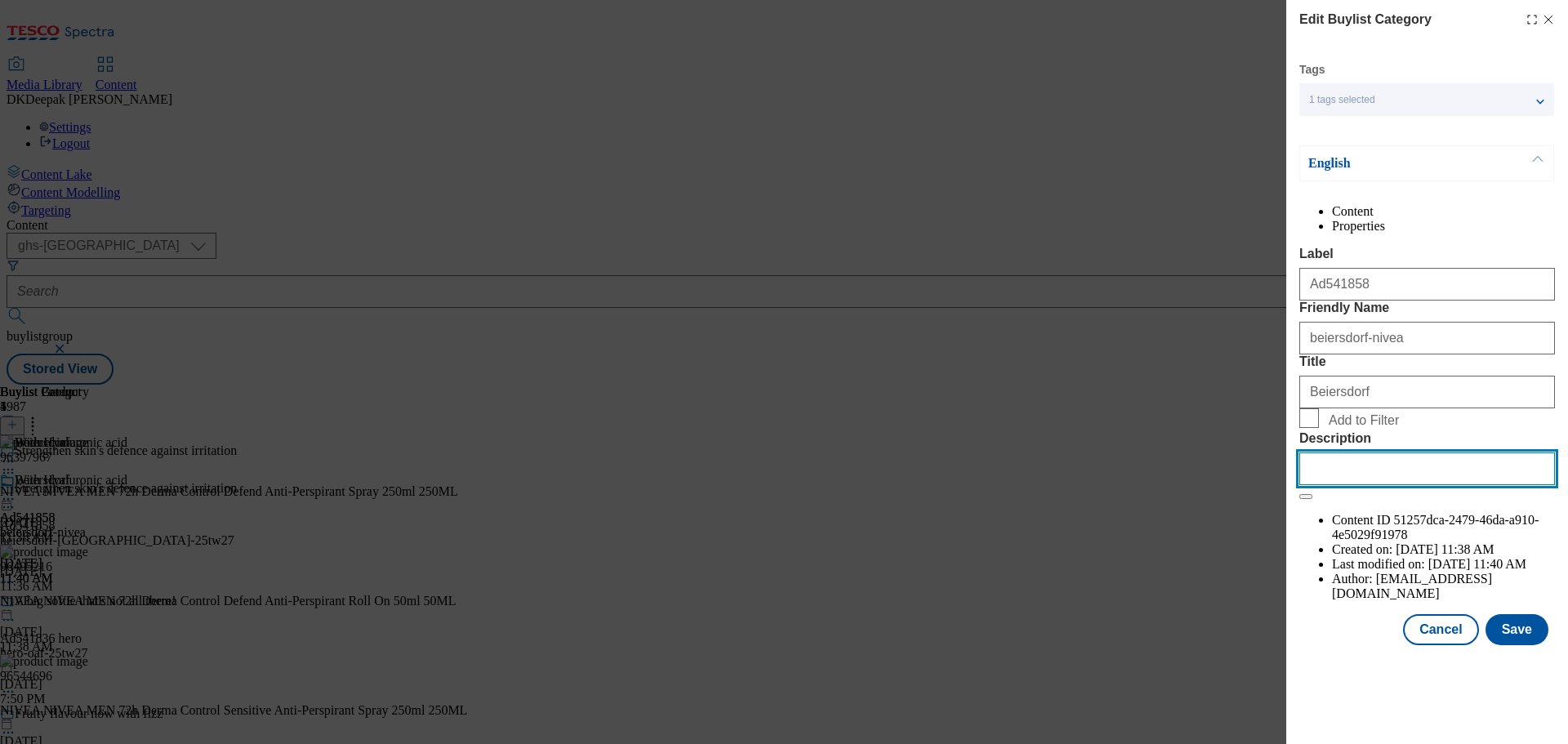
click at [1364, 485] on input "Description" at bounding box center [1427, 469] width 256 height 33
paste input "NIVEA Men Derma Control Sensitive 72hr Anti Perspirant Deodorant Spray 250ml"
type input "NIVEA Men Derma Control Sensitive 72hr Anti Perspirant Deodorant Spray 250ml"
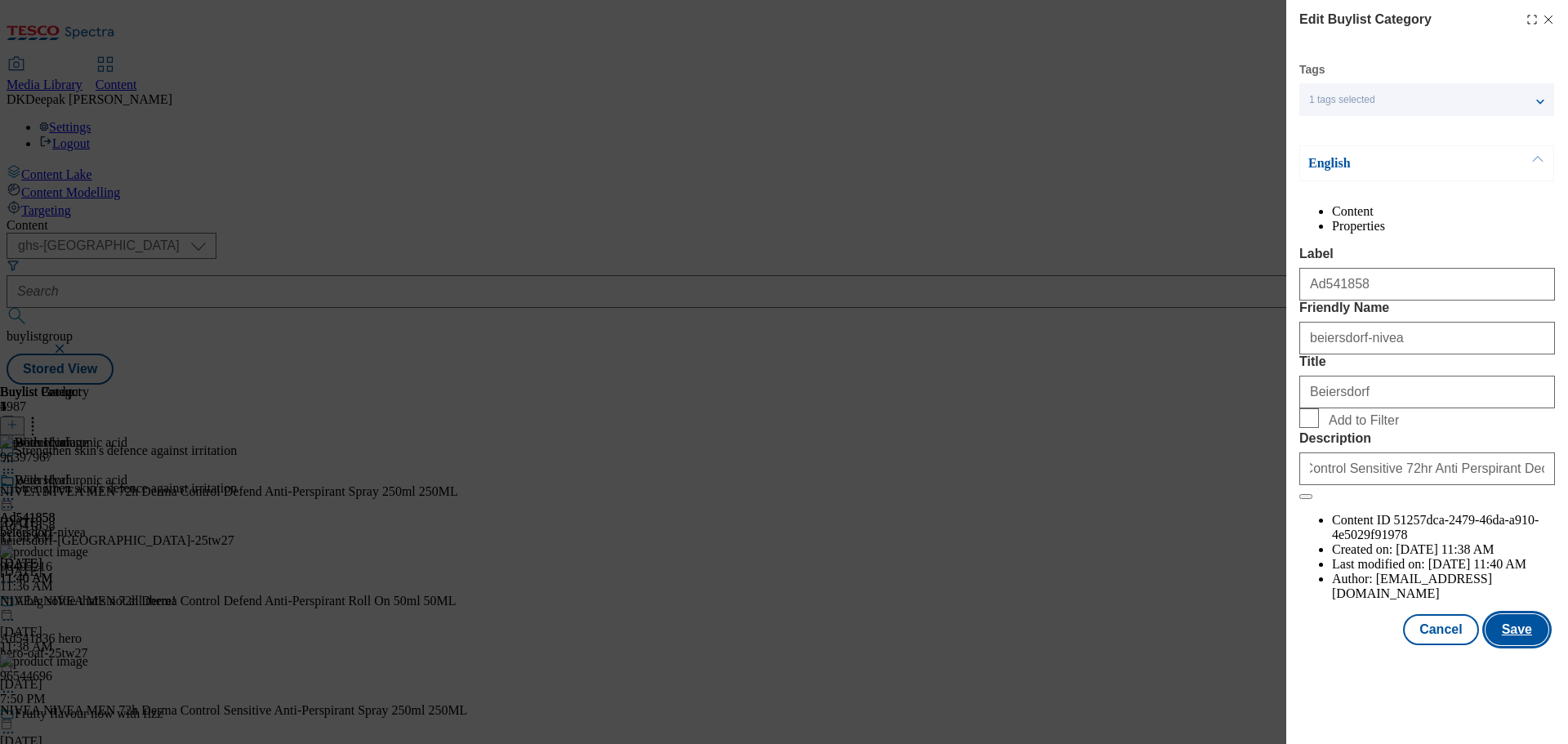
click at [1499, 645] on button "Save" at bounding box center [1516, 630] width 63 height 31
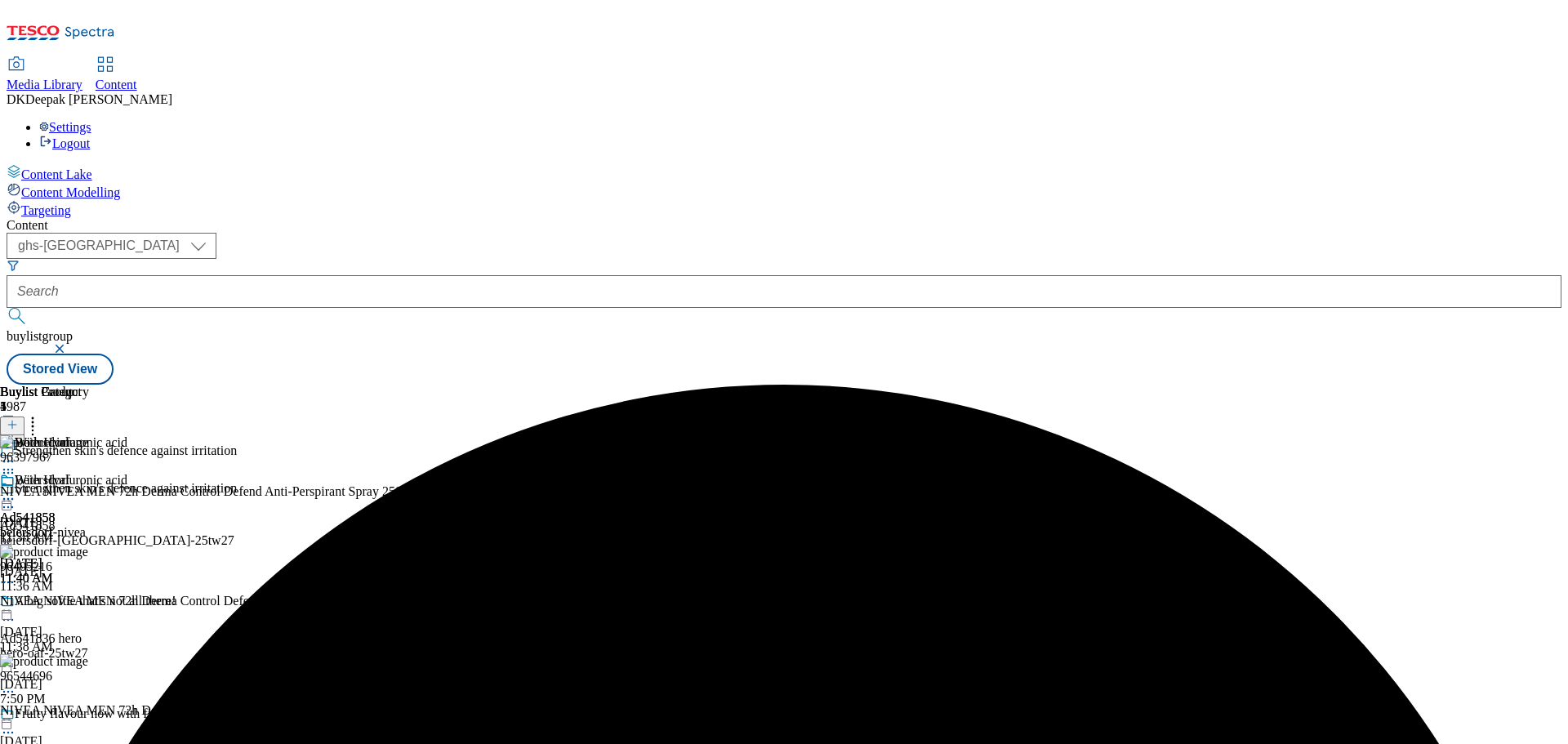
click at [14, 498] on circle at bounding box center [12, 499] width 2 height 2
click at [76, 524] on button "Edit" at bounding box center [54, 533] width 44 height 19
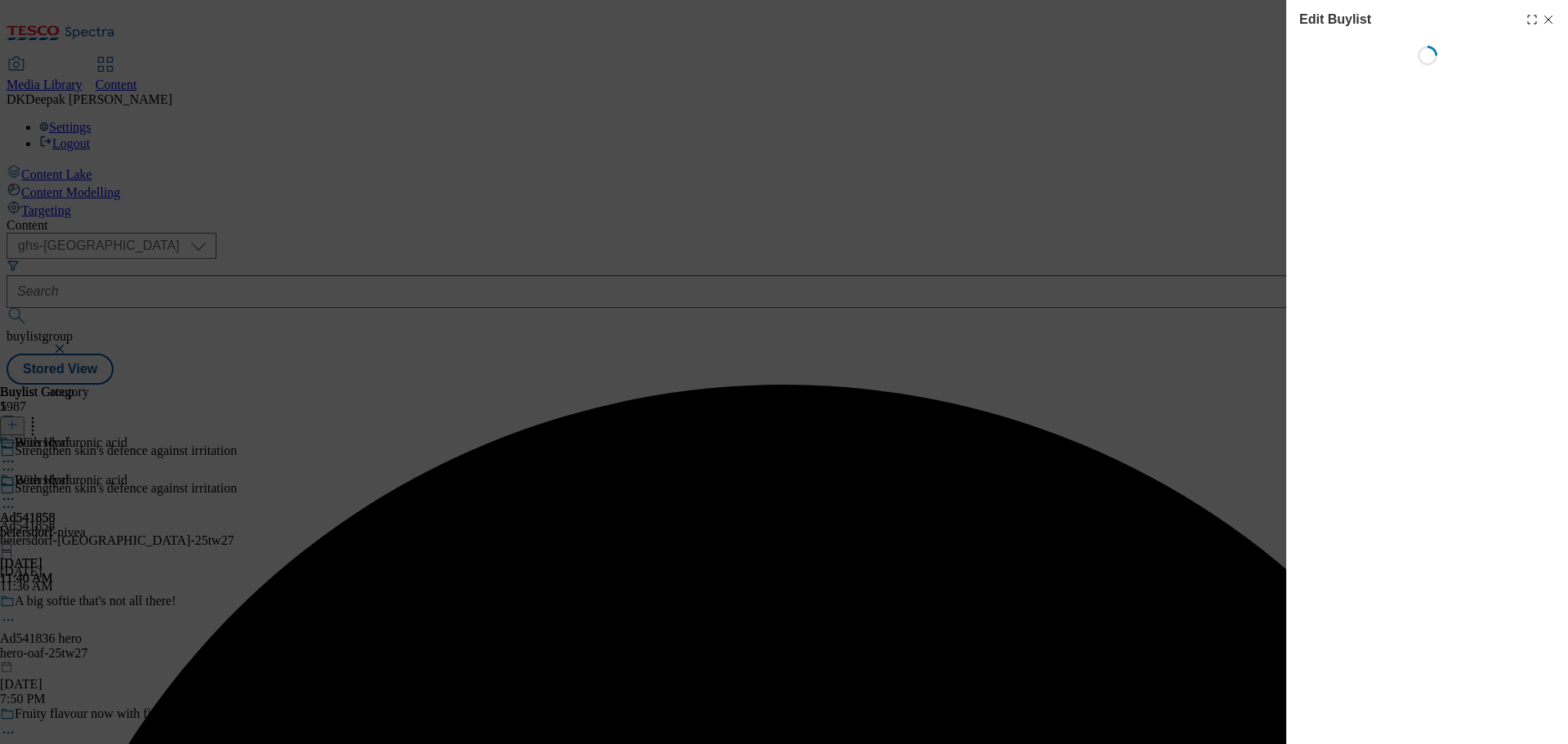
select select "tactical"
select select "supplier funded short term 1-3 weeks"
select select "dunnhumby"
select select "Banner"
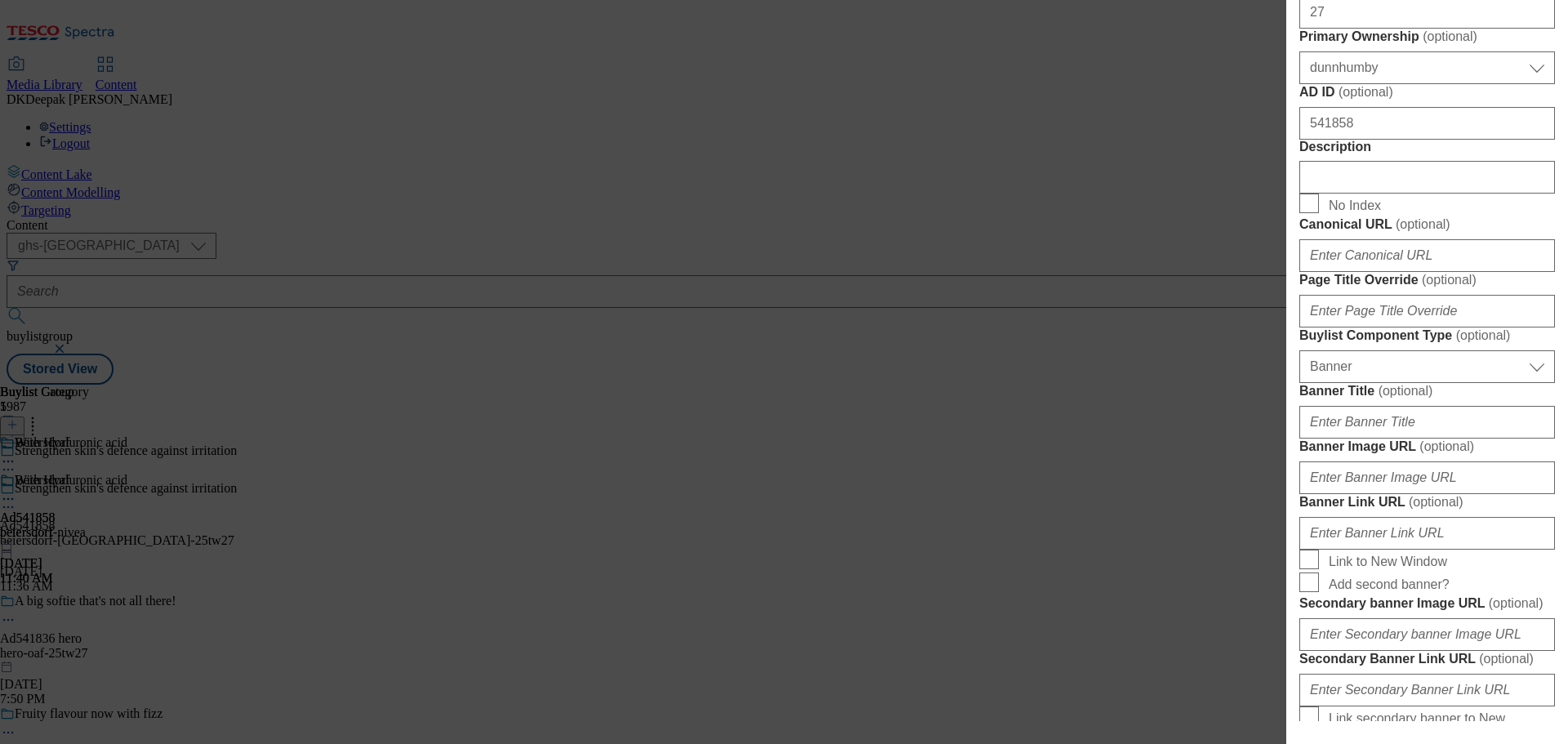
scroll to position [735, 0]
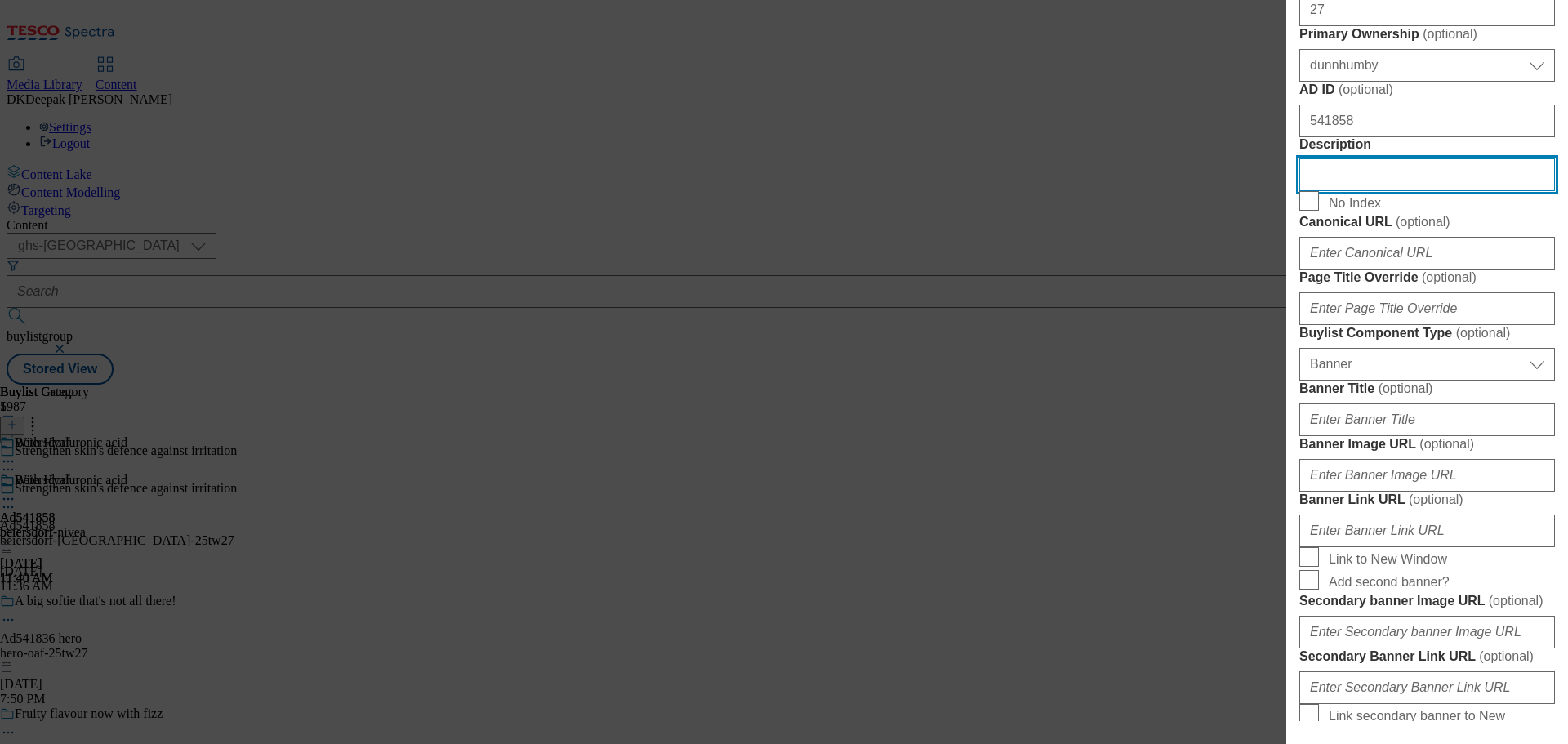
click at [1367, 192] on input "Description" at bounding box center [1427, 175] width 256 height 33
paste input "NIVEA Men Derma Control Sensitive 72hr Anti Perspirant Deodorant Spray 250ml"
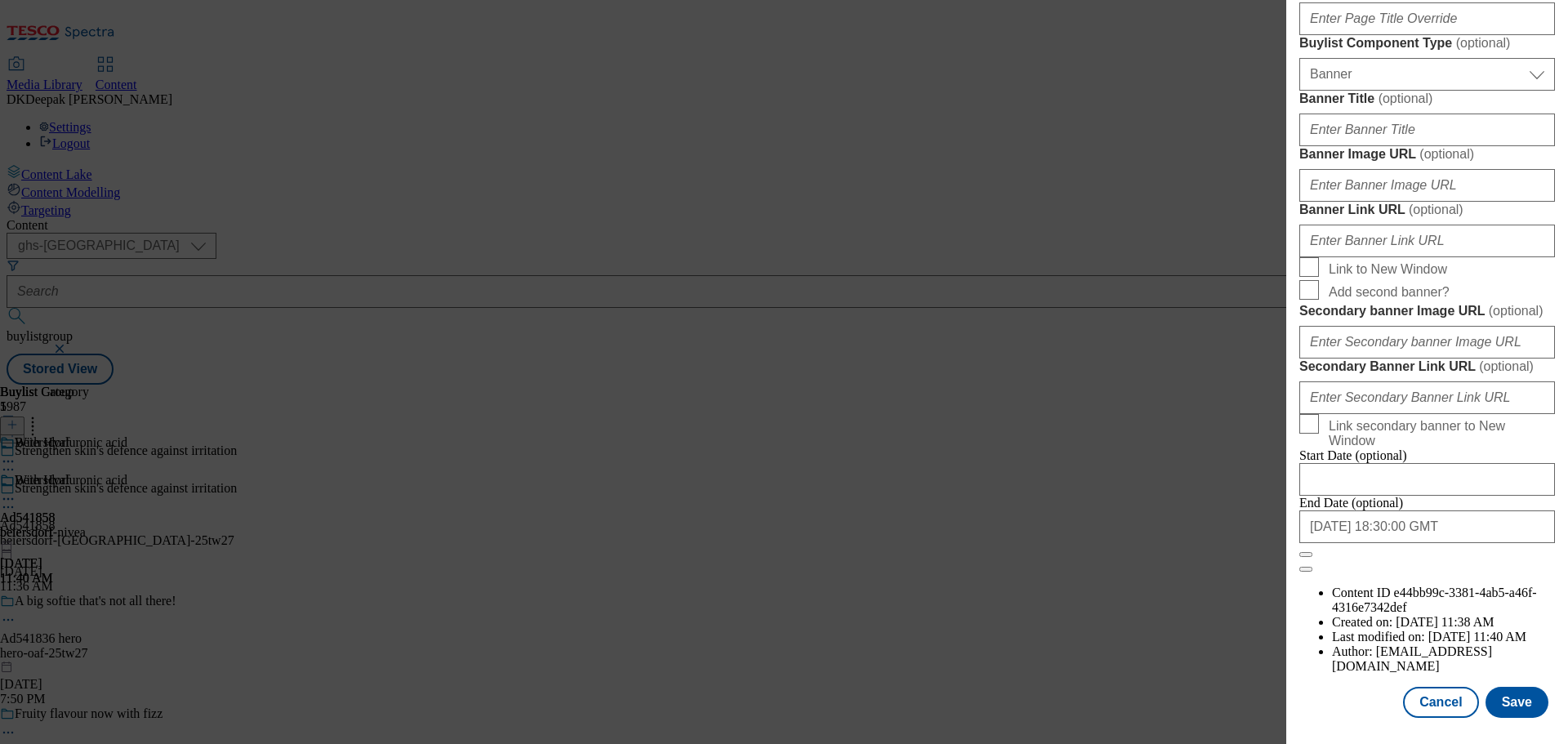
scroll to position [1632, 0]
type input "NIVEA Men Derma Control Sensitive 72hr Anti Perspirant Deodorant Spray 250ml"
click at [1512, 699] on button "Save" at bounding box center [1516, 703] width 63 height 31
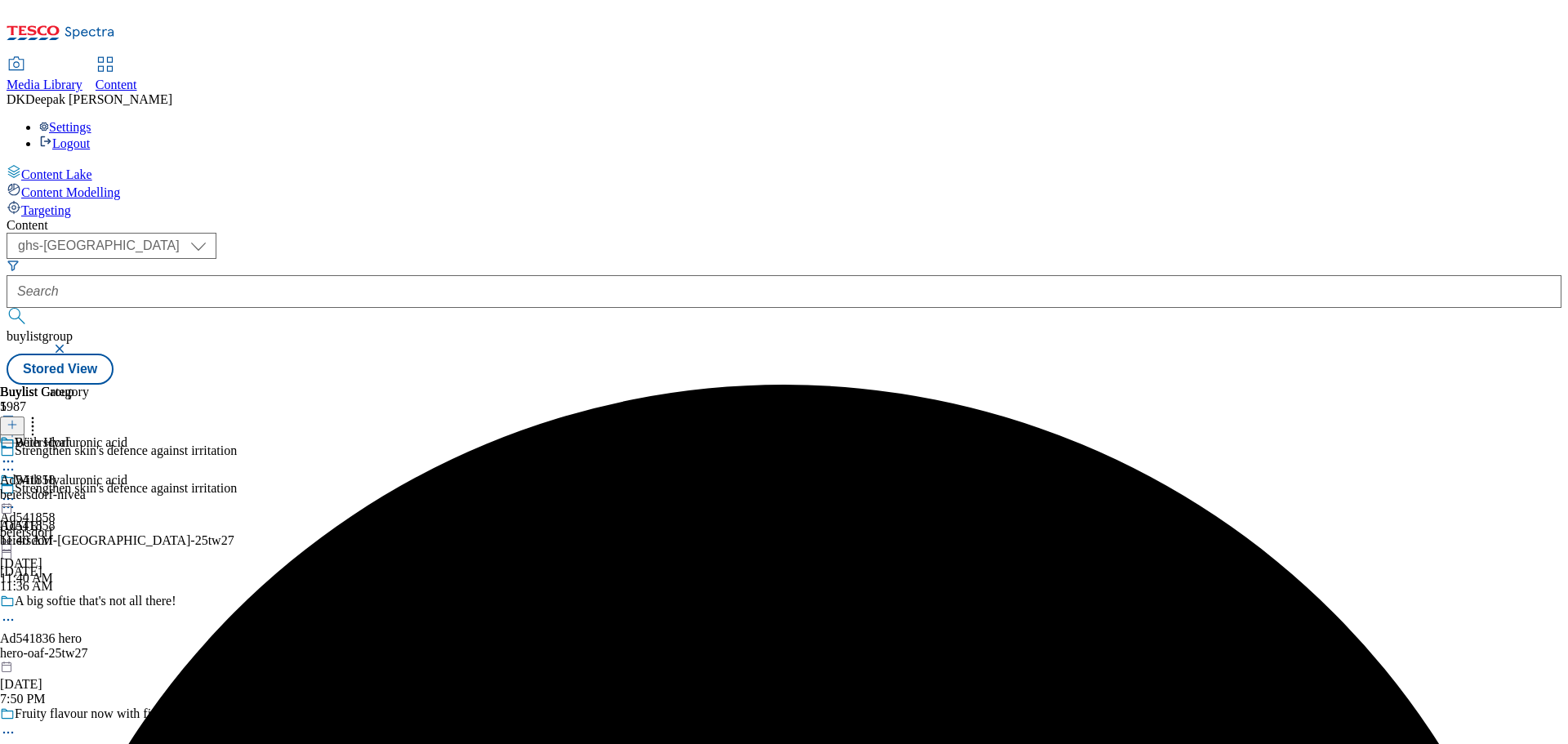
click at [16, 499] on icon at bounding box center [8, 507] width 16 height 16
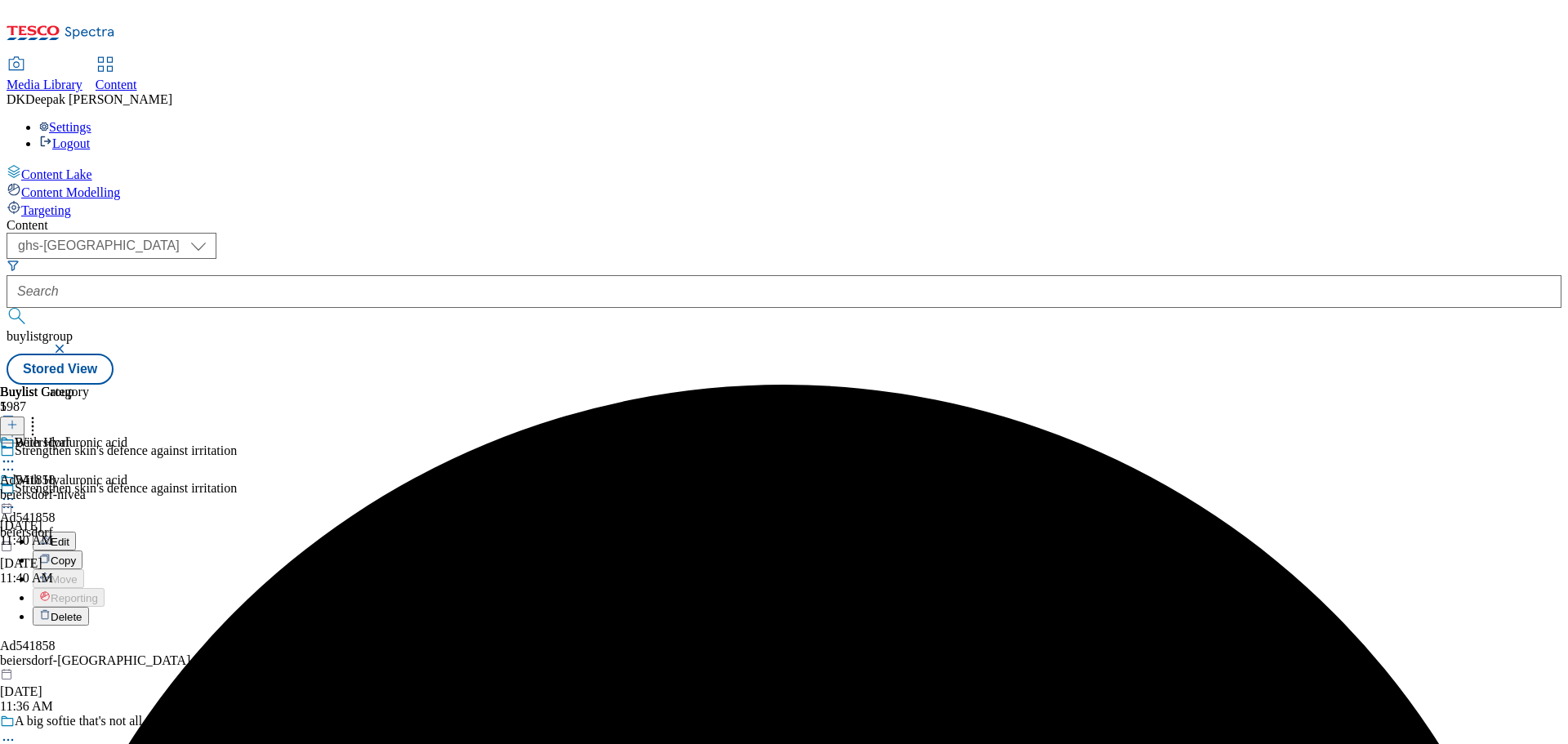
click at [76, 532] on button "Edit" at bounding box center [54, 541] width 44 height 19
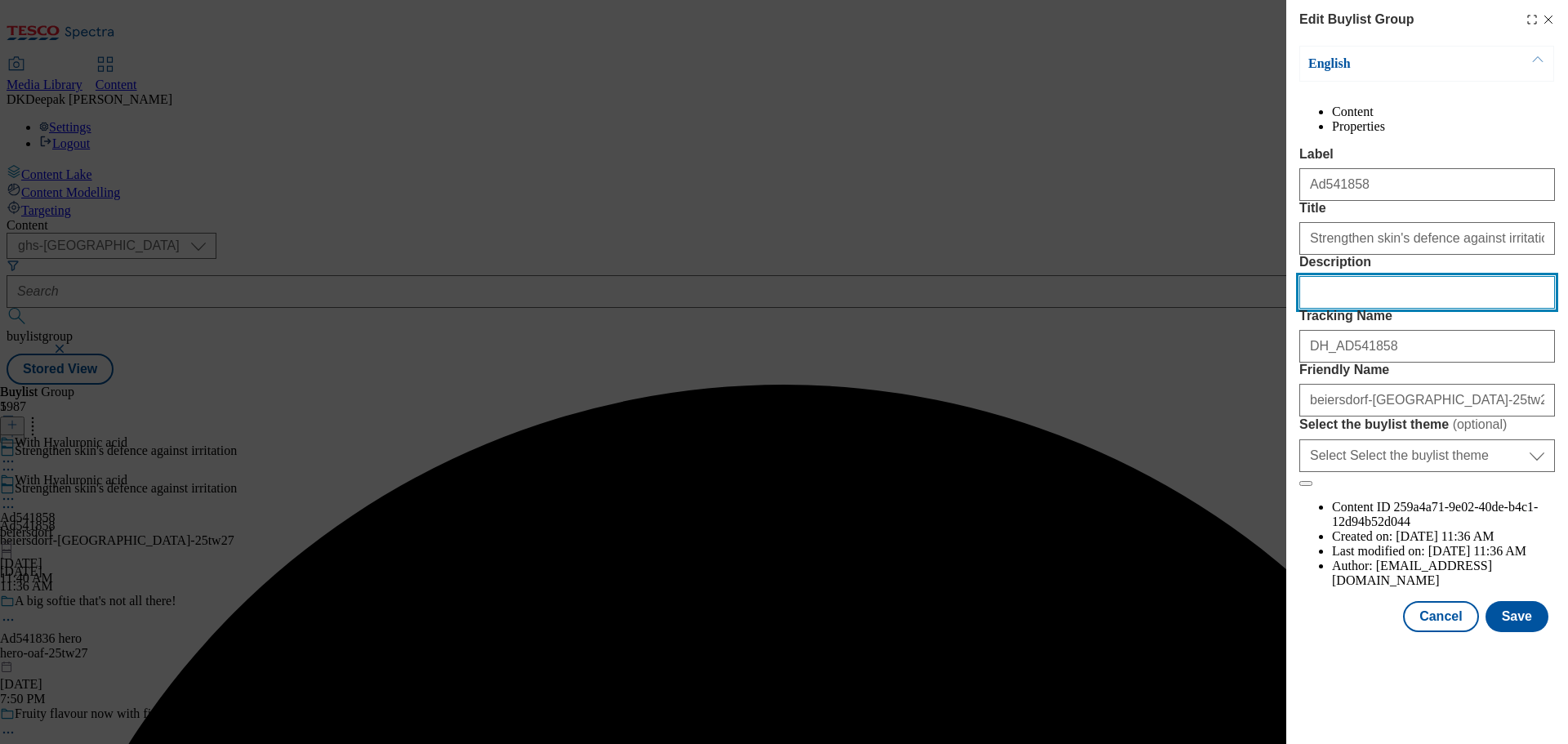
click at [1372, 309] on input "Description" at bounding box center [1427, 293] width 256 height 33
paste input "NIVEA Men Derma Control Sensitive 72hr Anti Perspirant Deodorant Spray 250ml"
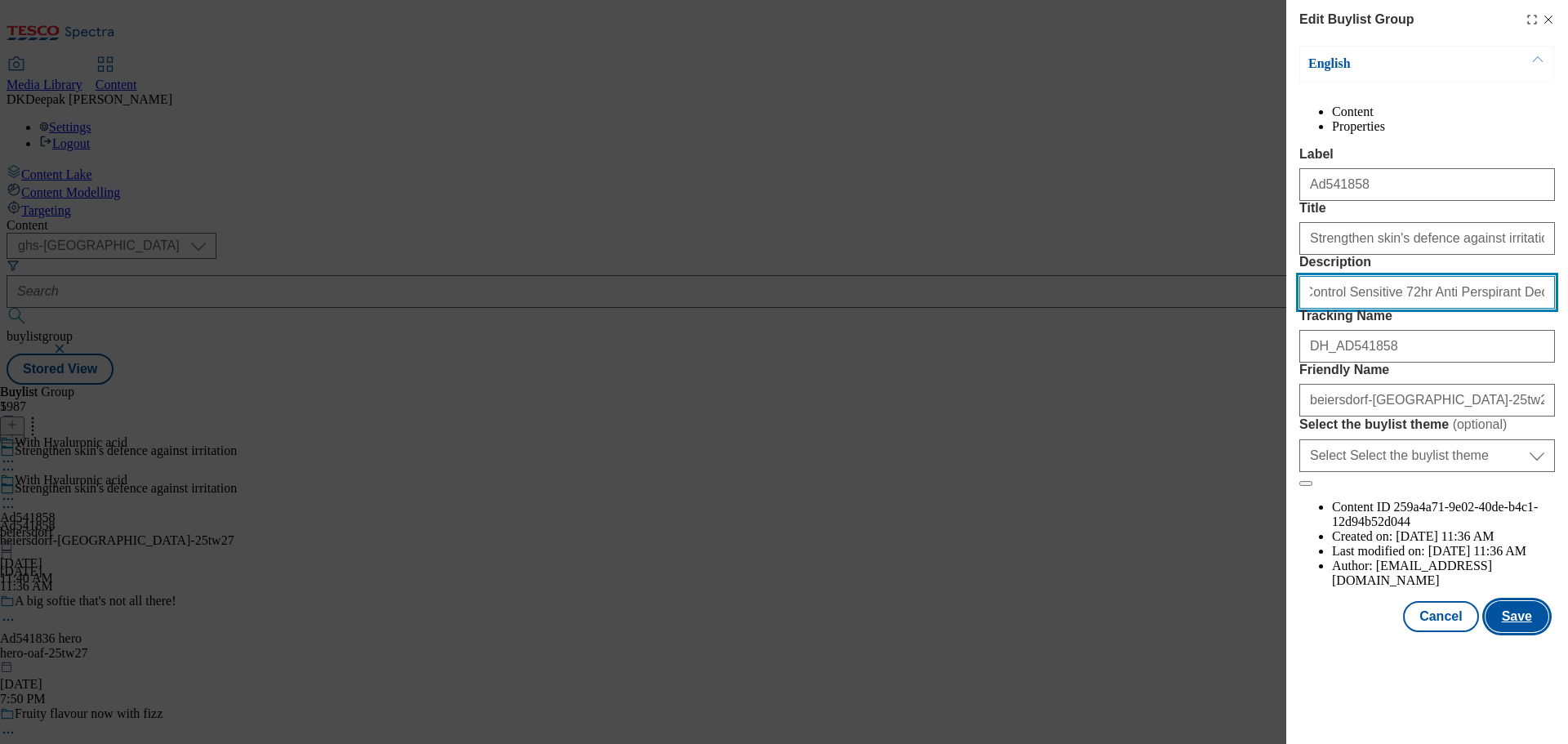
type input "NIVEA Men Derma Control Sensitive 72hr Anti Perspirant Deodorant Spray 250ml"
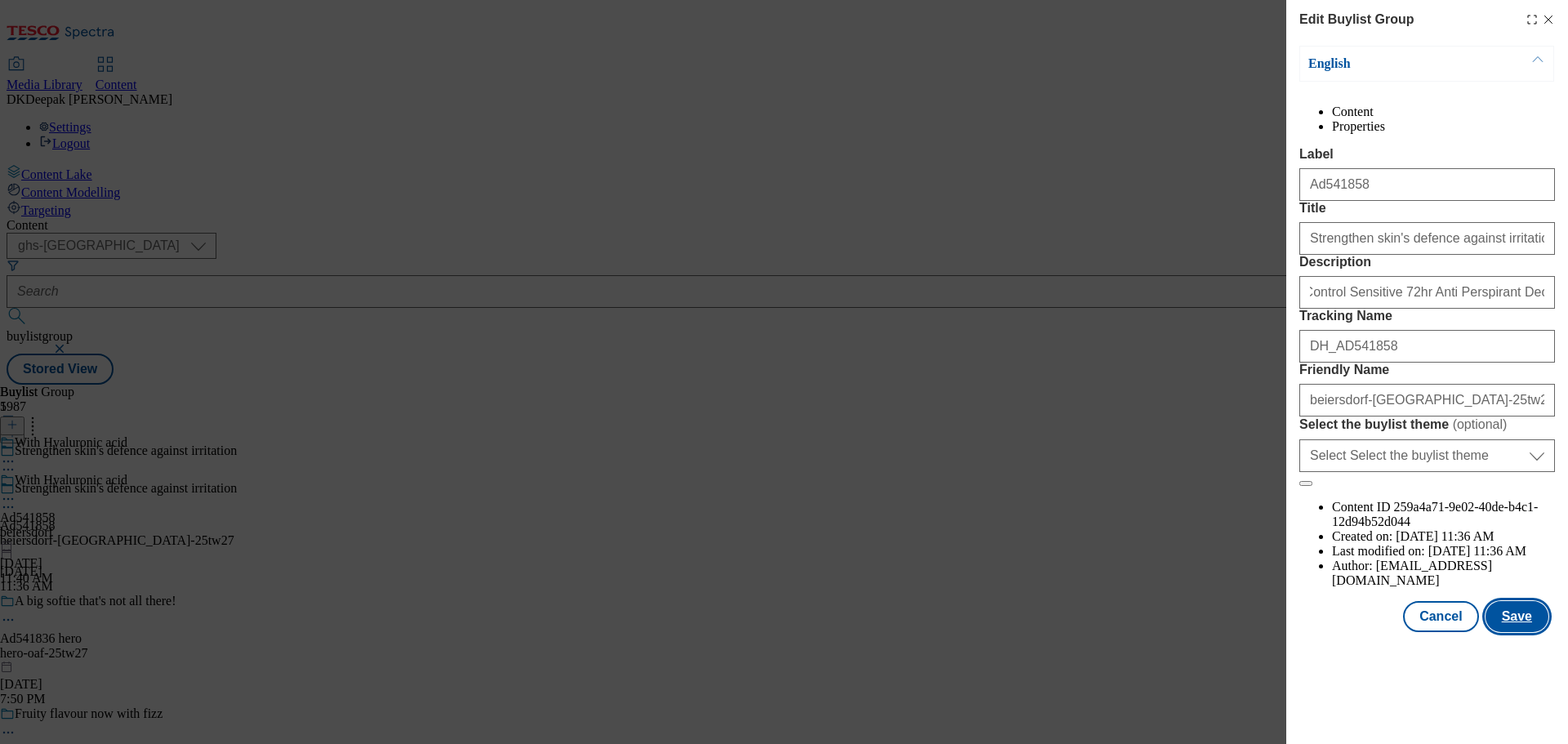
click at [1520, 632] on button "Save" at bounding box center [1516, 617] width 63 height 31
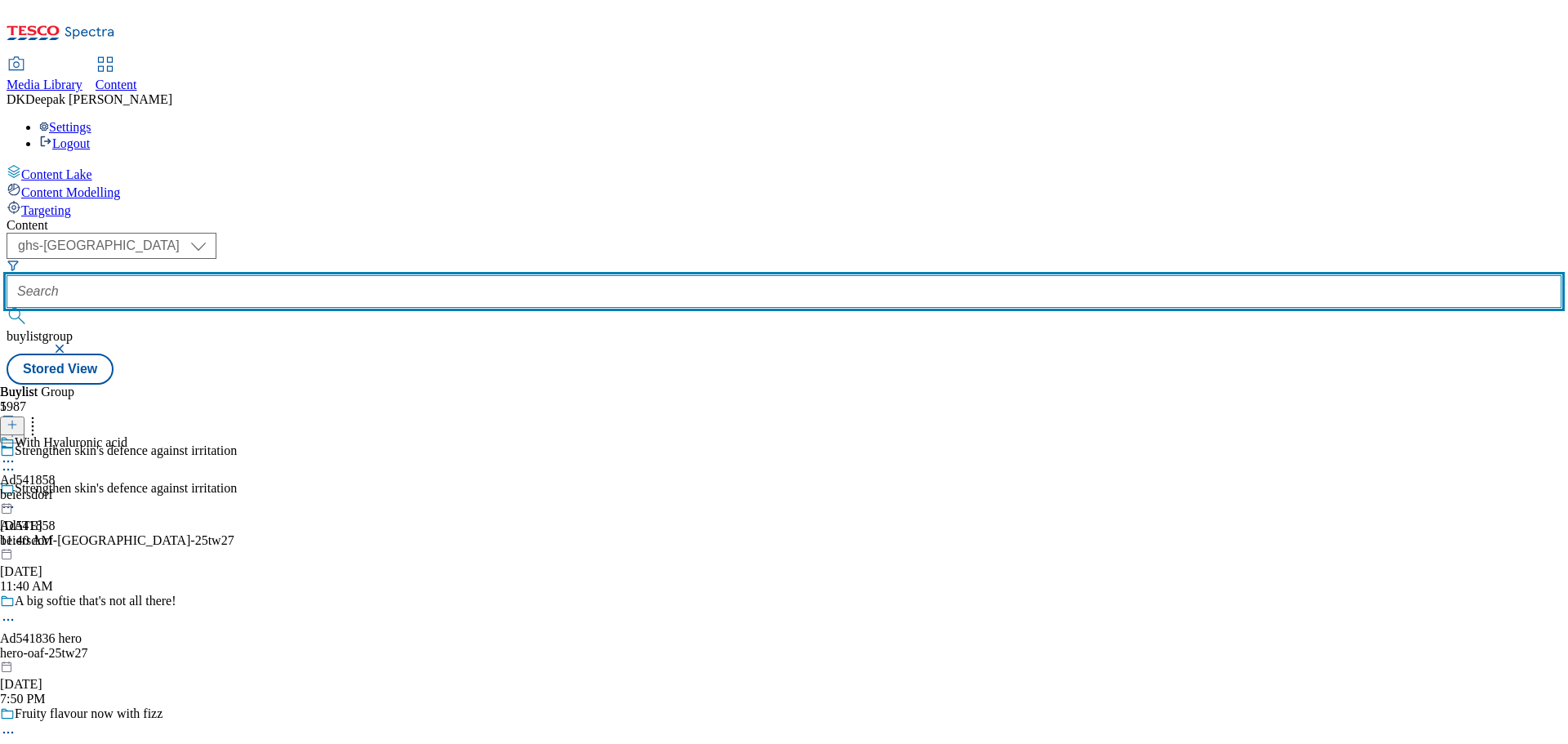
click at [413, 275] on input "text" at bounding box center [784, 292] width 1555 height 33
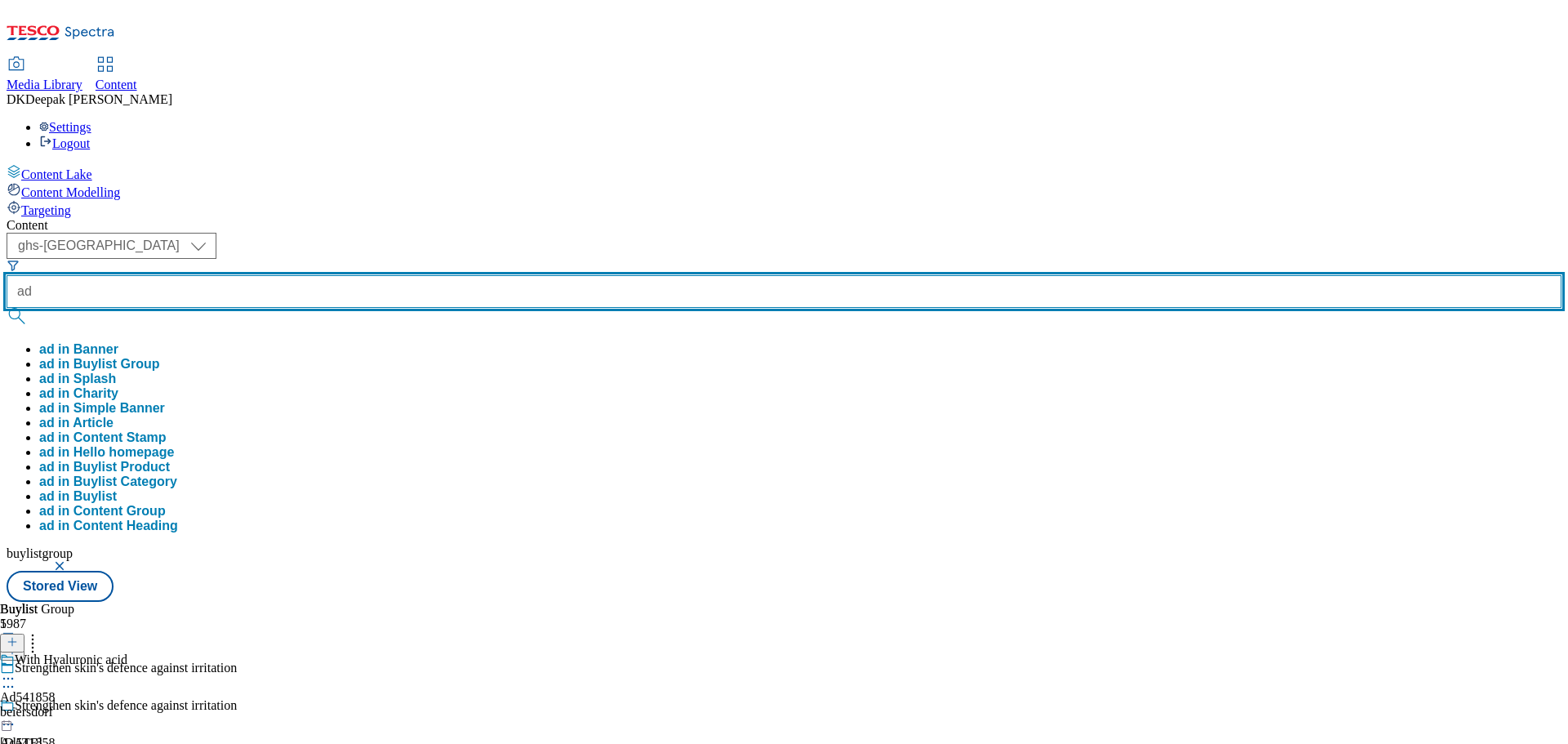
paste input "541807"
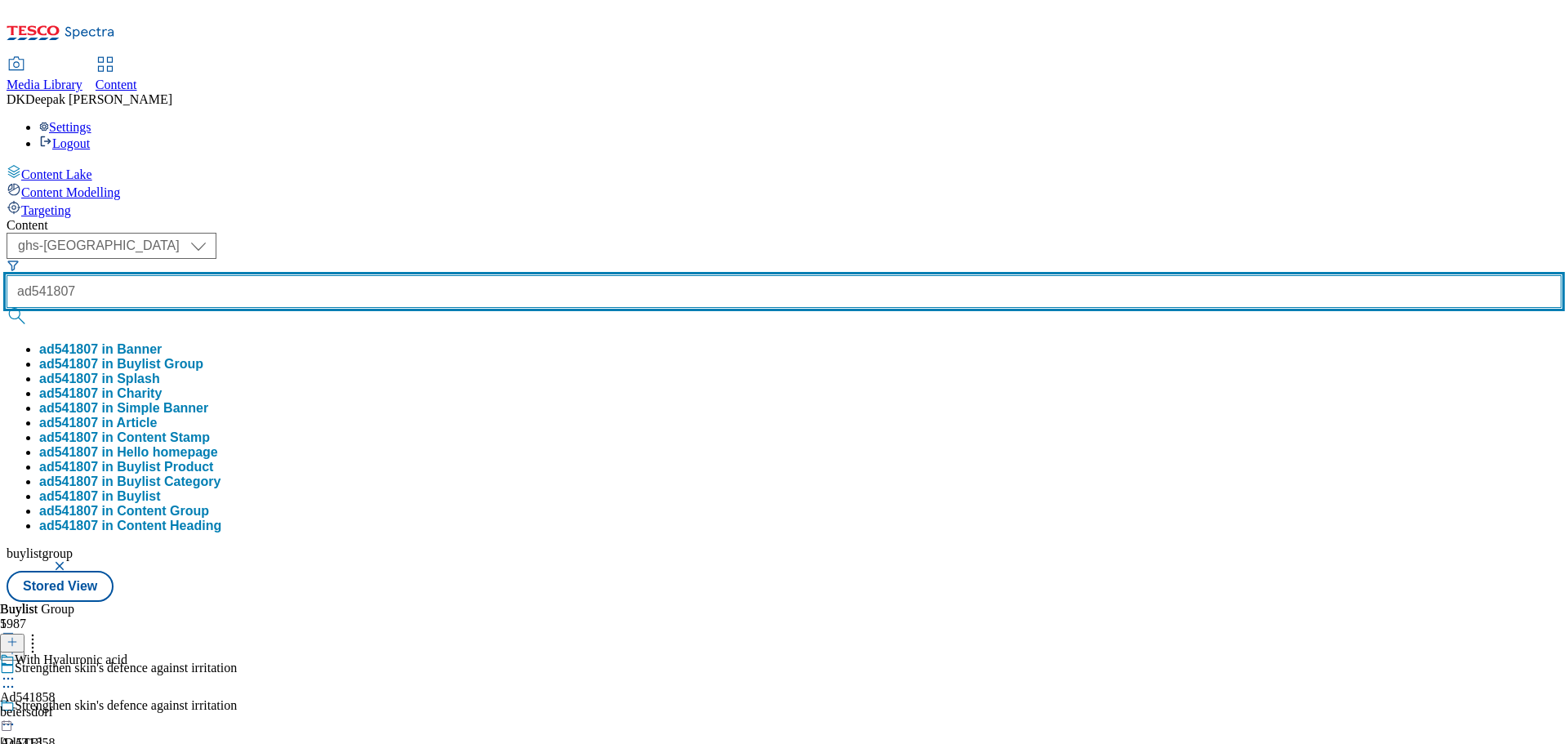
type input "ad541807"
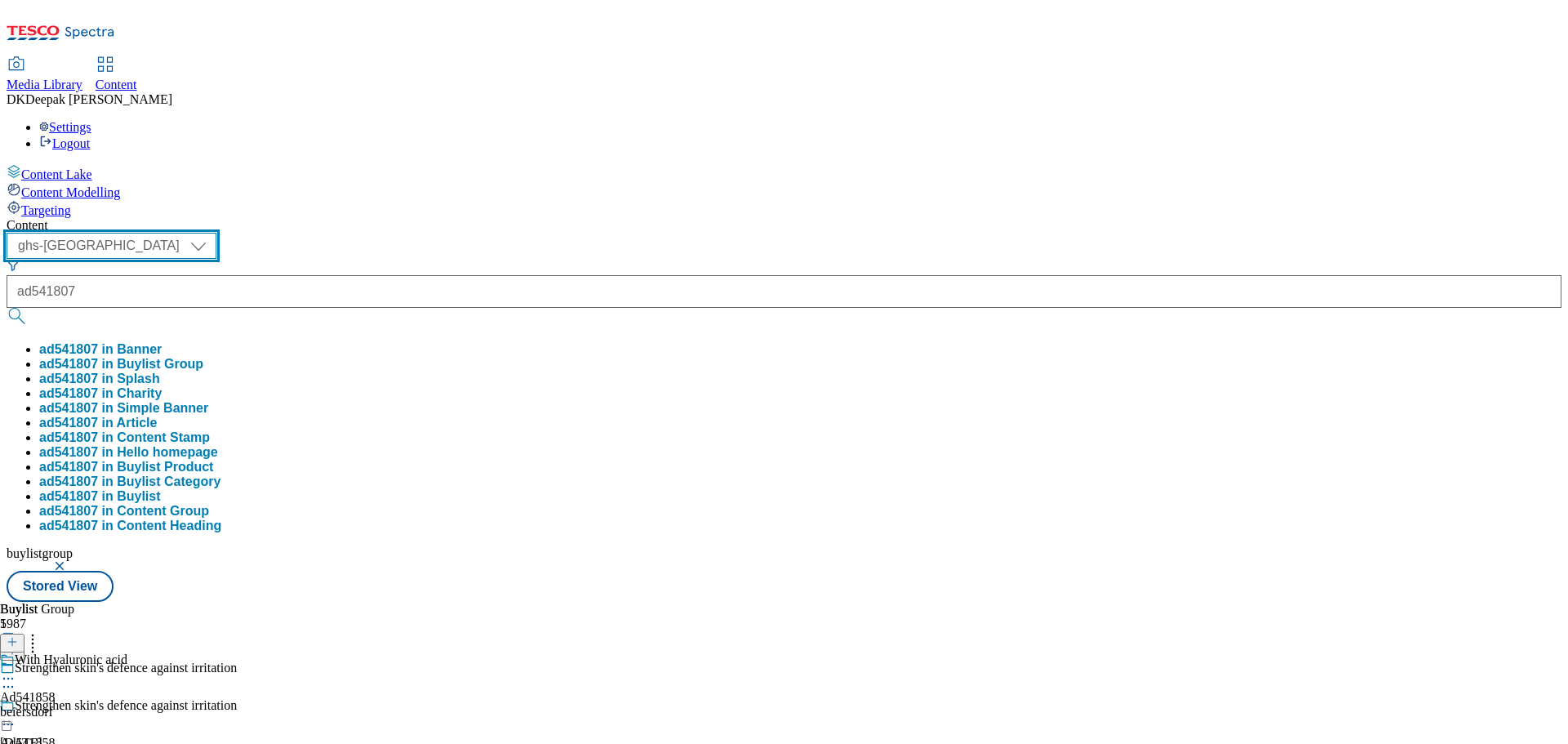
click at [216, 233] on select "ghs-roi ghs-[GEOGRAPHIC_DATA]" at bounding box center [111, 246] width 210 height 26
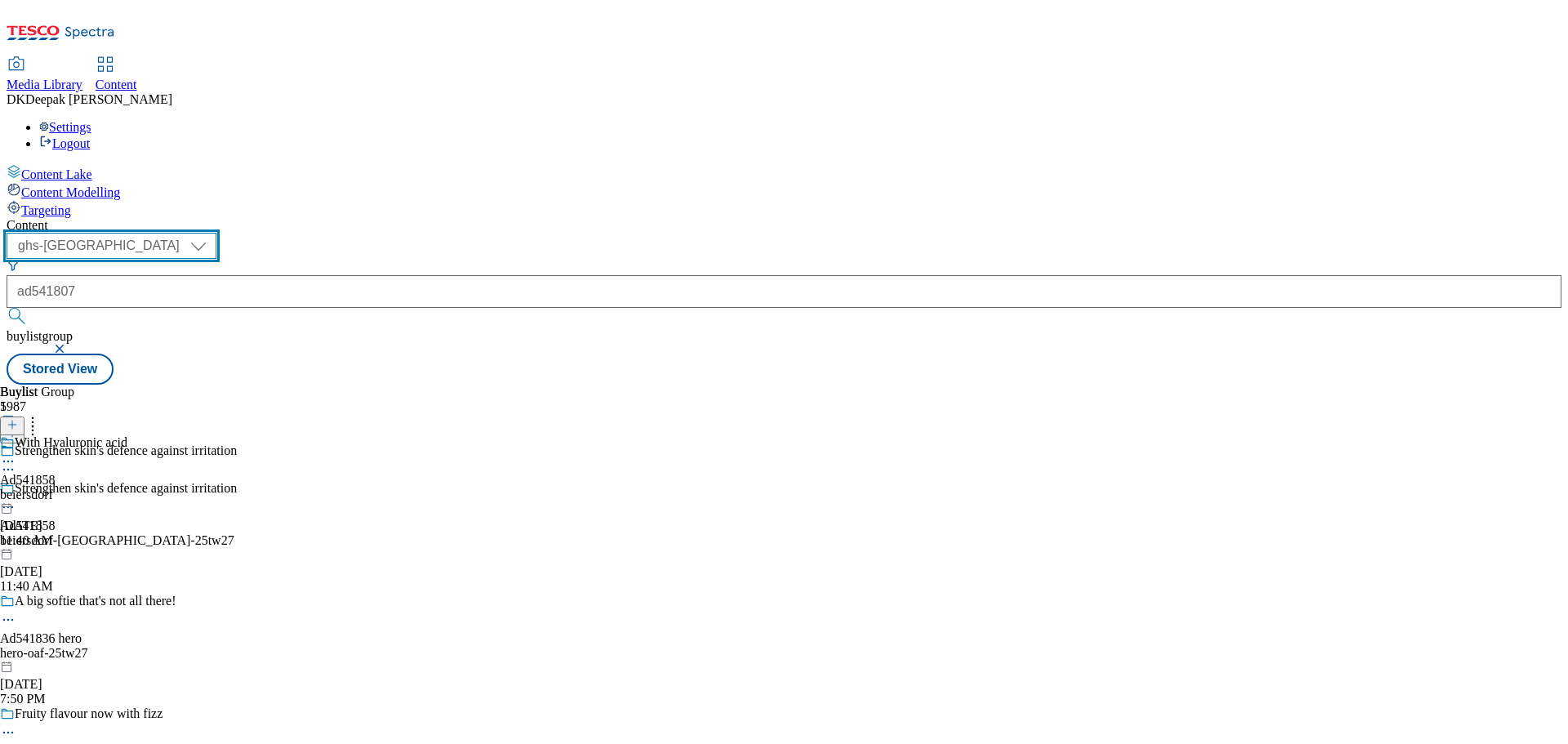
select select "ghs-roi"
click at [212, 233] on select "ghs-roi ghs-[GEOGRAPHIC_DATA]" at bounding box center [111, 246] width 210 height 26
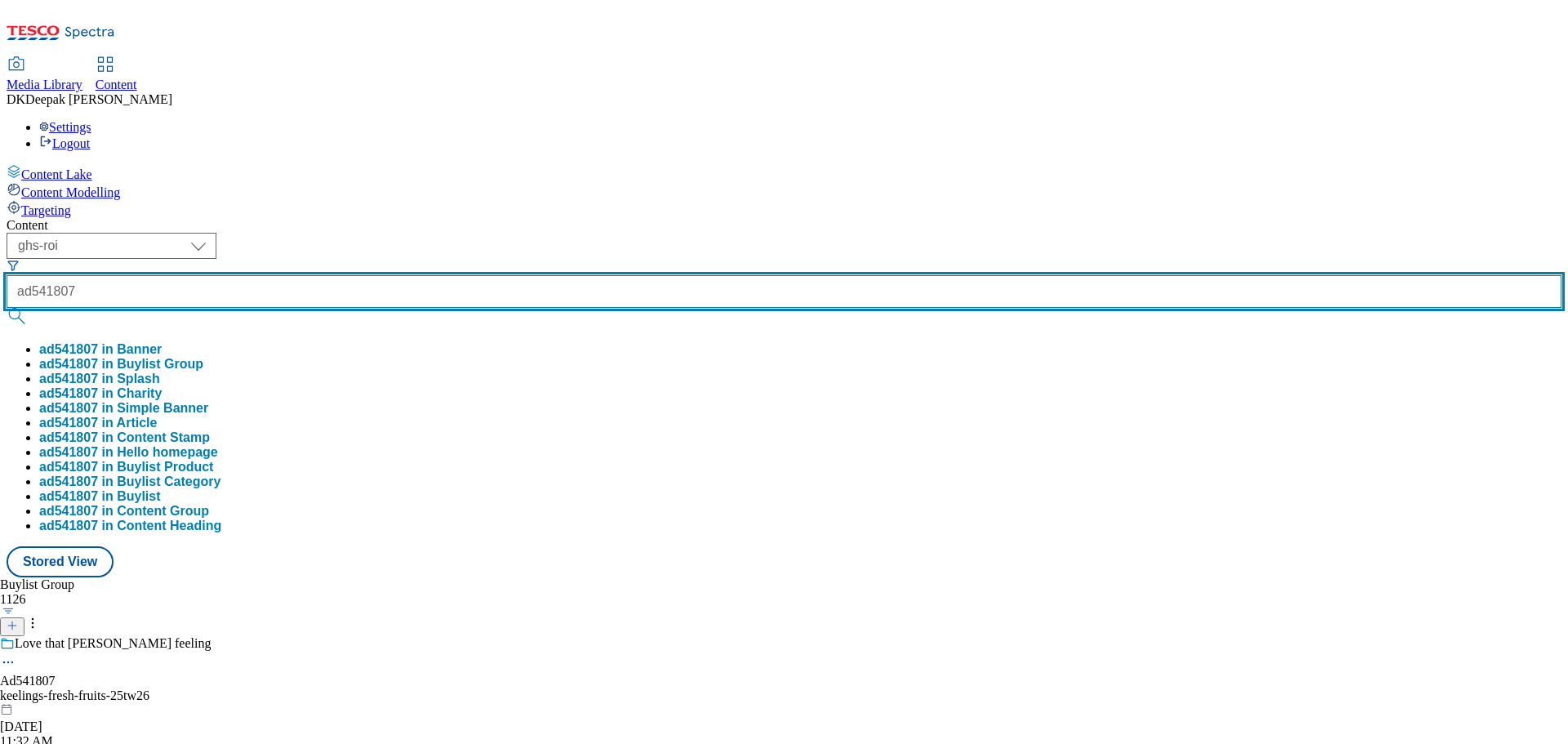
click at [378, 275] on input "ad541807" at bounding box center [784, 292] width 1555 height 33
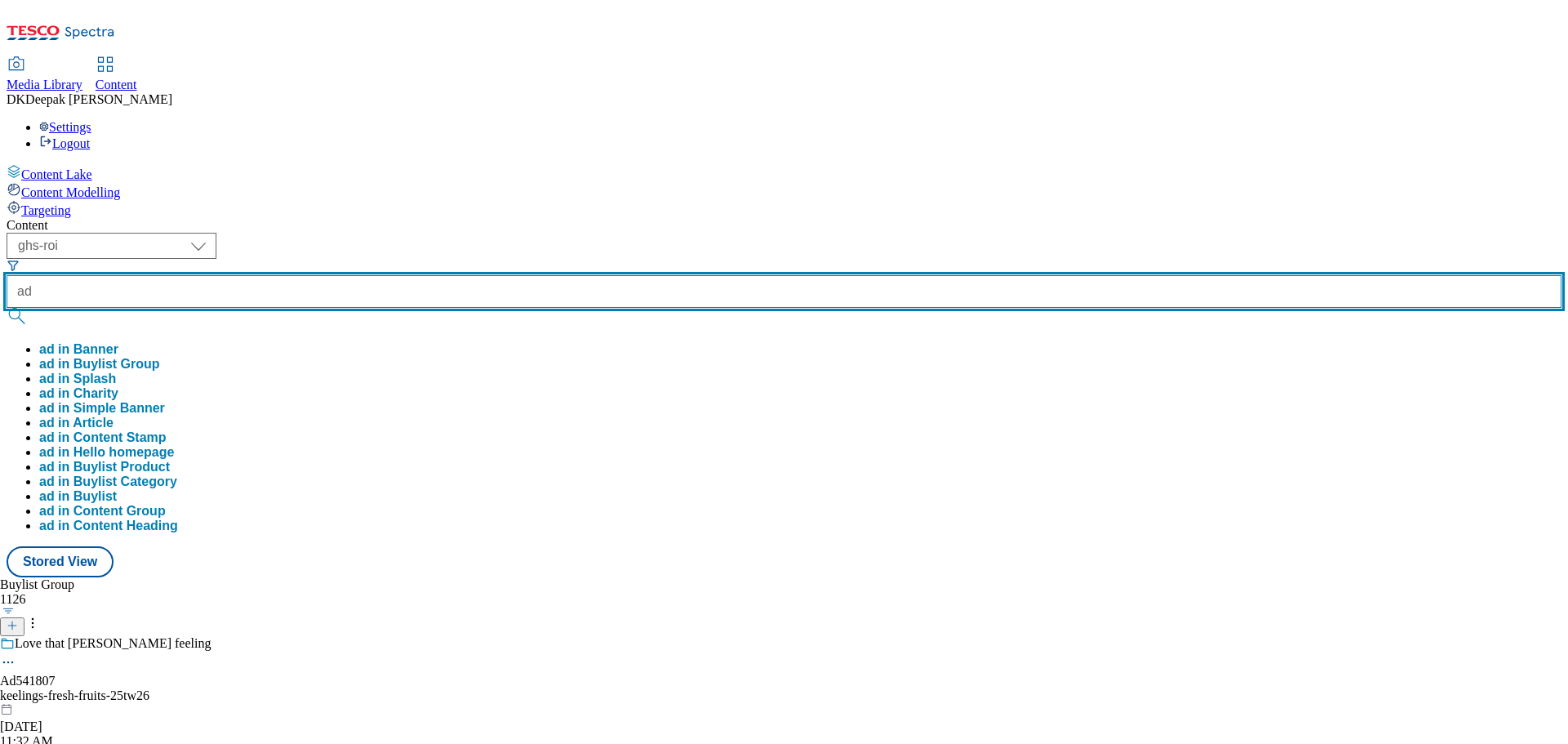
paste input "541807"
type input "ad541807"
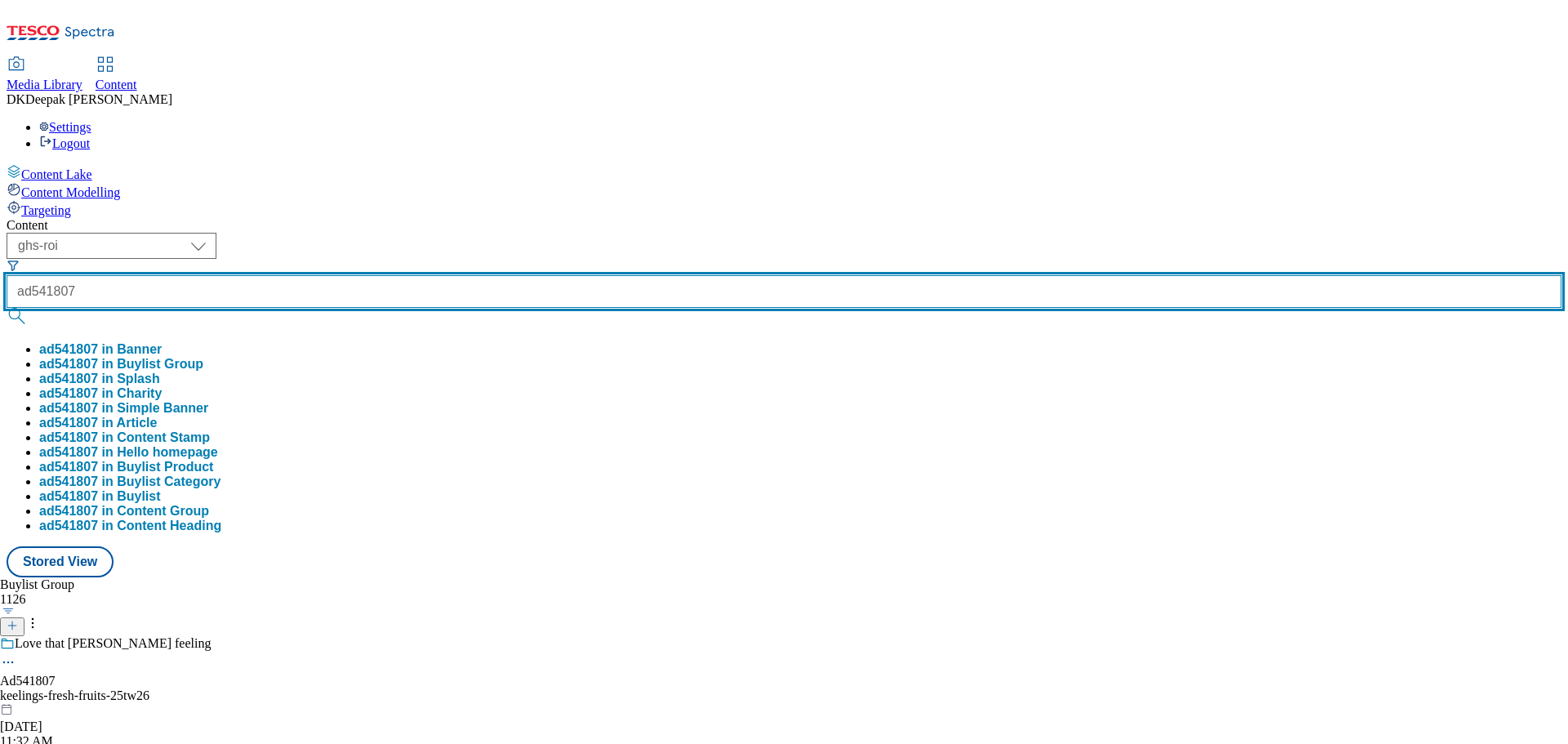
click at [7, 308] on button "submit" at bounding box center [18, 317] width 23 height 16
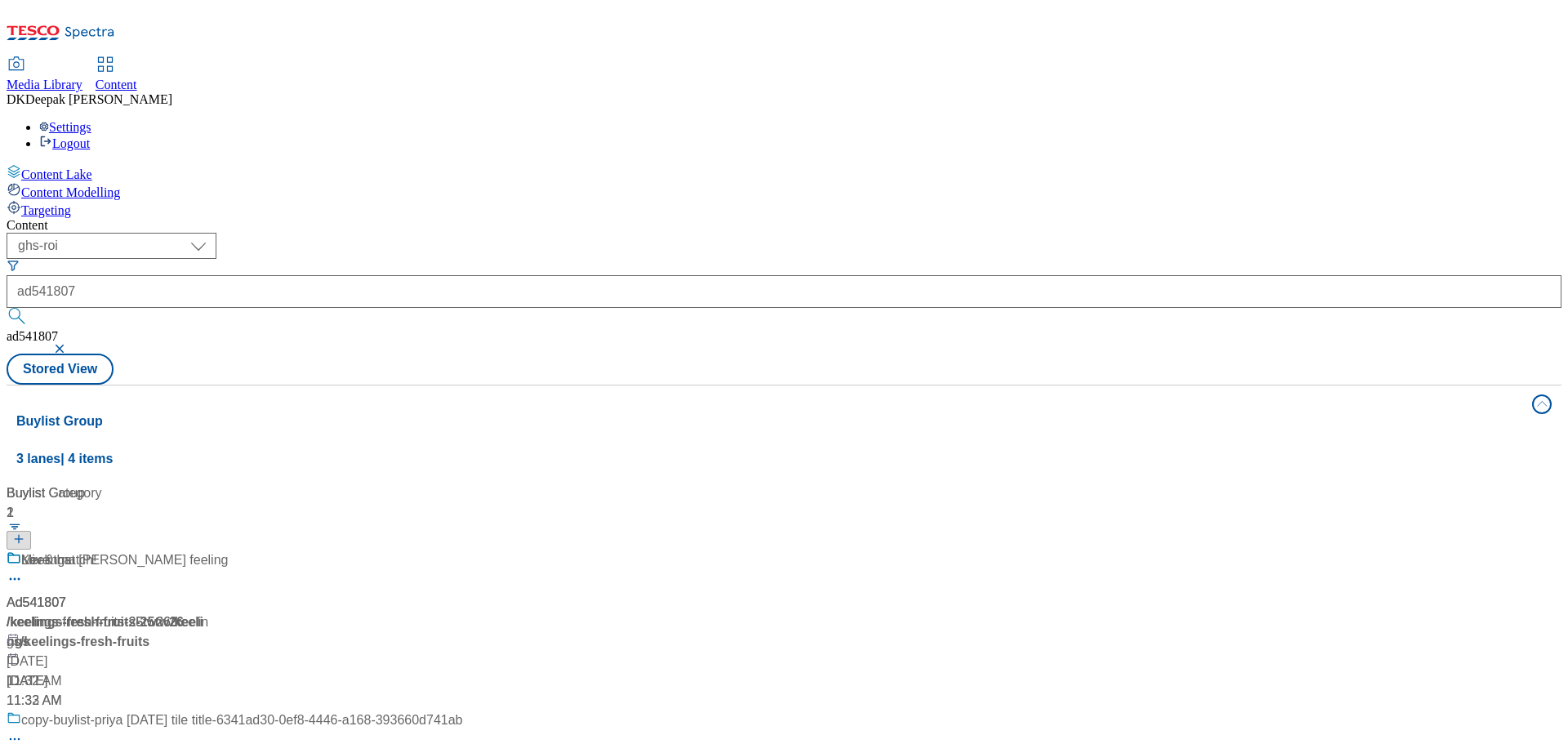
click at [74, 218] on div "Content Lake Content Modelling Targeting" at bounding box center [784, 192] width 1555 height 54
click at [400, 551] on div "Mix & match! Ad541807 / keelings-fresh-fruits-25tw26 / keelings [DATE] 11:32 AM" at bounding box center [234, 631] width 455 height 160
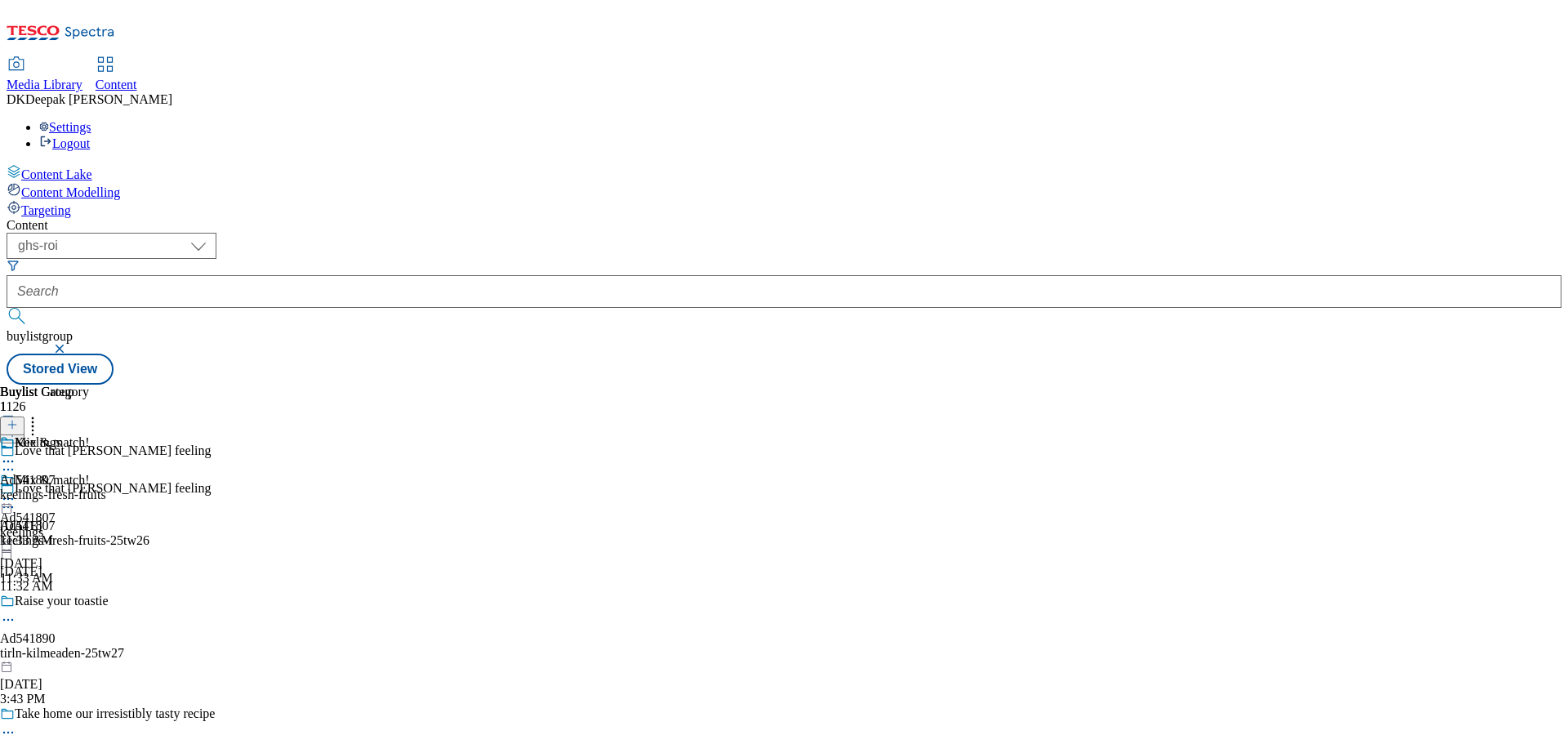
click at [16, 499] on icon at bounding box center [8, 507] width 16 height 16
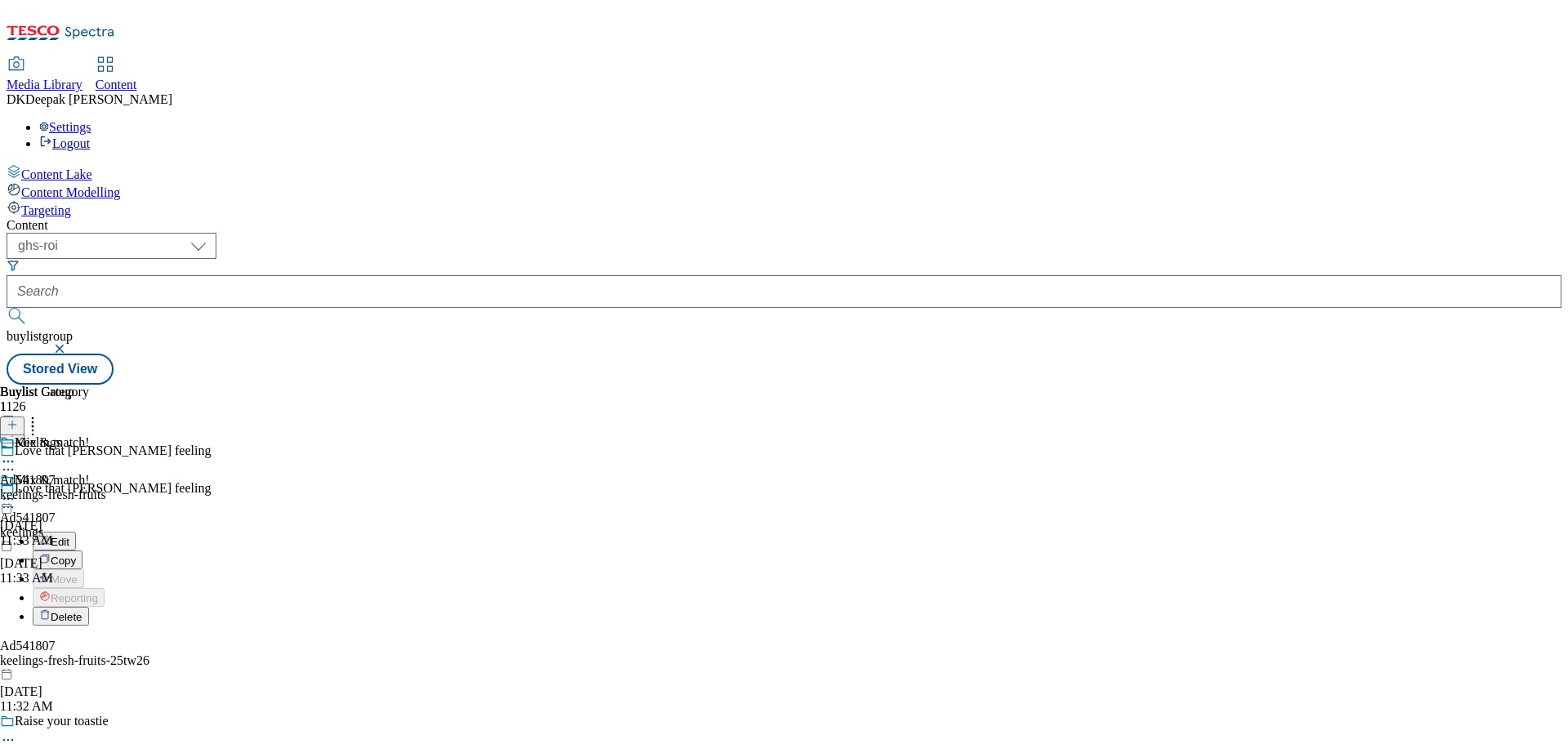
click at [76, 532] on button "Edit" at bounding box center [54, 541] width 44 height 19
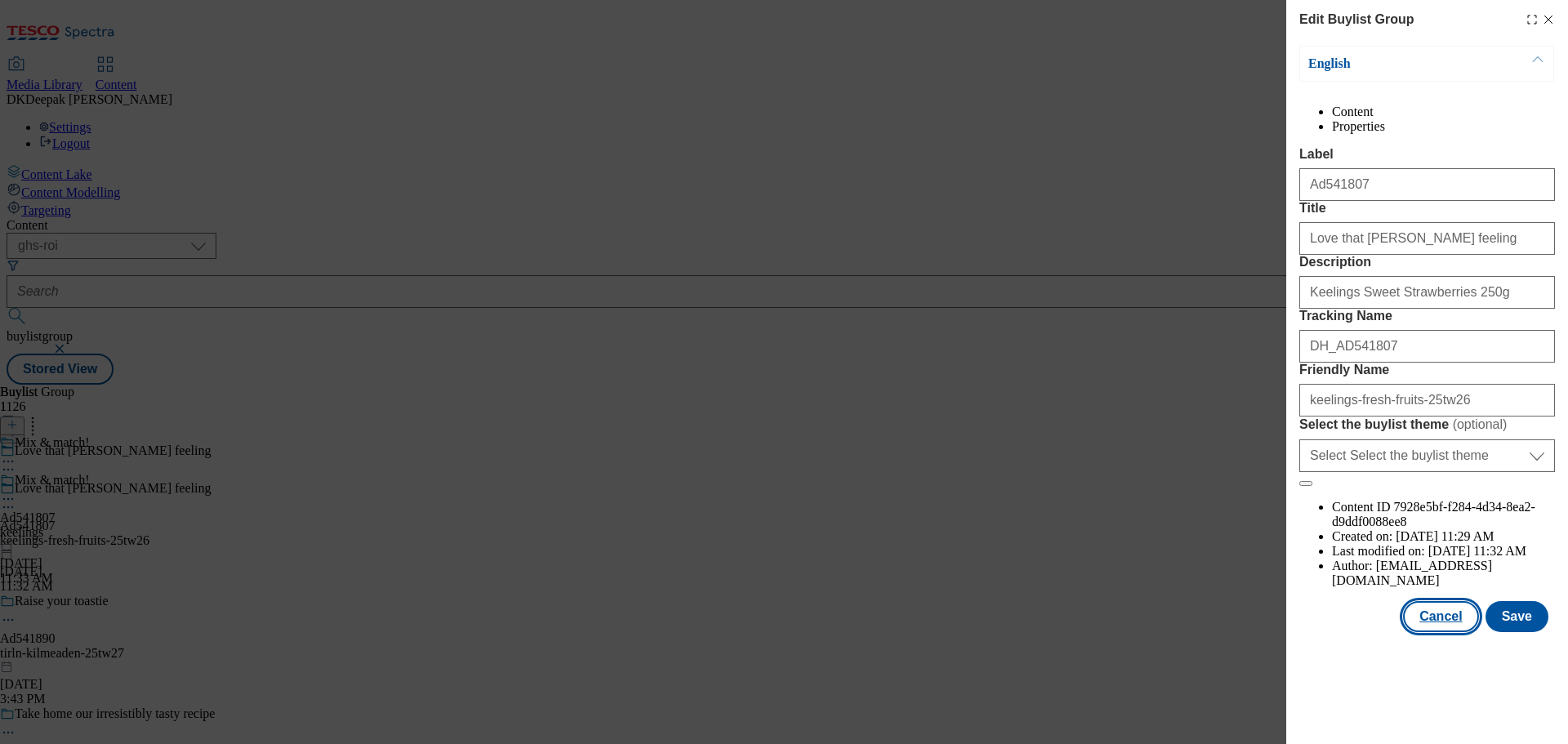
click at [1448, 632] on button "Cancel" at bounding box center [1440, 617] width 75 height 31
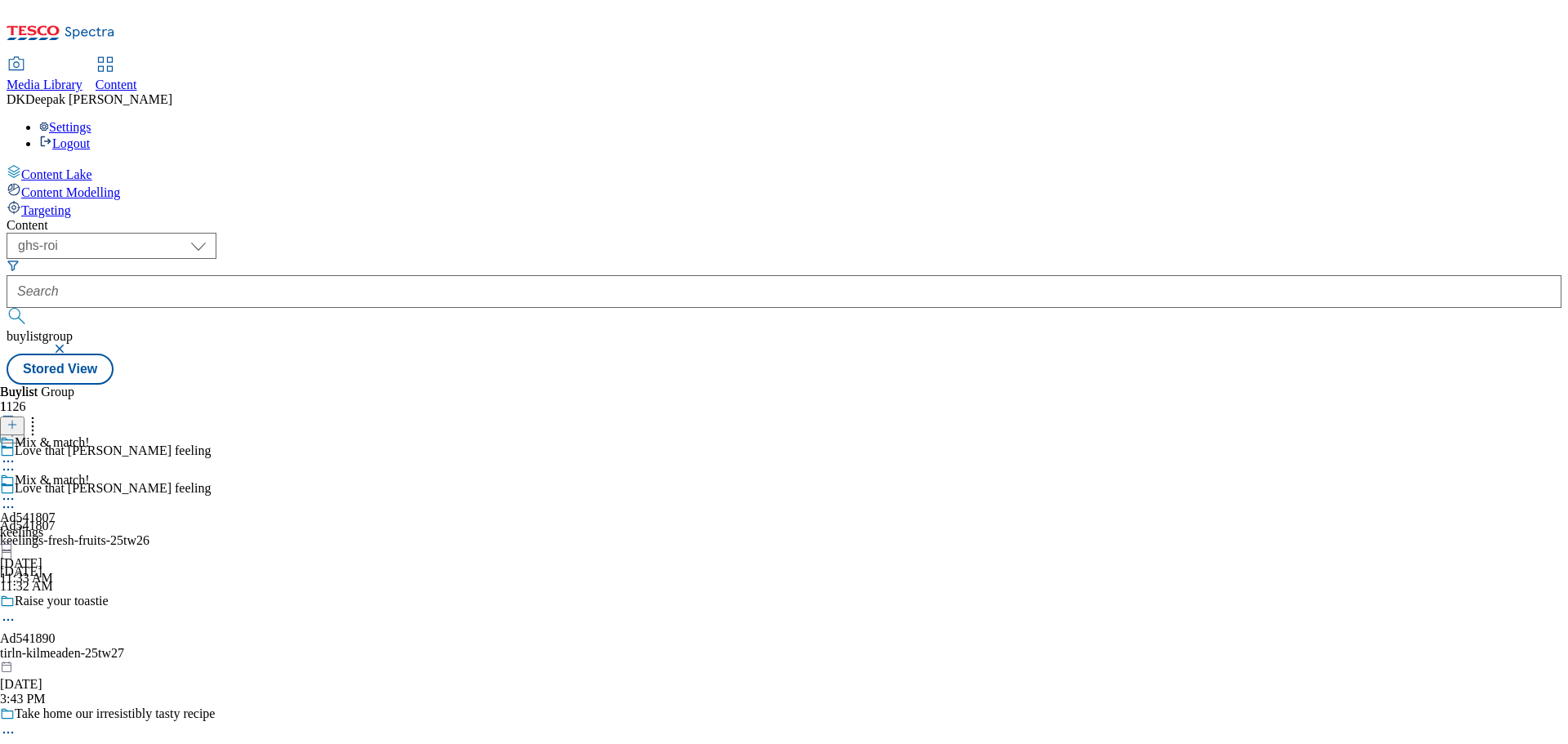
click at [90, 525] on div "keelings" at bounding box center [44, 533] width 90 height 15
click at [16, 491] on icon at bounding box center [8, 499] width 16 height 16
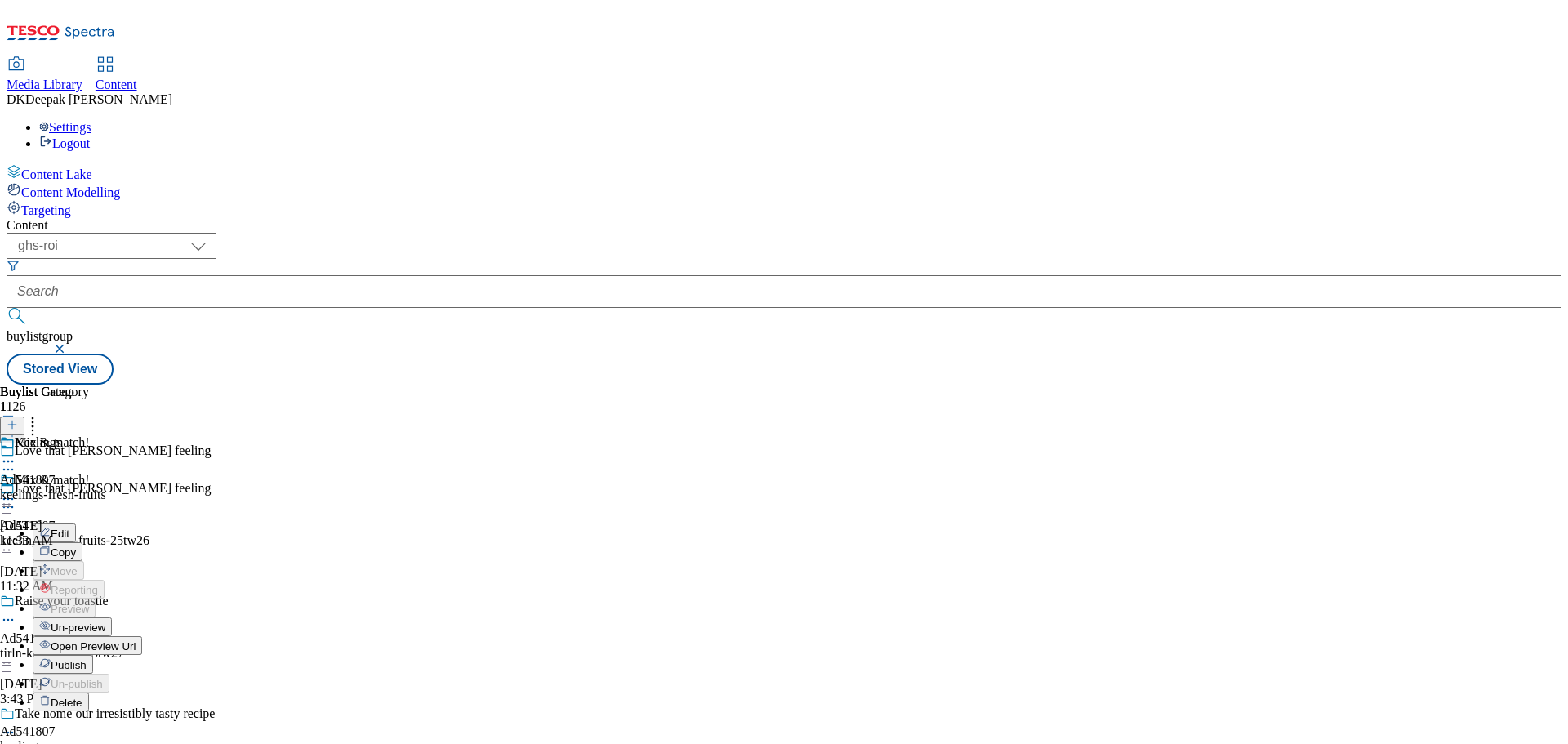
click at [76, 524] on button "Edit" at bounding box center [54, 533] width 44 height 19
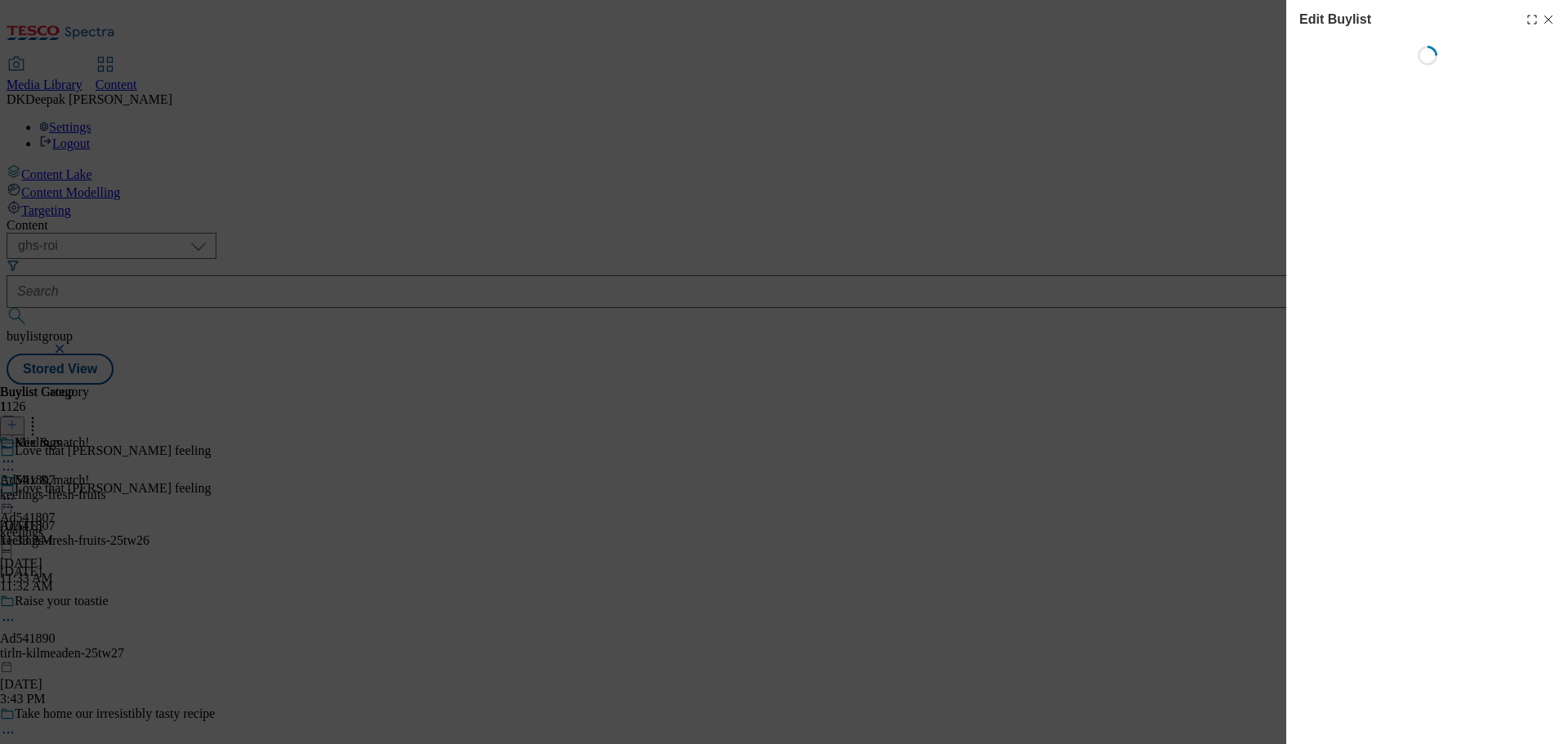
select select "tactical"
select select "supplier funded short term 1-3 weeks"
select select "dunnhumby"
select select "Banner"
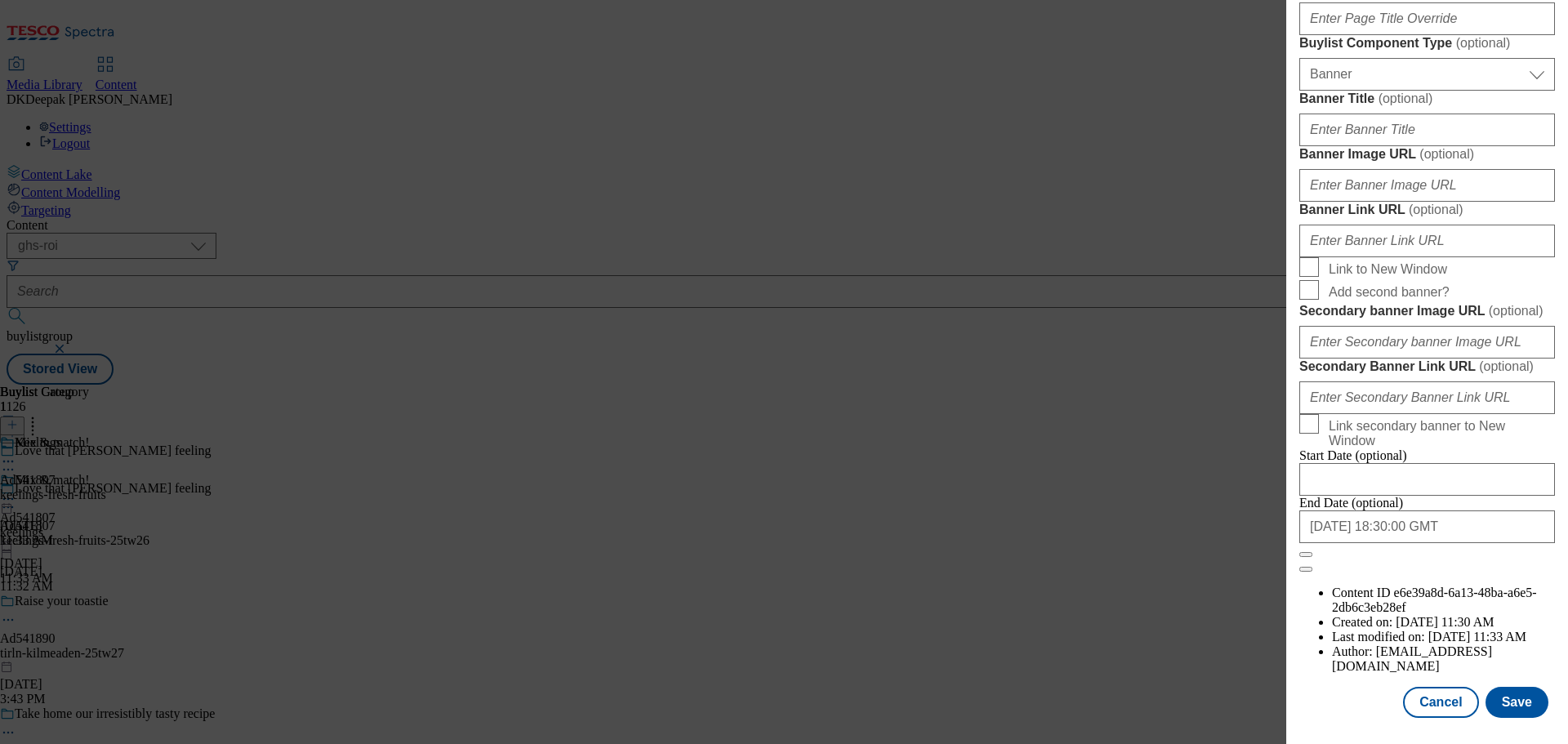
scroll to position [1632, 0]
click at [1432, 691] on button "Cancel" at bounding box center [1440, 703] width 75 height 31
select select "tactical"
select select "supplier funded short term 1-3 weeks"
select select "dunnhumby"
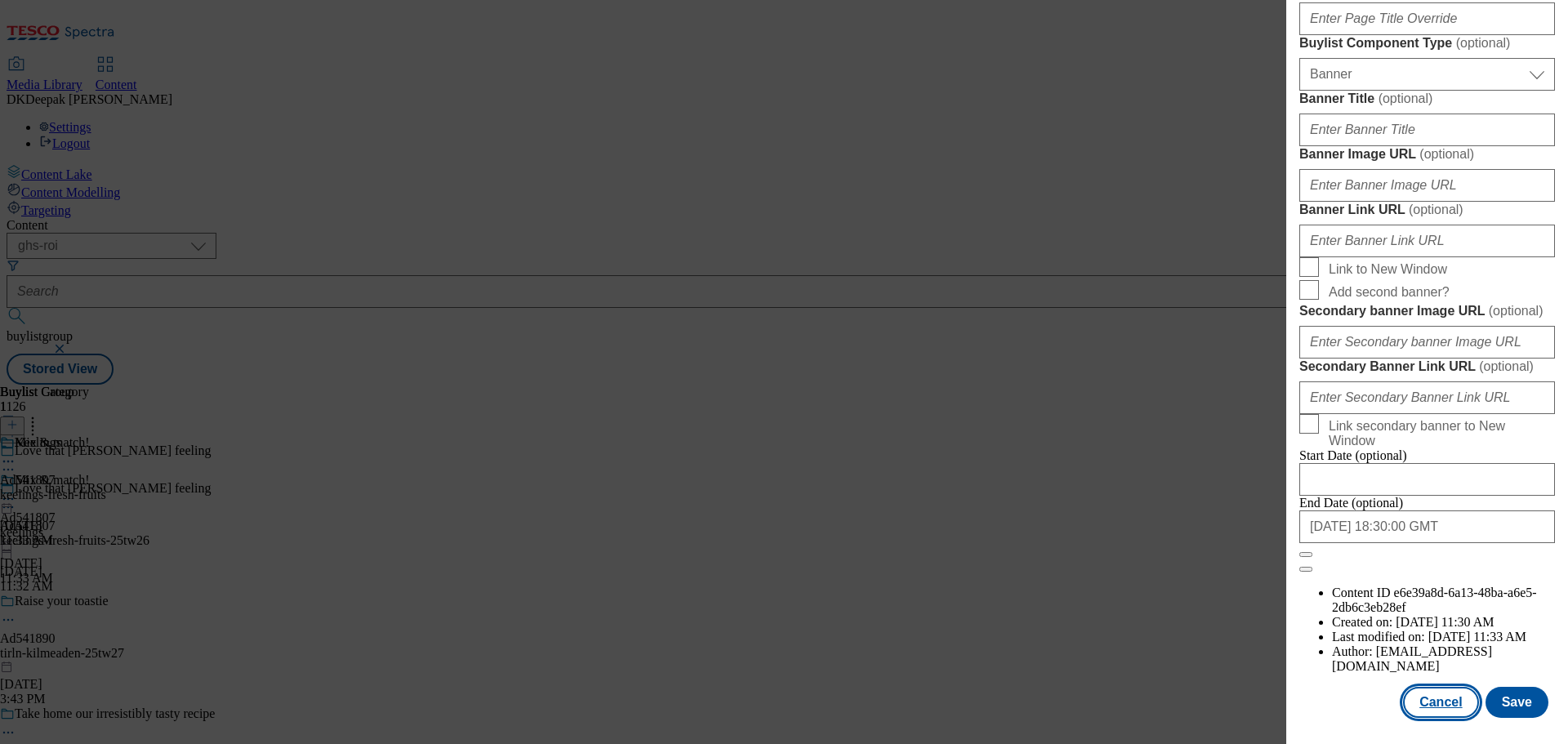
select select "Banner"
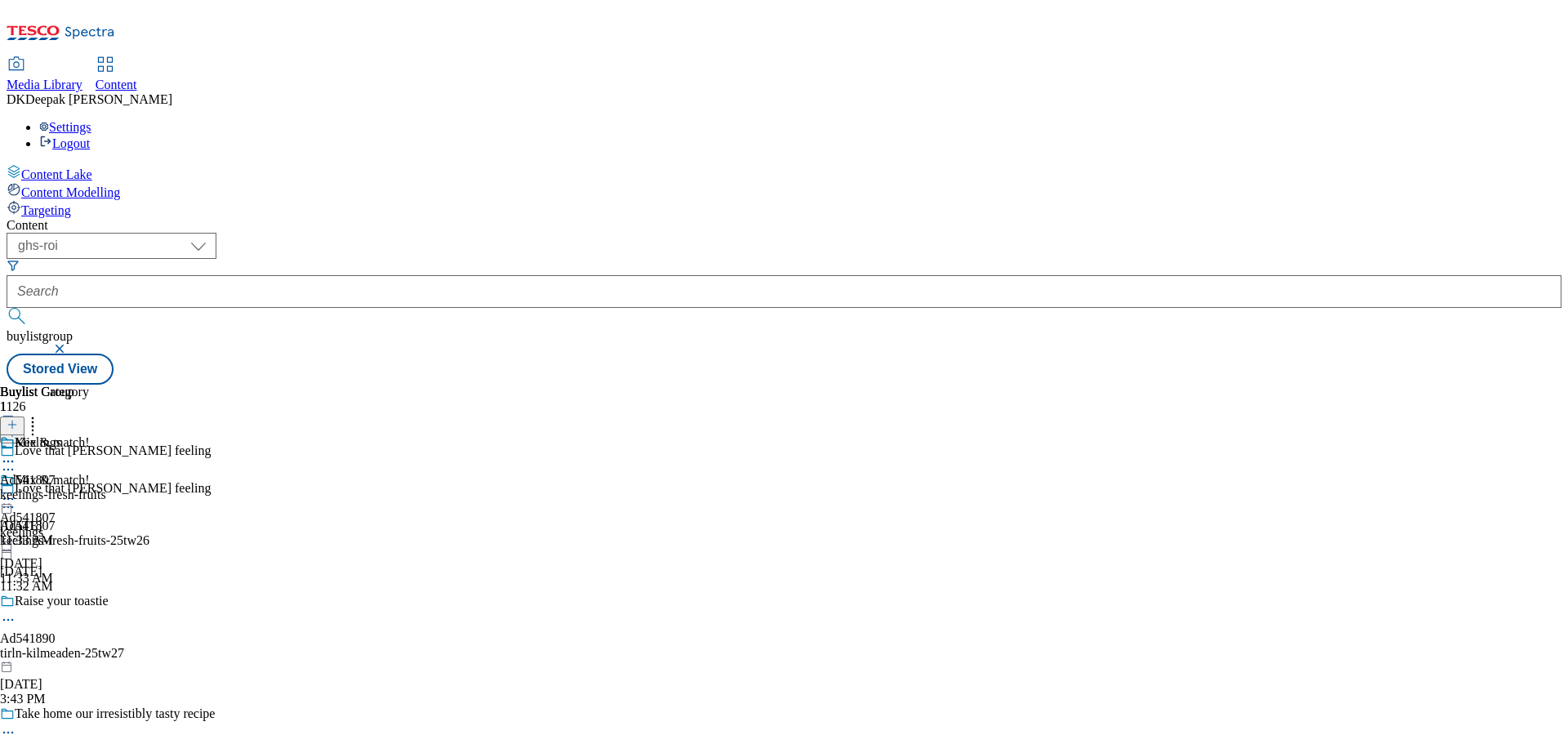
scroll to position [1265, 0]
click at [106, 488] on div "keelings-fresh-fruits" at bounding box center [53, 495] width 106 height 15
click at [16, 491] on icon at bounding box center [8, 499] width 16 height 16
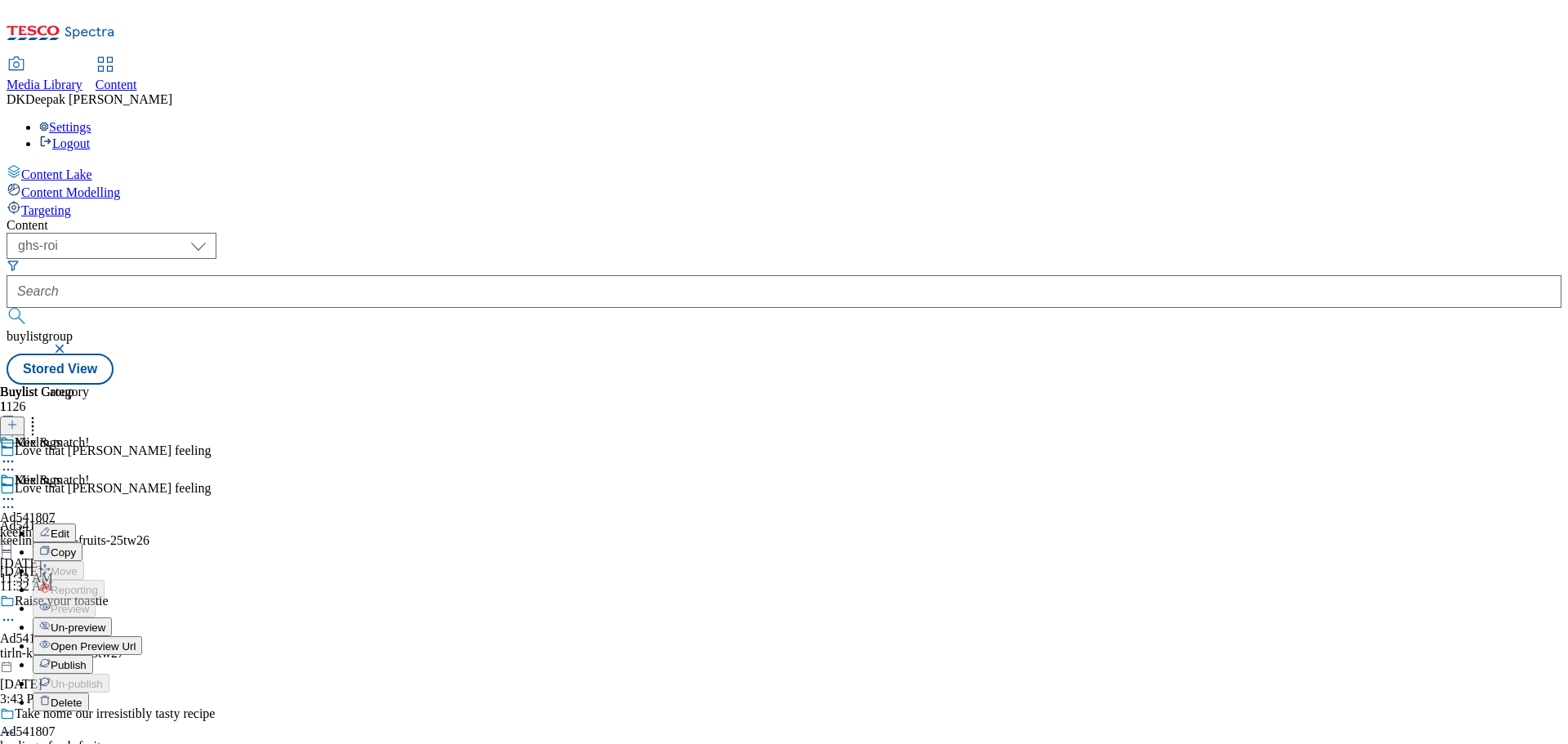
click at [76, 524] on button "Edit" at bounding box center [54, 533] width 44 height 19
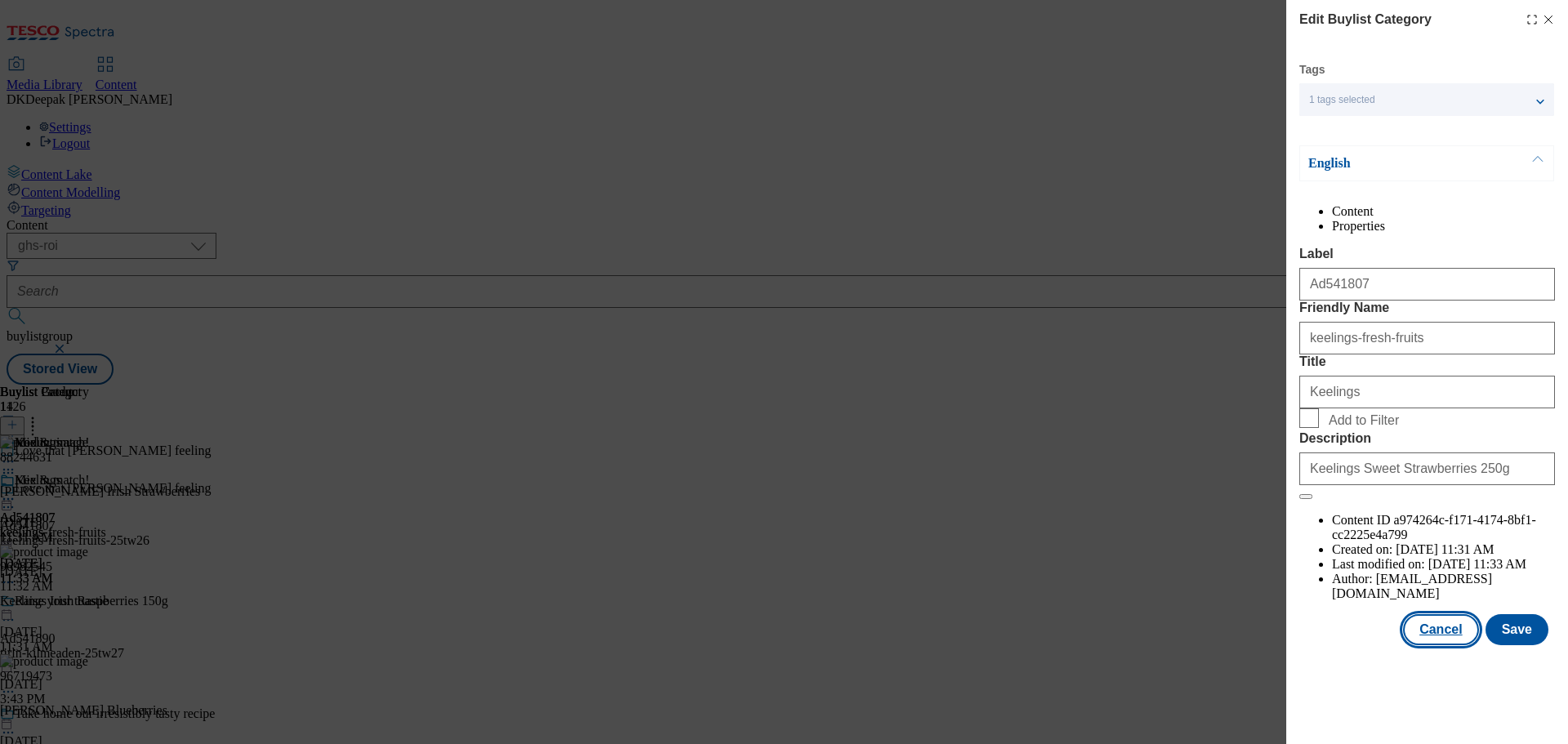
click at [1458, 645] on button "Cancel" at bounding box center [1440, 630] width 75 height 31
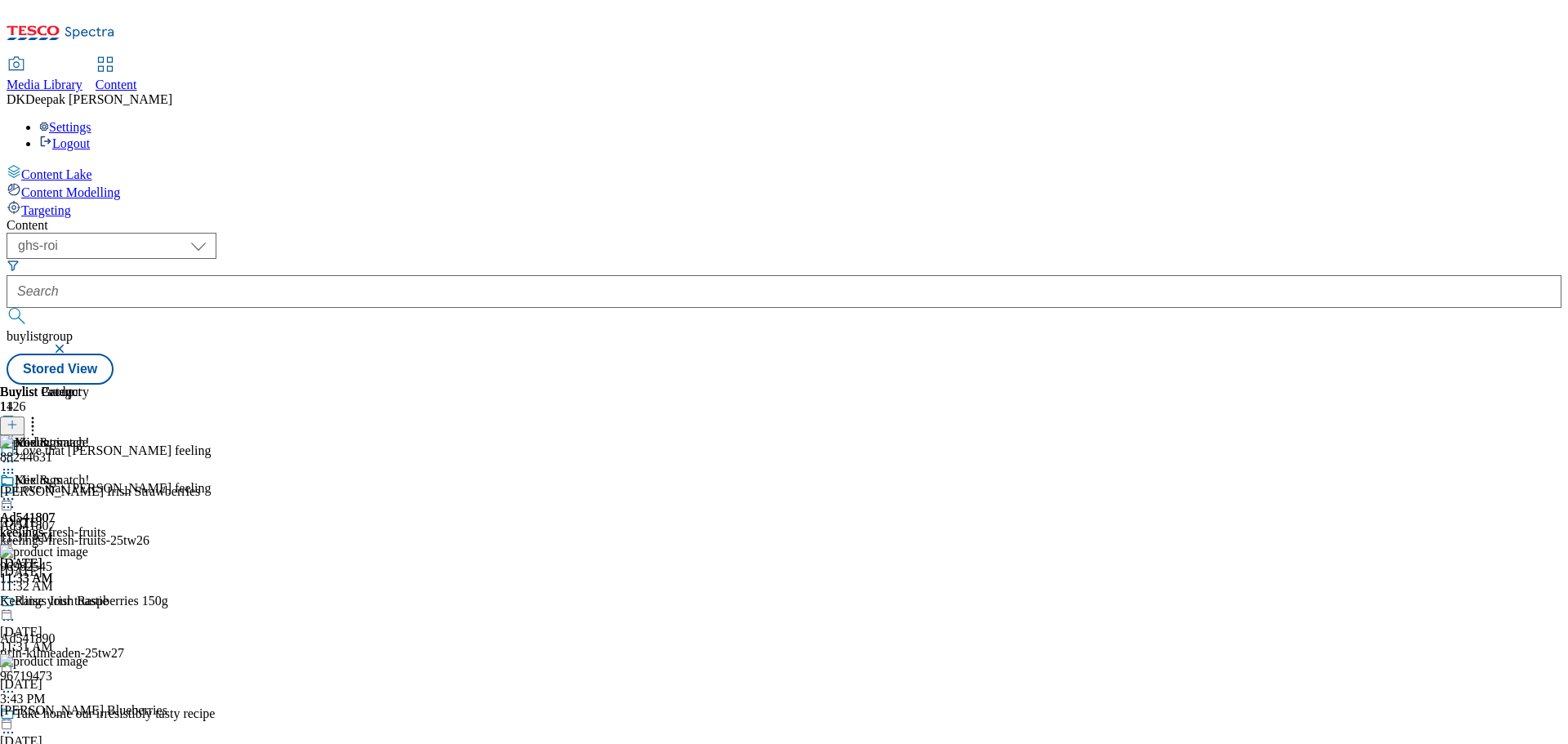
click at [106, 473] on div "Keelings Ad541807 keelings-fresh-fruits [DATE] 11:33 AM" at bounding box center [53, 529] width 106 height 113
click at [16, 491] on icon at bounding box center [8, 499] width 16 height 16
click at [136, 640] on span "Open Preview Url" at bounding box center [93, 646] width 85 height 12
click at [16, 491] on icon at bounding box center [8, 499] width 16 height 16
click at [86, 659] on span "Publish" at bounding box center [69, 665] width 36 height 12
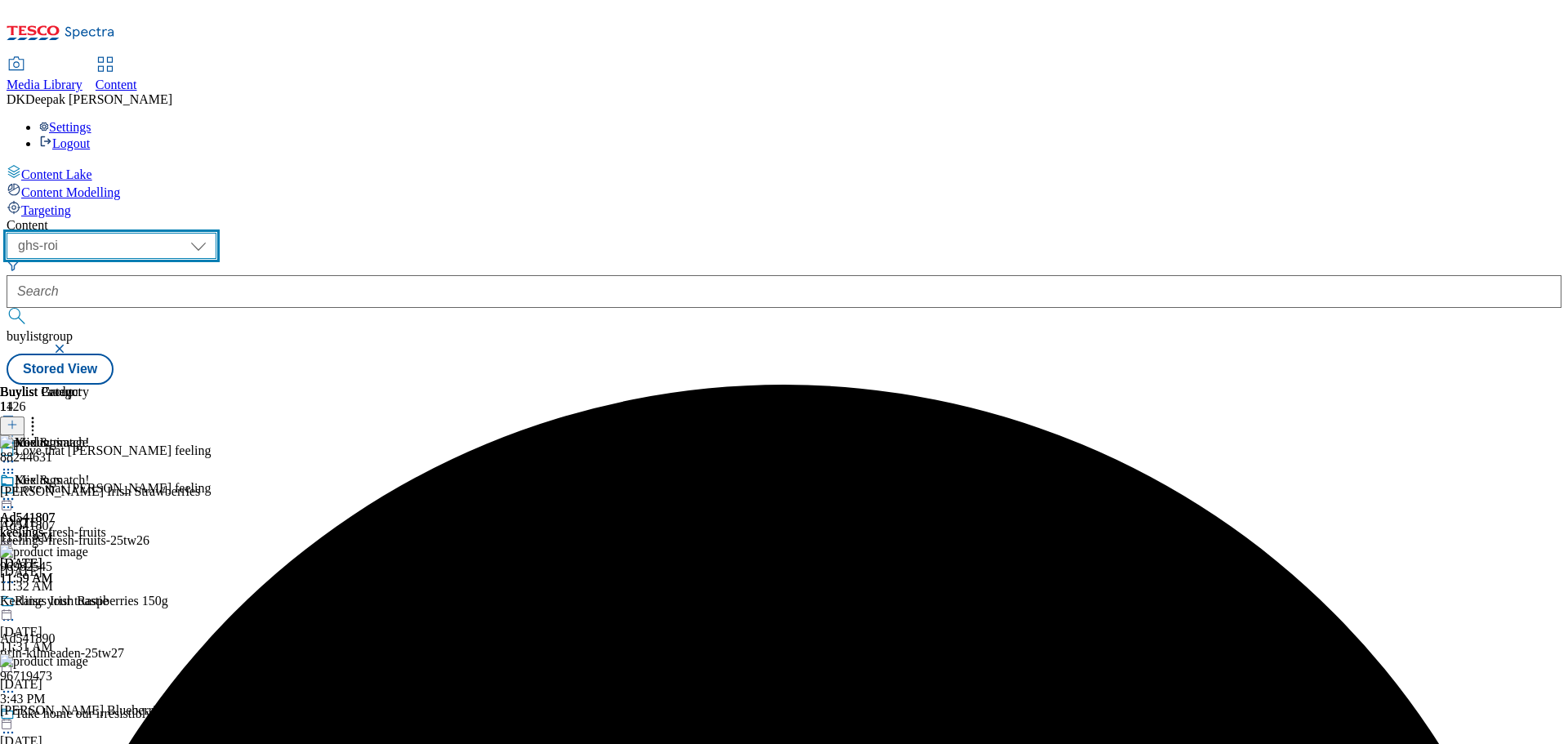
drag, startPoint x: 279, startPoint y: 128, endPoint x: 263, endPoint y: 142, distance: 21.3
click at [216, 233] on select "ghs-roi ghs-[GEOGRAPHIC_DATA]" at bounding box center [111, 246] width 210 height 26
select select "ghs-[GEOGRAPHIC_DATA]"
click at [212, 233] on select "ghs-roi ghs-[GEOGRAPHIC_DATA]" at bounding box center [111, 246] width 210 height 26
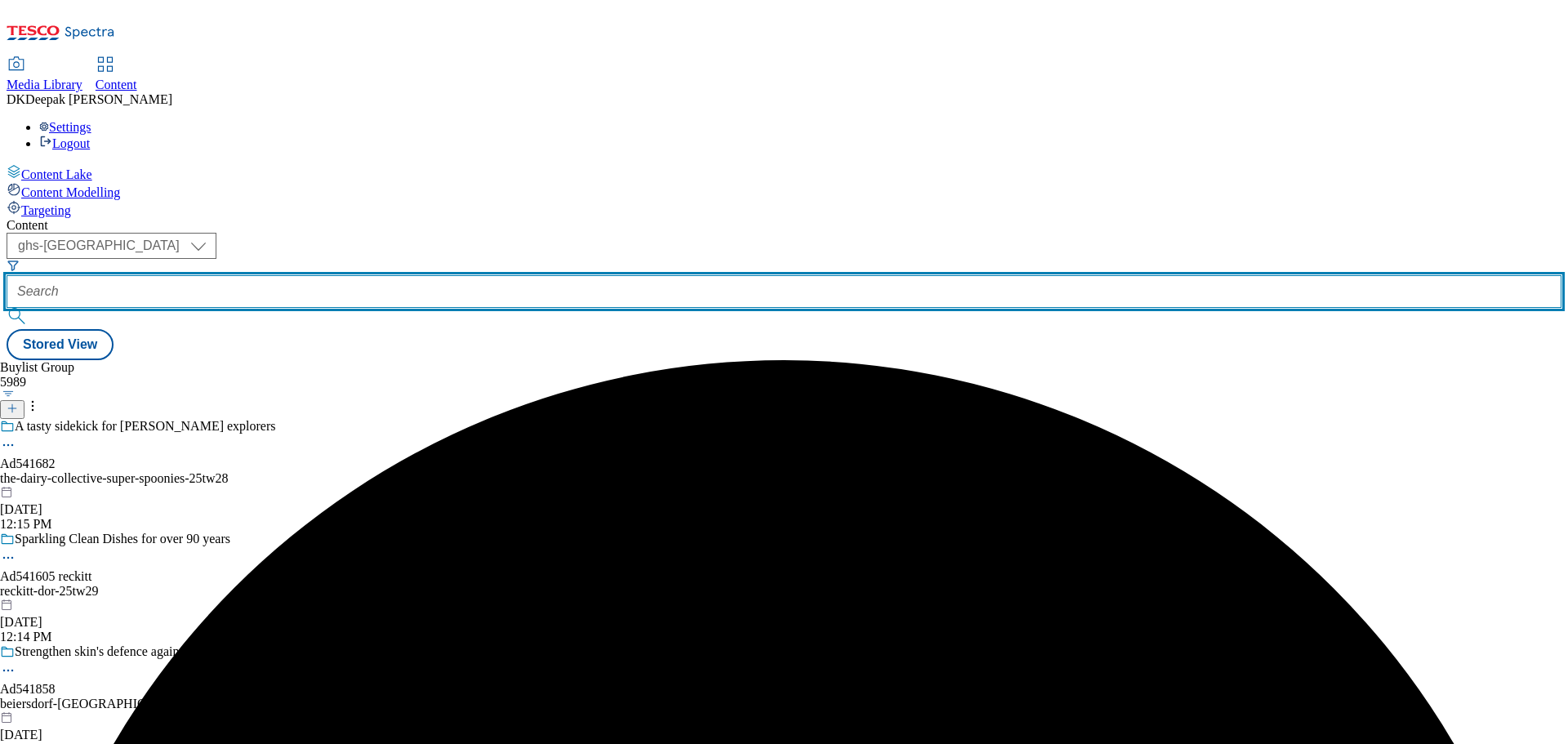
click at [389, 275] on input "text" at bounding box center [784, 292] width 1555 height 33
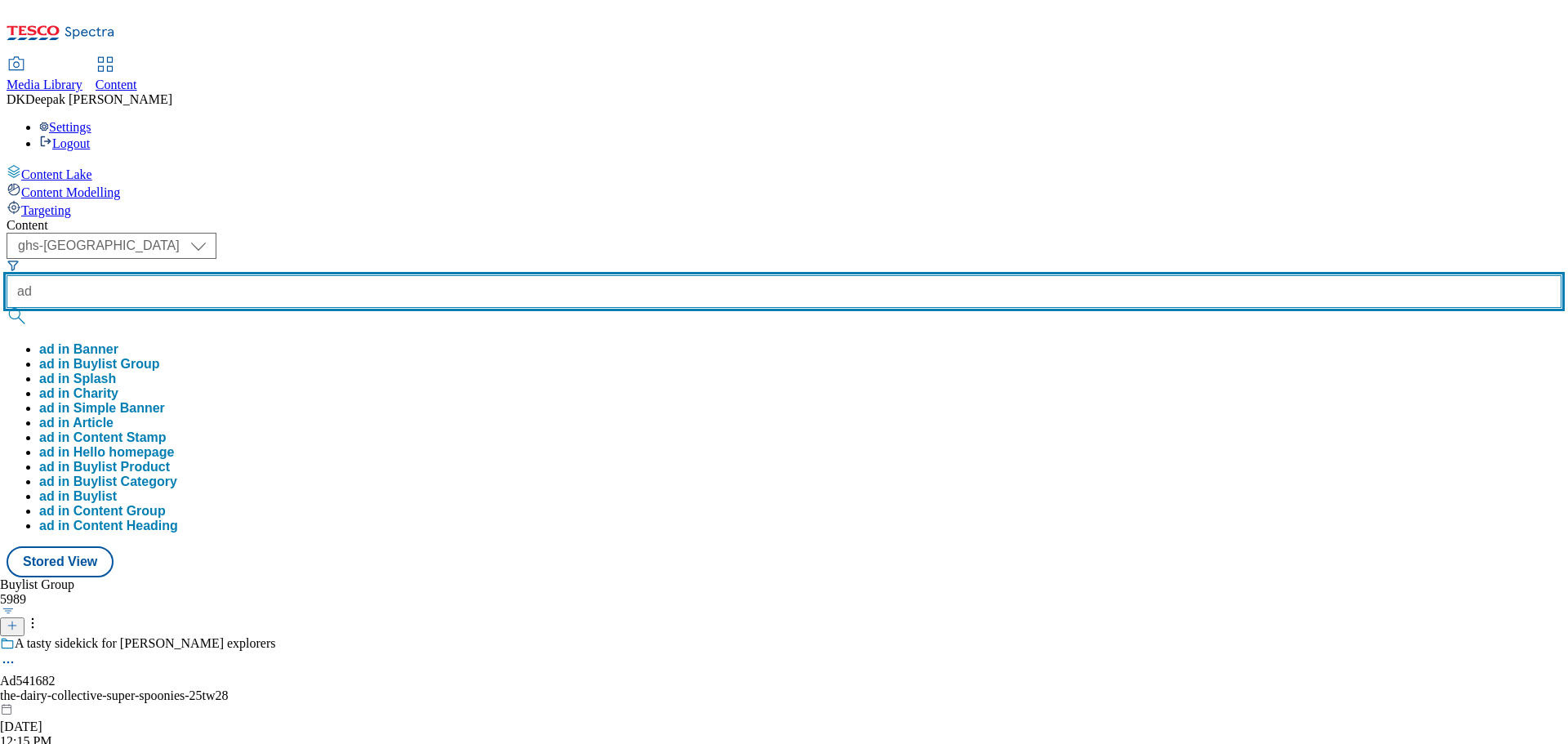
paste input "541682"
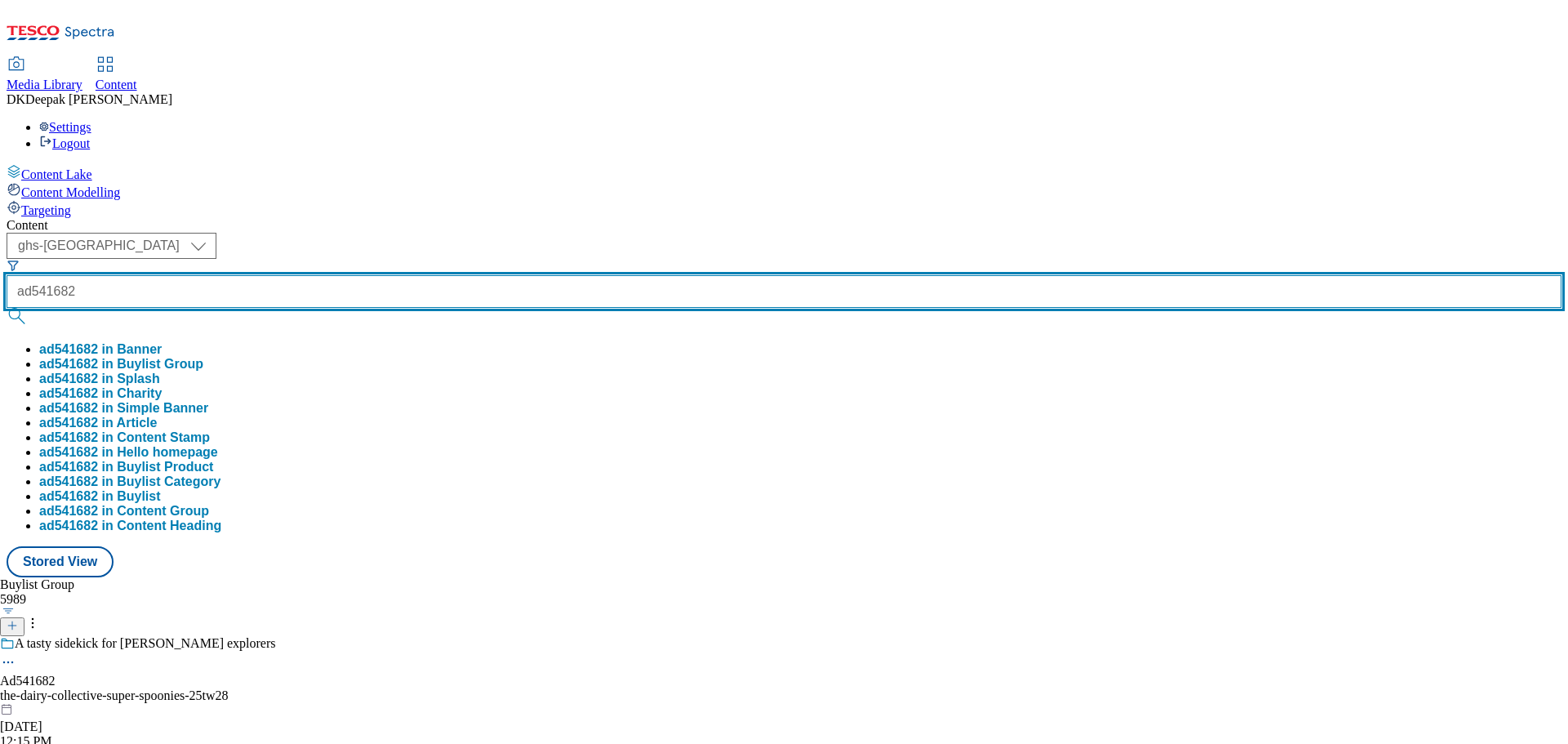
type input "ad541682"
click at [7, 308] on button "submit" at bounding box center [18, 317] width 23 height 16
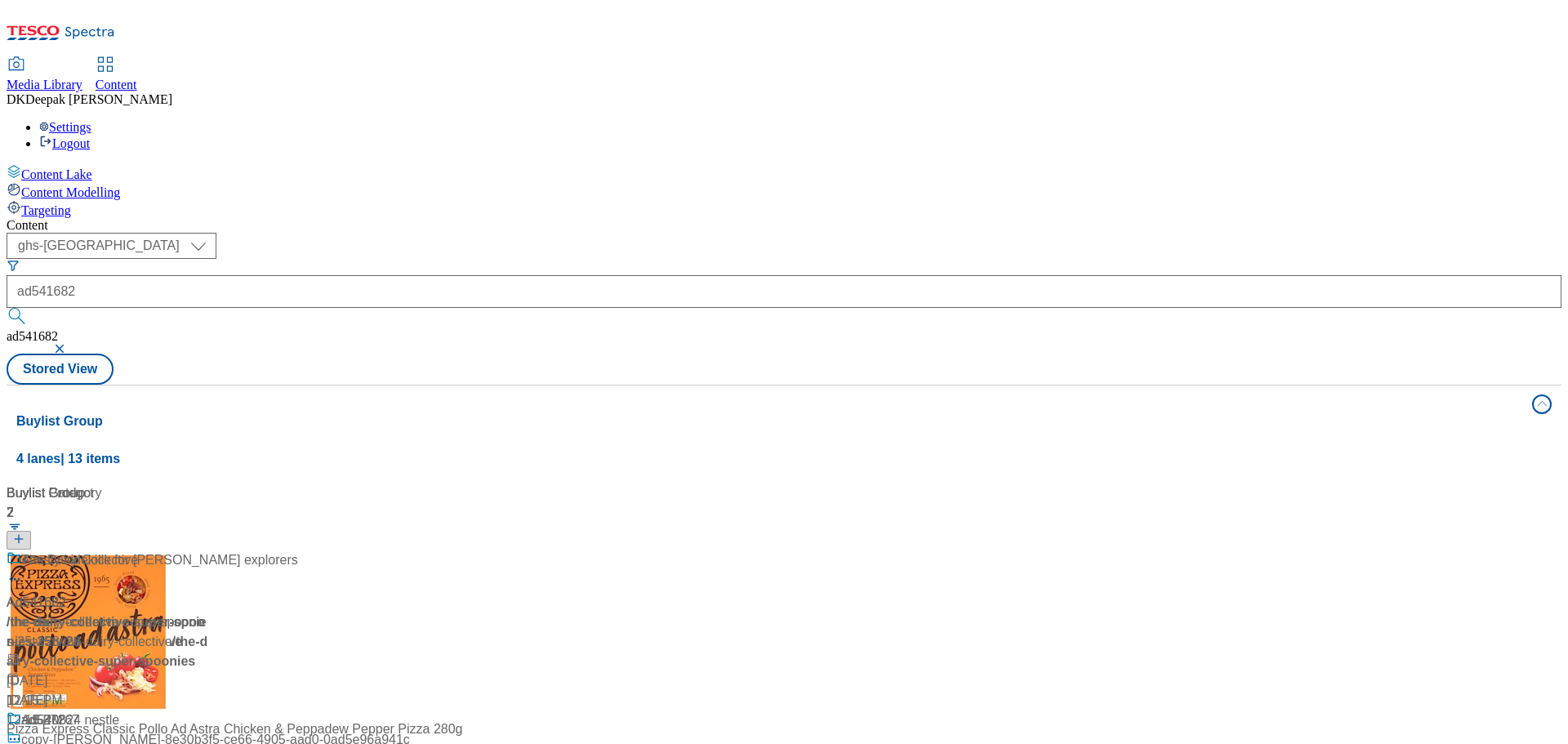
click at [182, 470] on div "Content ( optional ) ghs-roi ghs-[GEOGRAPHIC_DATA] ghs-uk ad541682 ad541682 Sto…" at bounding box center [784, 657] width 1555 height 879
click at [210, 612] on div "/ the-dairy-collective-super-spoonies-25tw28 / the-dairy-collective" at bounding box center [108, 632] width 204 height 39
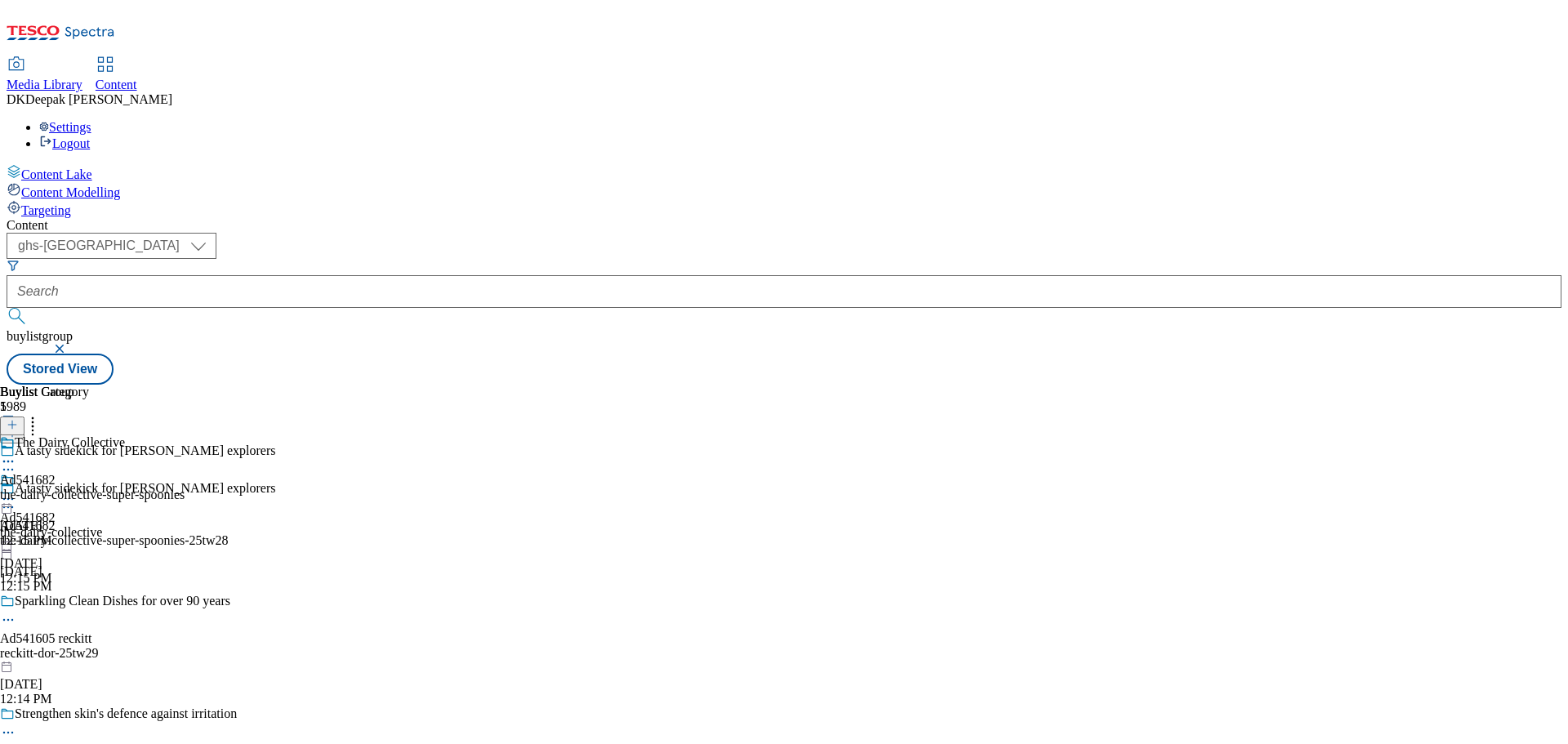
click at [16, 499] on icon at bounding box center [8, 507] width 16 height 16
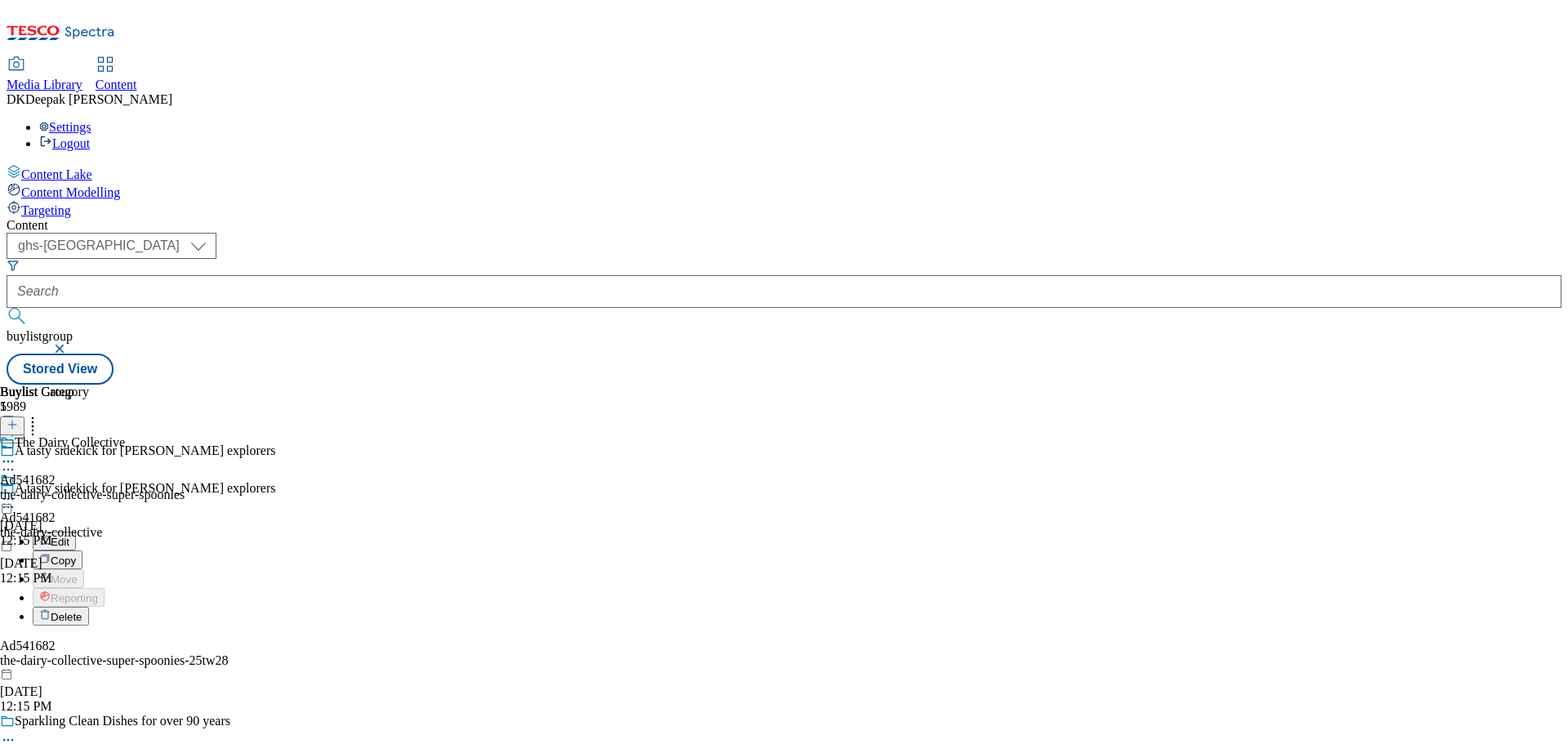
click at [76, 532] on button "Edit" at bounding box center [54, 541] width 44 height 19
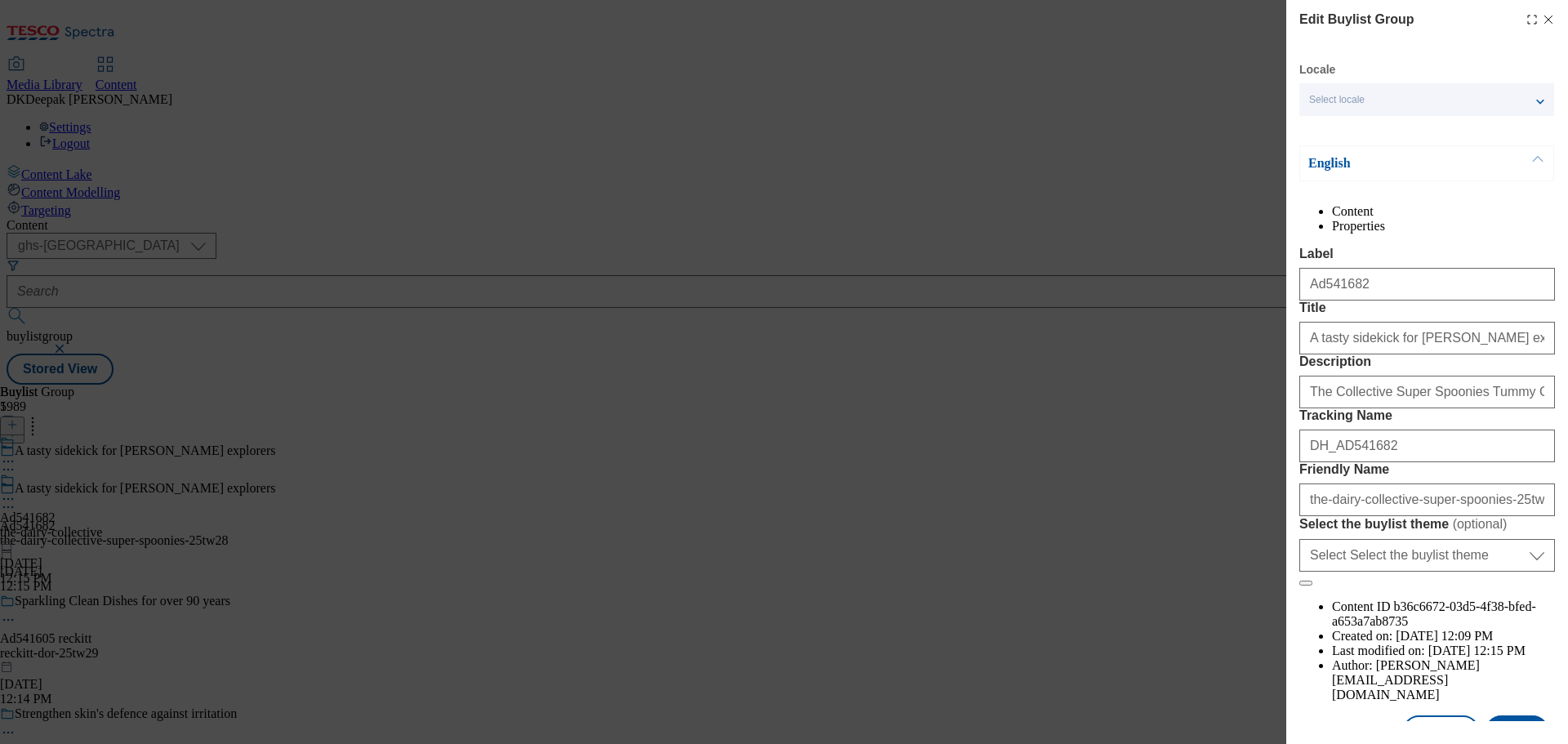
click at [1122, 336] on div "Edit Buylist Group Locale Select locale English Welsh English Content Propertie…" at bounding box center [784, 372] width 1568 height 744
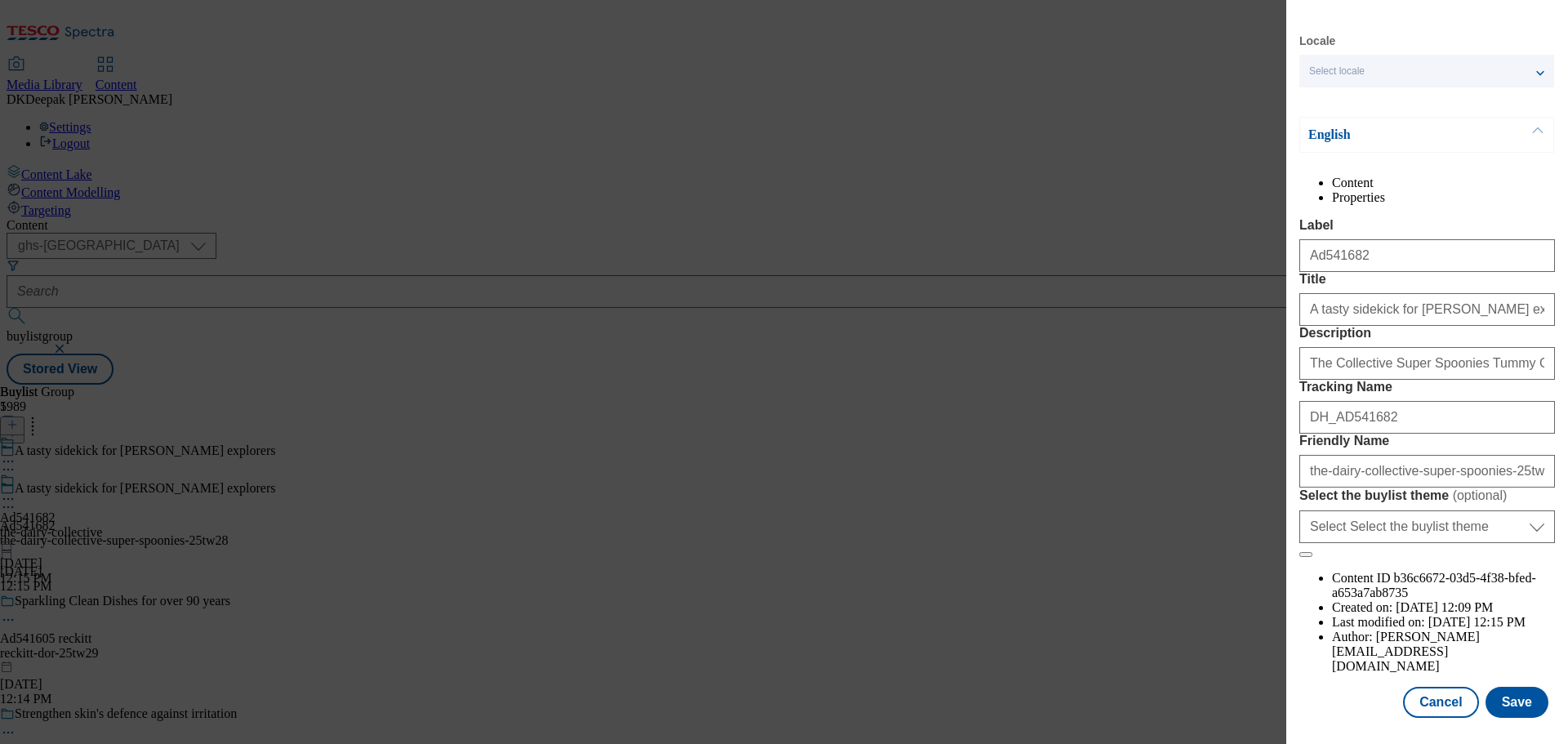
scroll to position [81, 0]
click at [1430, 714] on button "Cancel" at bounding box center [1440, 703] width 75 height 31
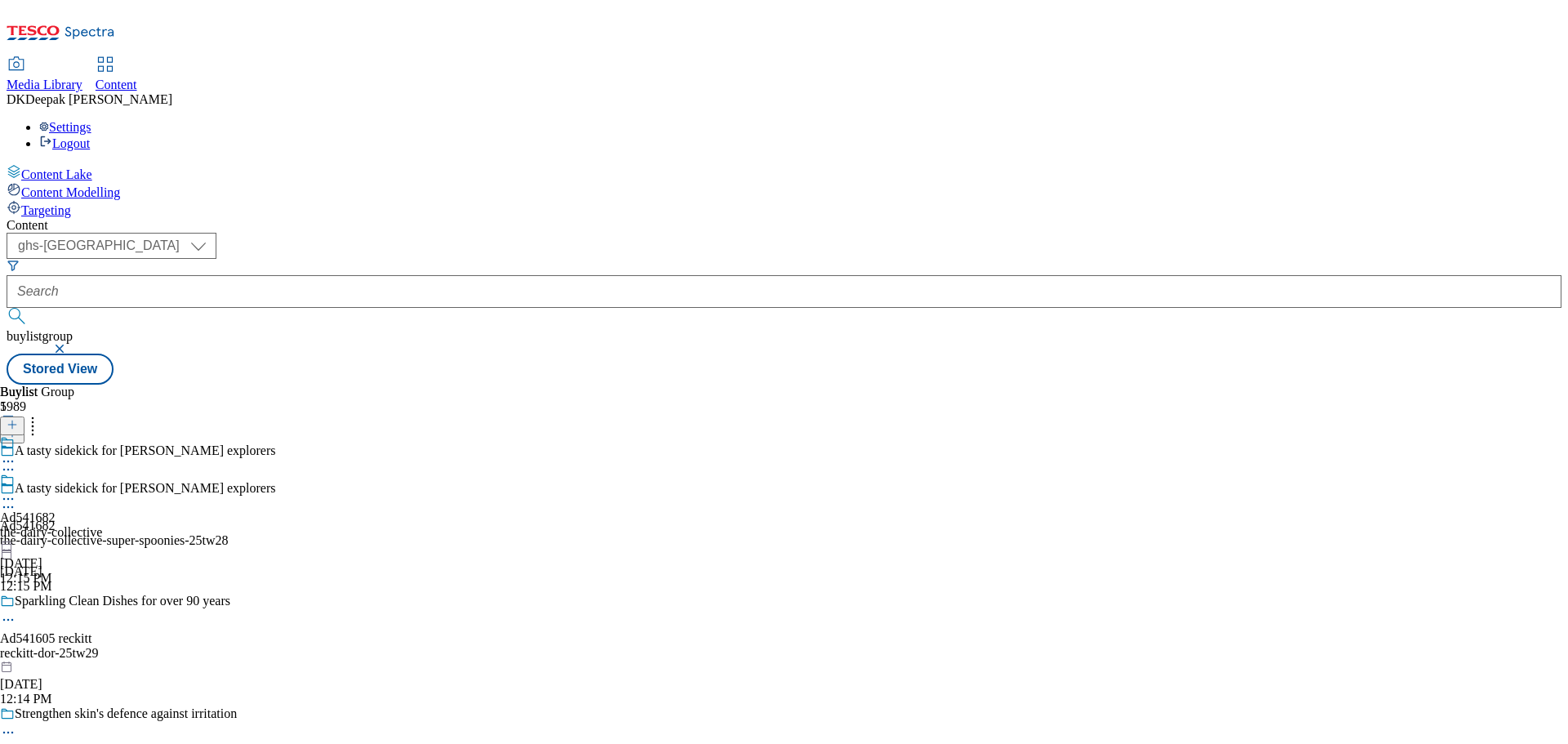
scroll to position [19, 0]
click at [102, 525] on div "the-dairy-collective" at bounding box center [51, 533] width 102 height 15
click at [16, 491] on icon at bounding box center [8, 499] width 16 height 16
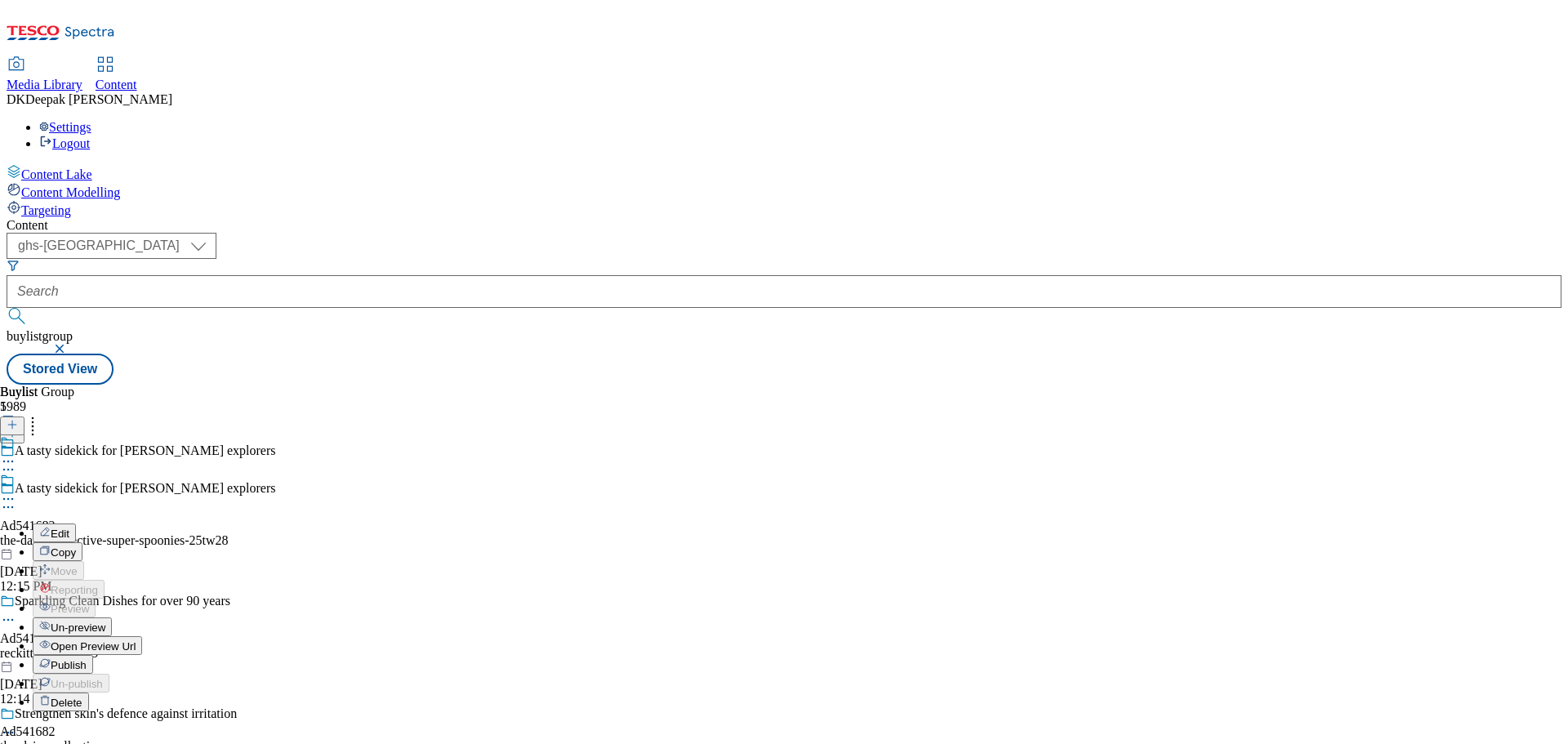
click at [76, 524] on button "Edit" at bounding box center [54, 533] width 44 height 19
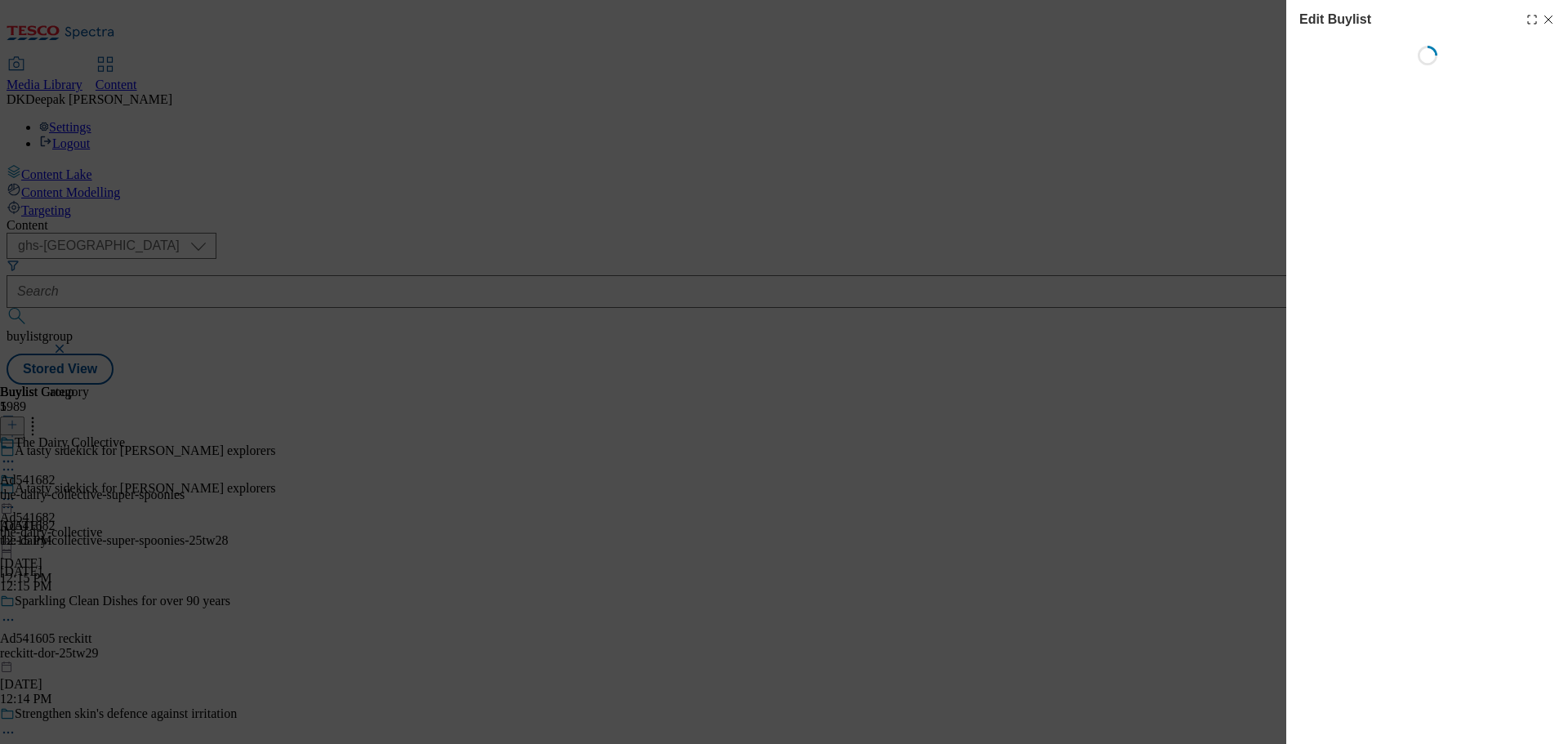
select select "tactical"
select select "supplier funded short term 1-3 weeks"
select select "dunnhumby"
select select "Banner"
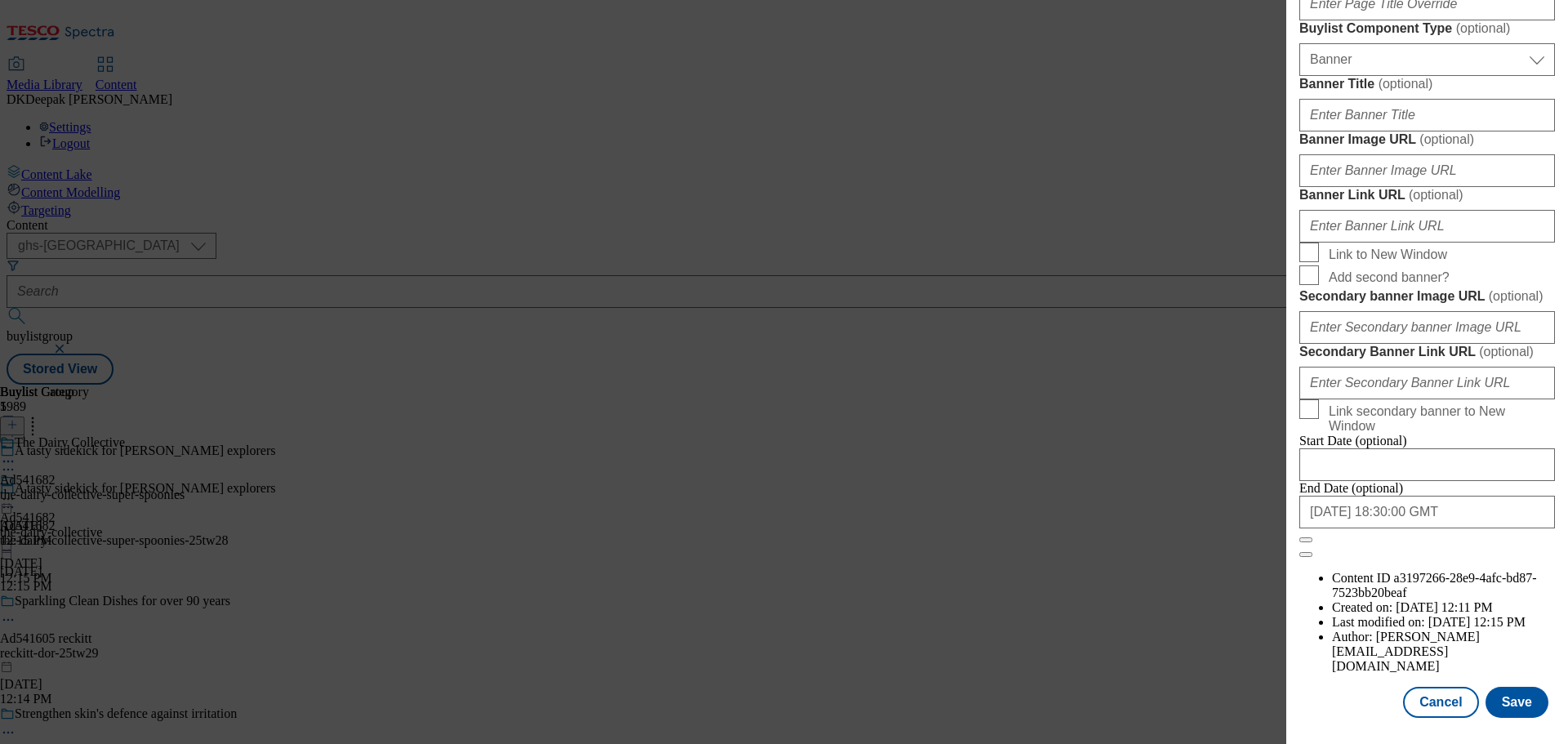
scroll to position [1719, 0]
click at [1419, 699] on button "Cancel" at bounding box center [1440, 703] width 75 height 31
select select "tactical"
select select "supplier funded short term 1-3 weeks"
select select "dunnhumby"
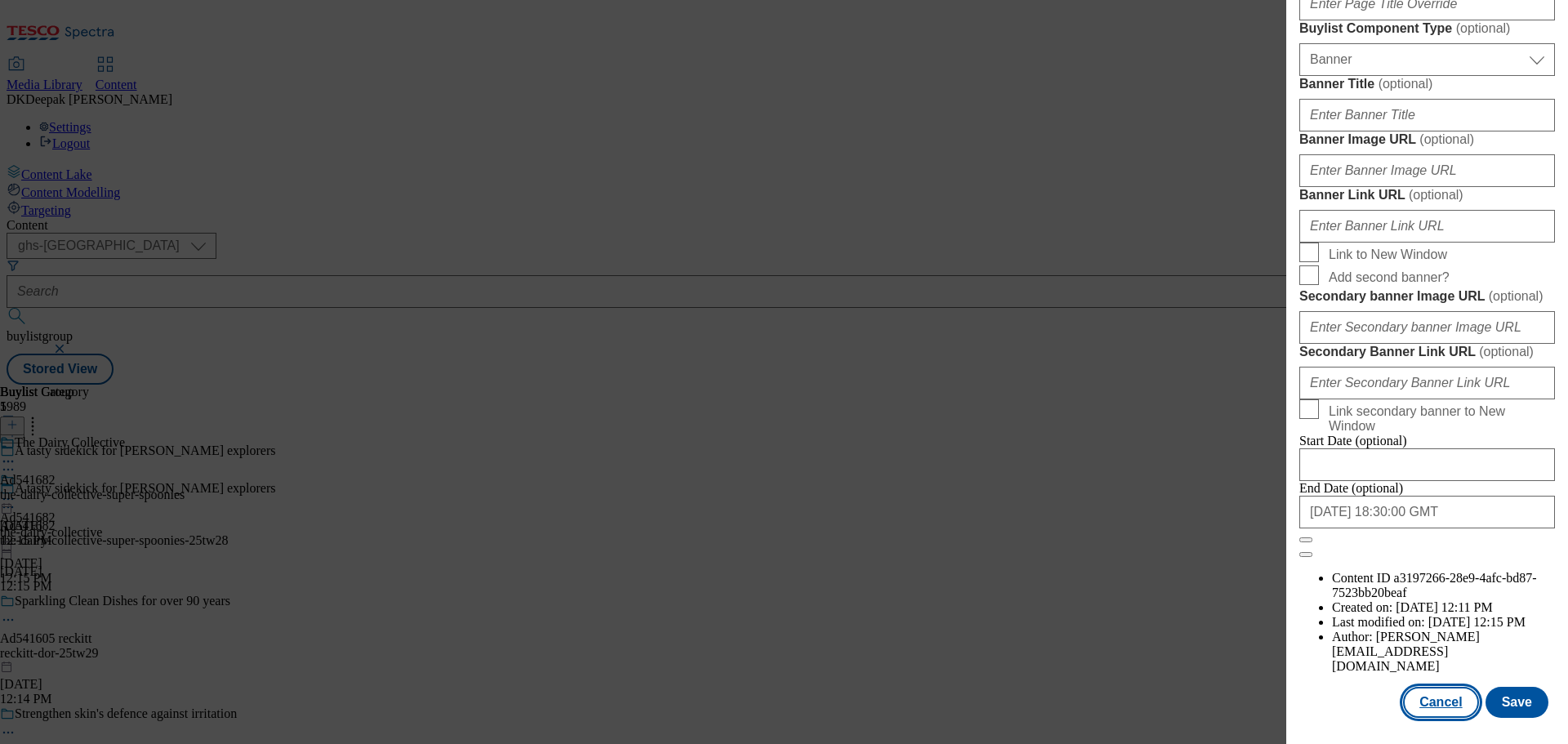
select select "Banner"
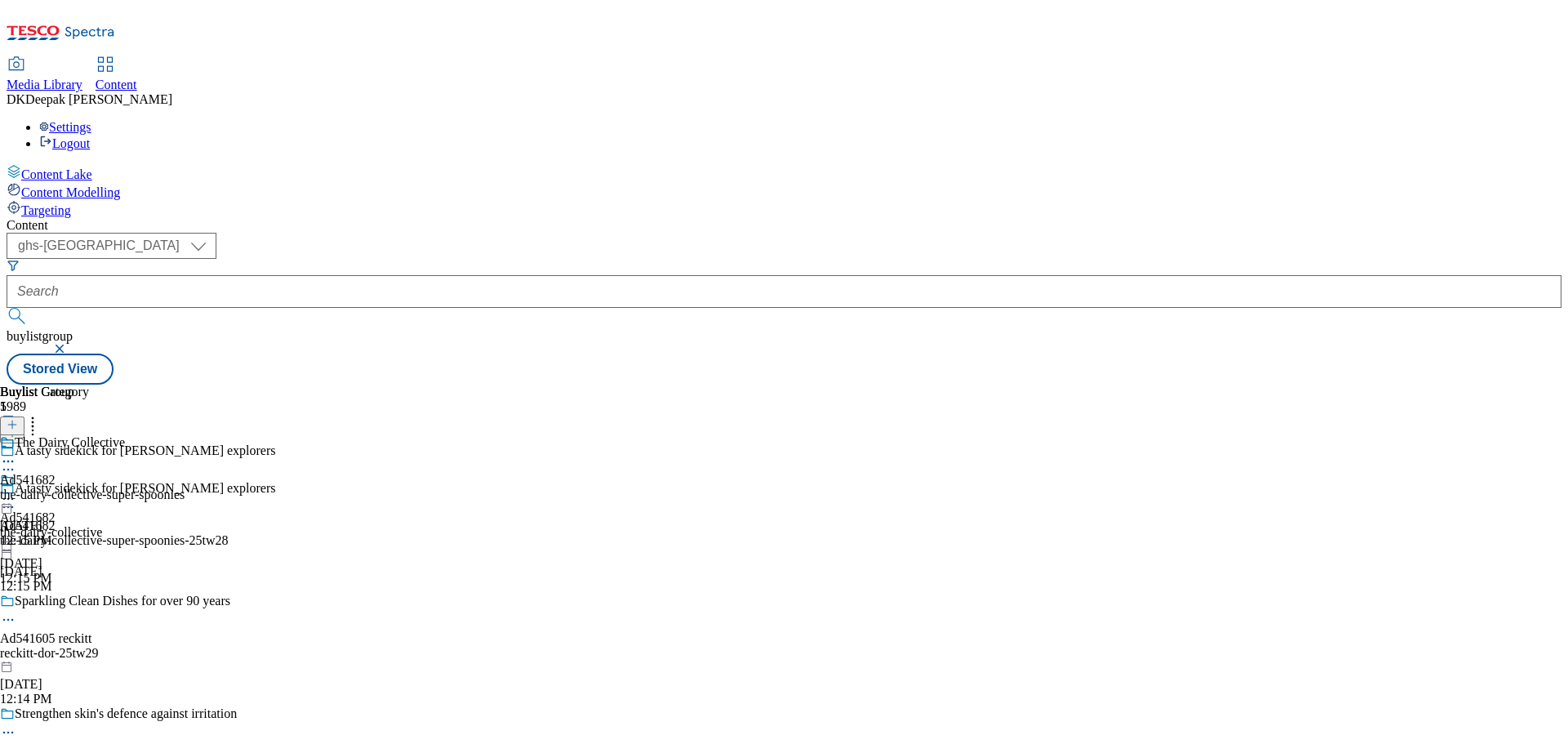
scroll to position [1352, 0]
click at [185, 488] on div "the-dairy-collective-super-spoonies" at bounding box center [92, 495] width 185 height 15
click at [16, 491] on icon at bounding box center [8, 499] width 16 height 16
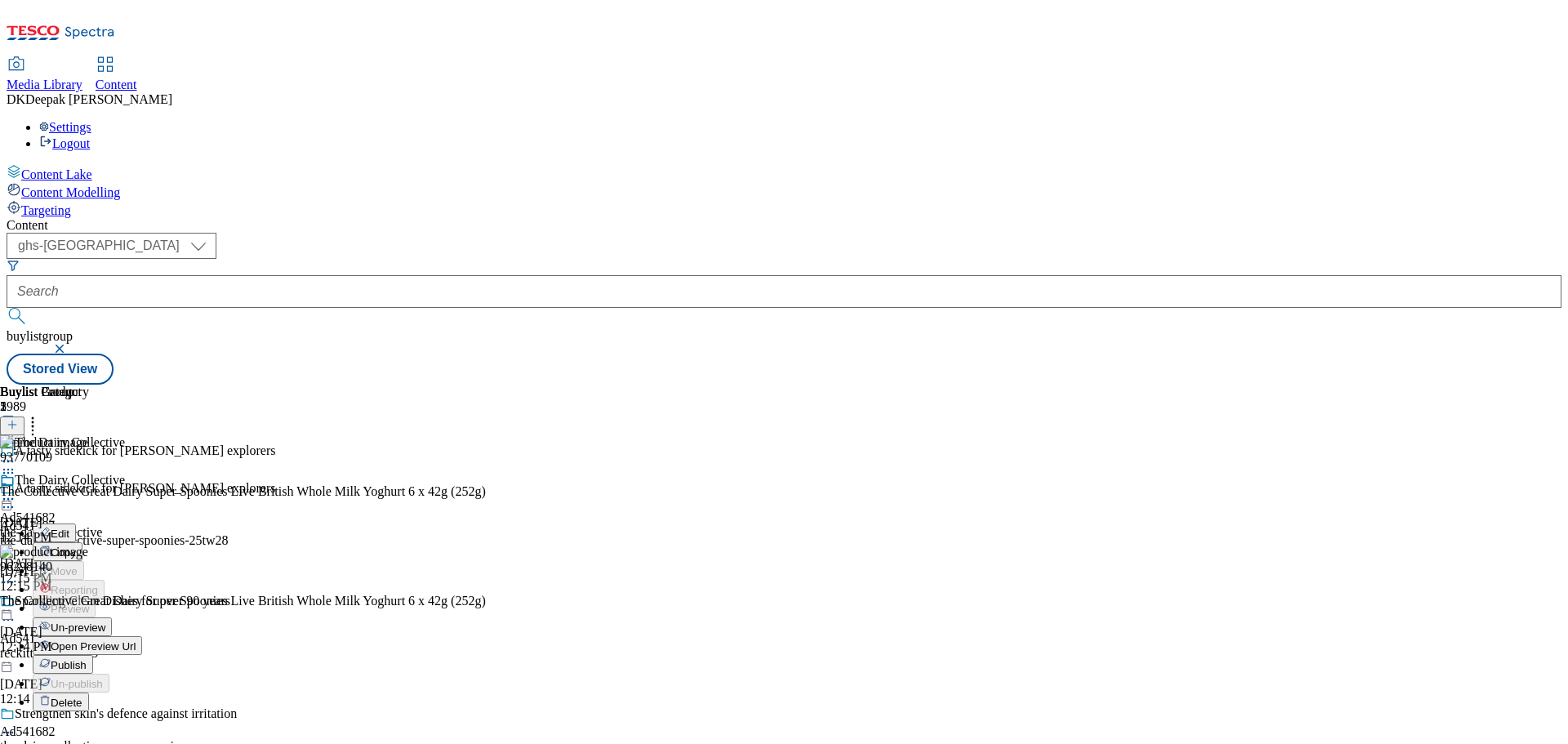
click at [76, 524] on button "Edit" at bounding box center [54, 533] width 44 height 19
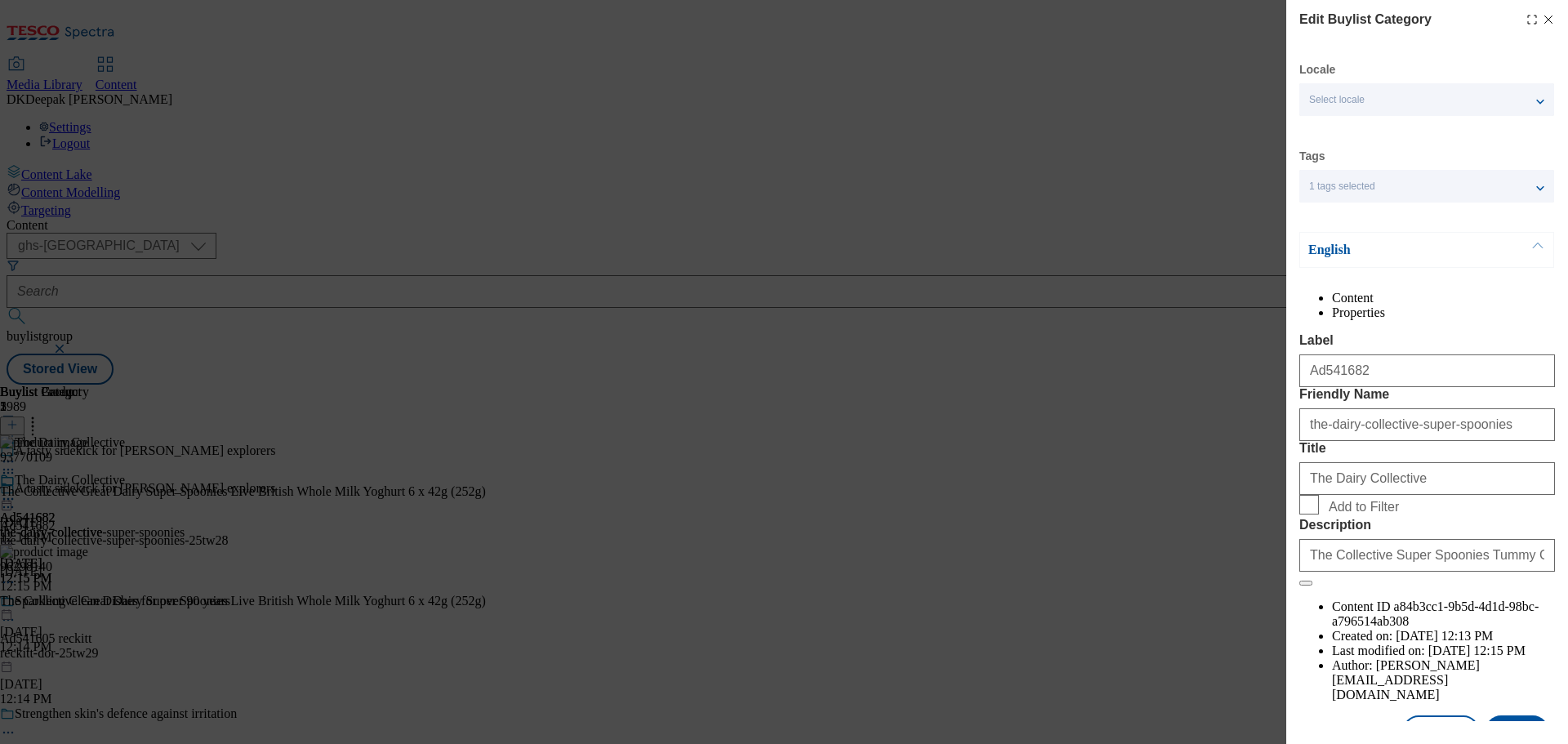
scroll to position [60, 0]
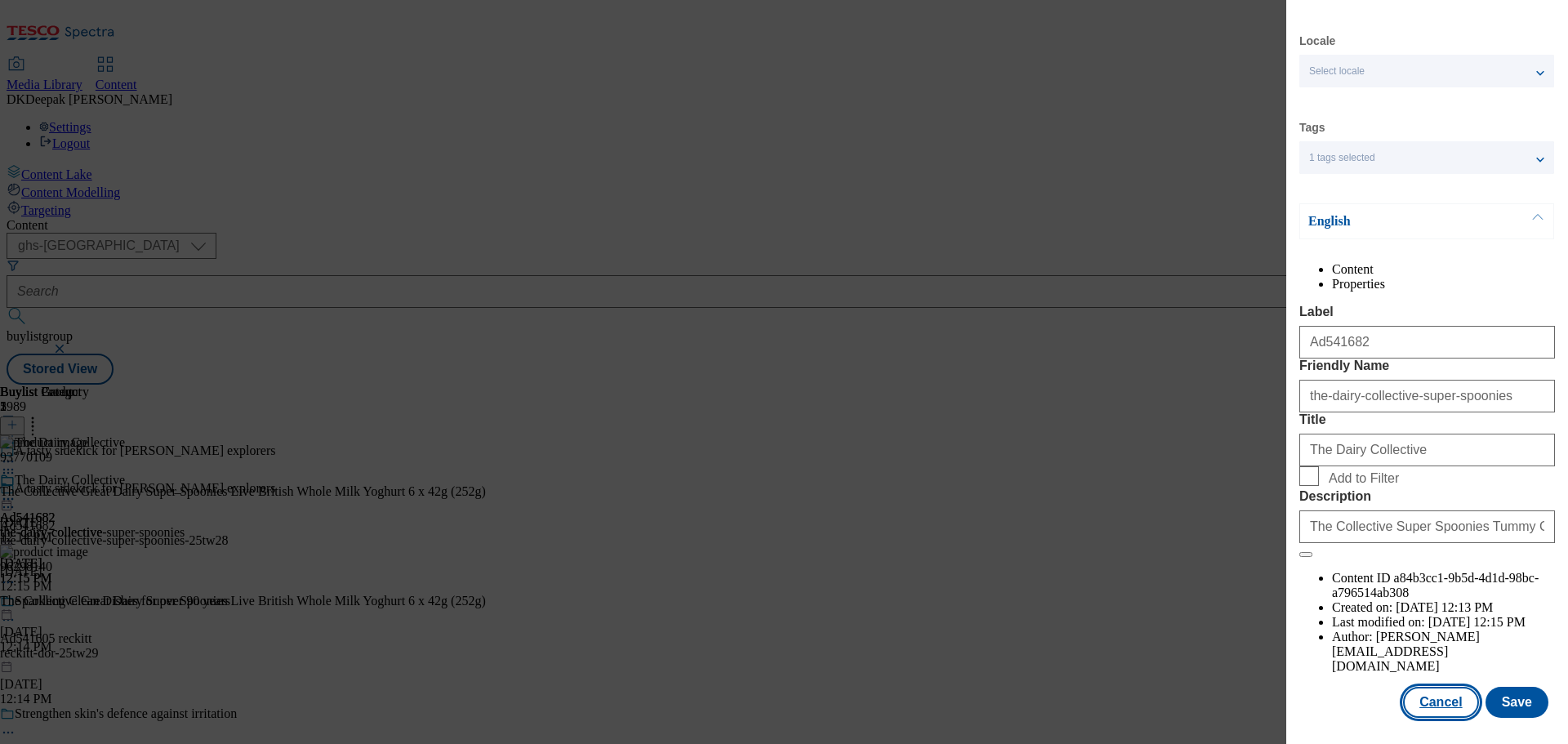
click at [1446, 700] on button "Cancel" at bounding box center [1440, 703] width 75 height 31
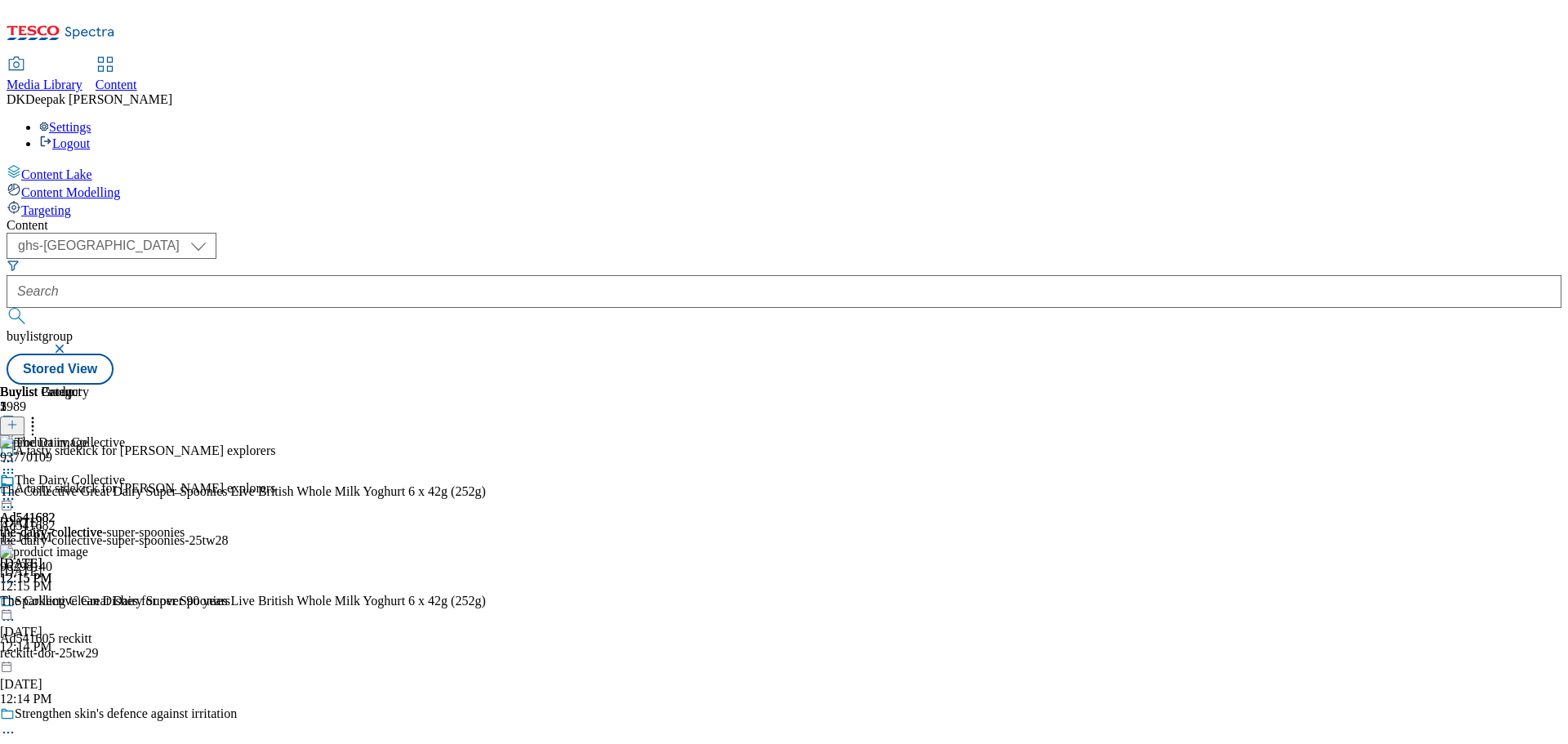
scroll to position [0, 0]
click at [16, 491] on icon at bounding box center [8, 499] width 16 height 16
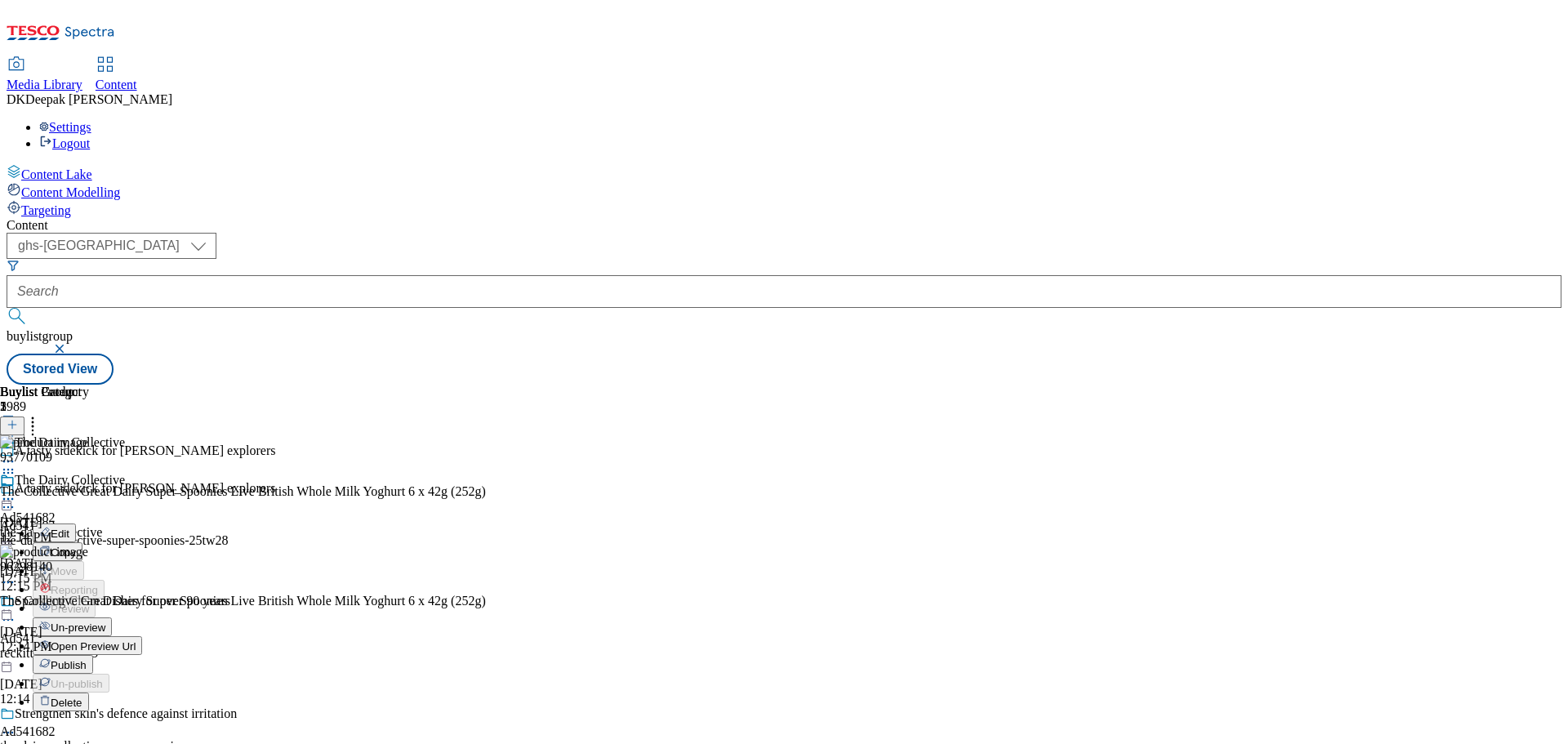
click at [136, 640] on span "Open Preview Url" at bounding box center [93, 646] width 85 height 12
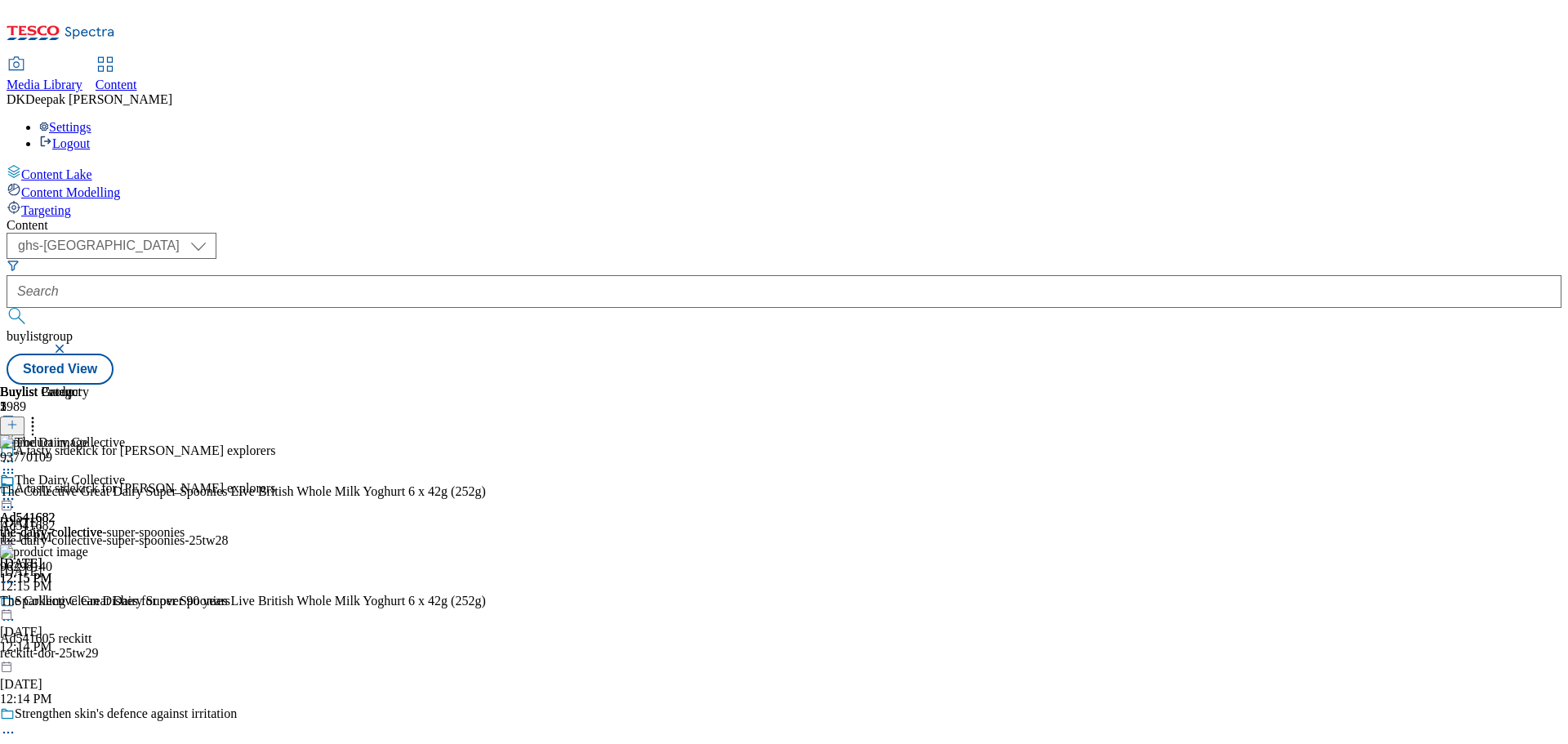
click at [16, 491] on icon at bounding box center [8, 499] width 16 height 16
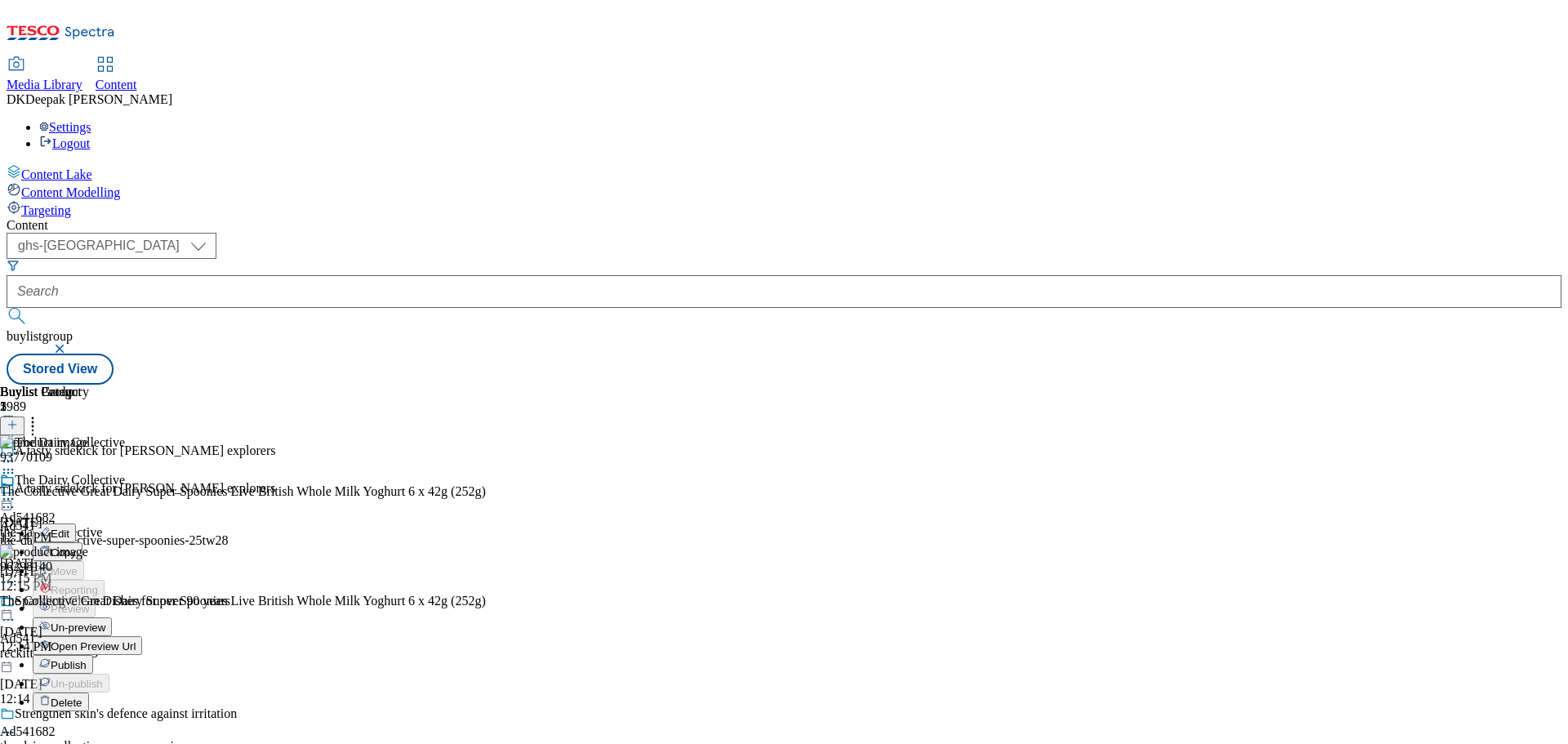
click at [86, 659] on span "Publish" at bounding box center [69, 665] width 36 height 12
